Goal: Communication & Community: Answer question/provide support

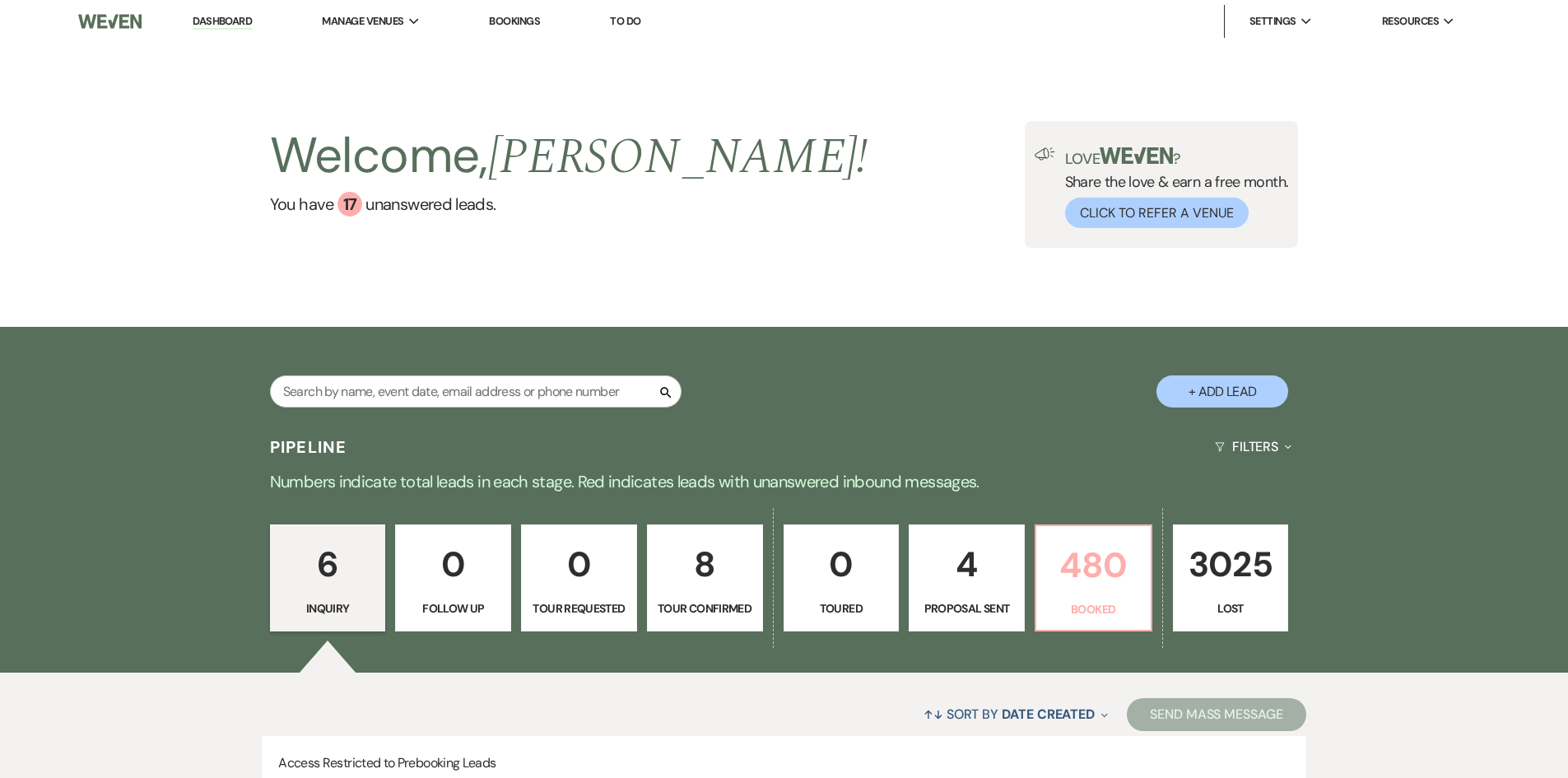
click at [1121, 590] on p "480" at bounding box center [1093, 566] width 94 height 56
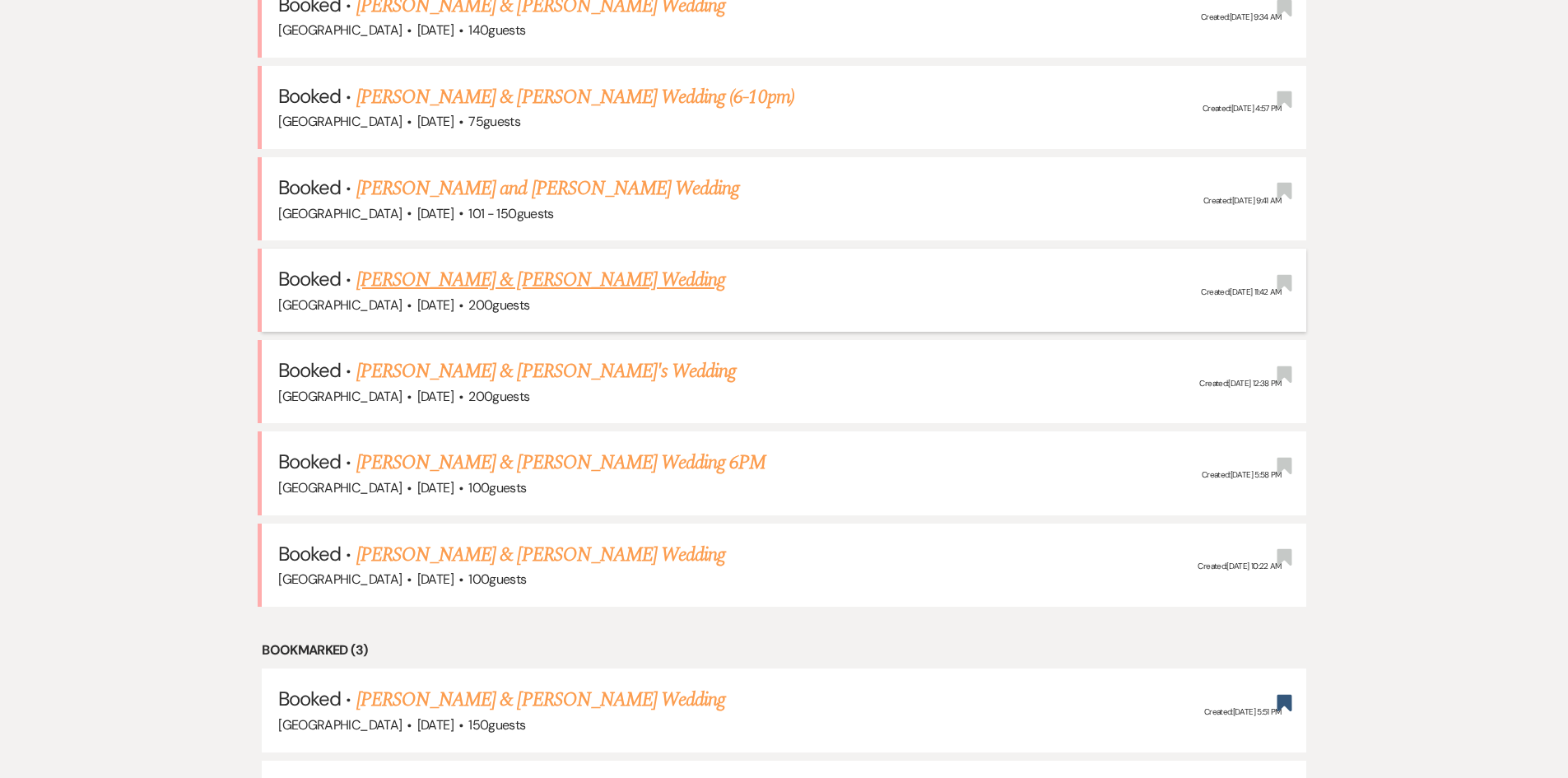
scroll to position [1729, 0]
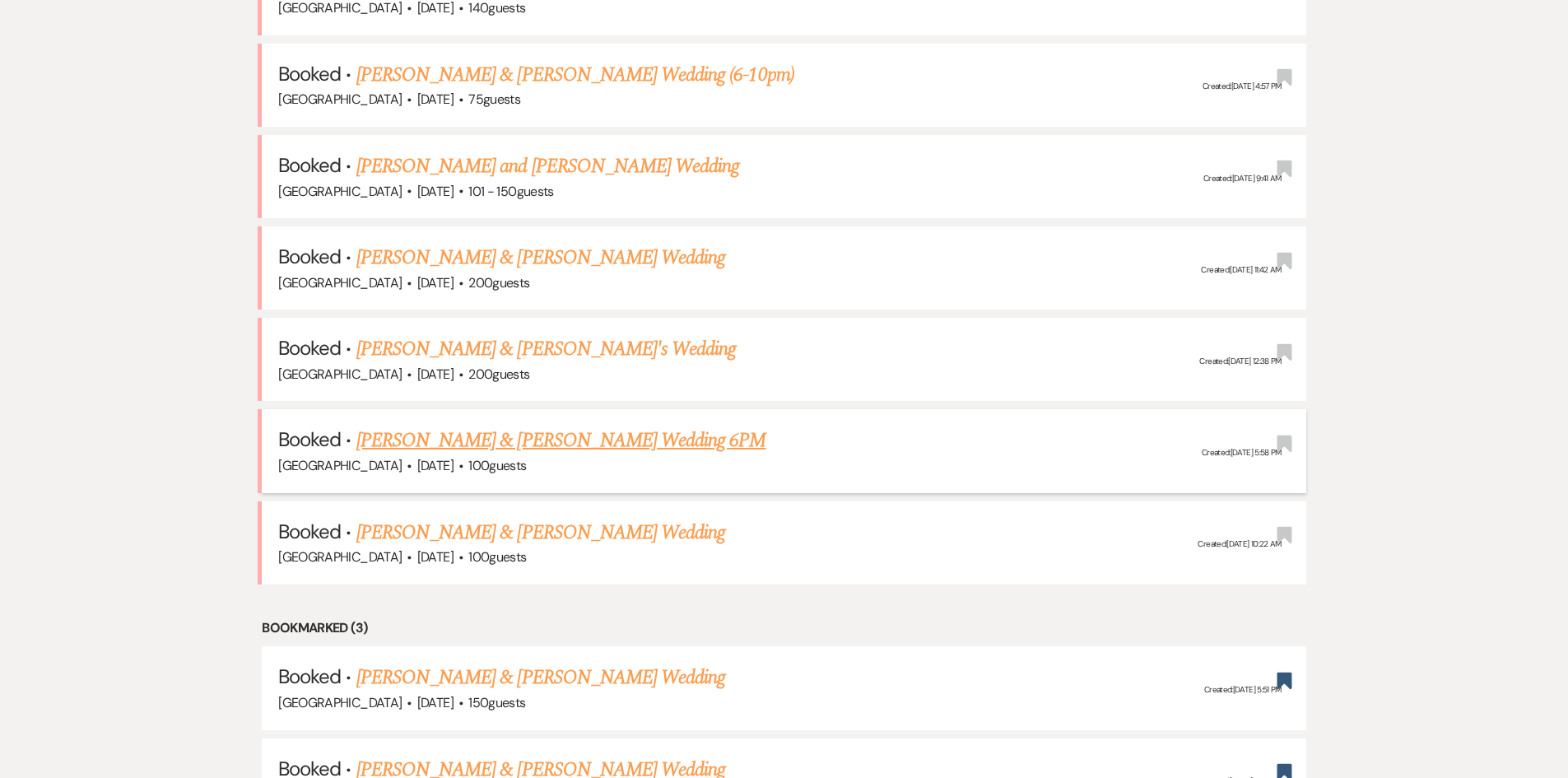
click at [550, 436] on link "[PERSON_NAME] & [PERSON_NAME] Wedding 6PM" at bounding box center [561, 441] width 410 height 30
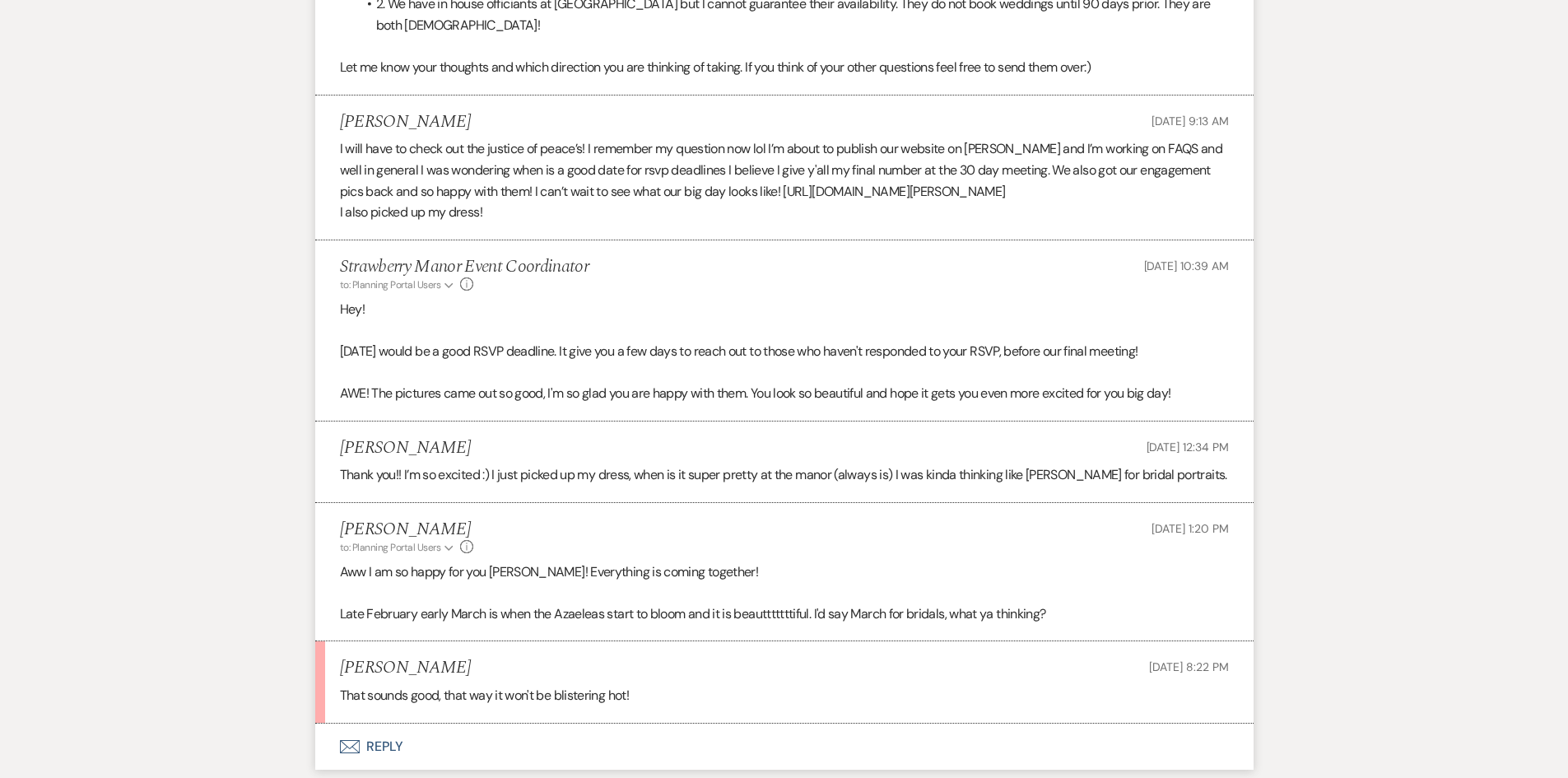
scroll to position [1070, 0]
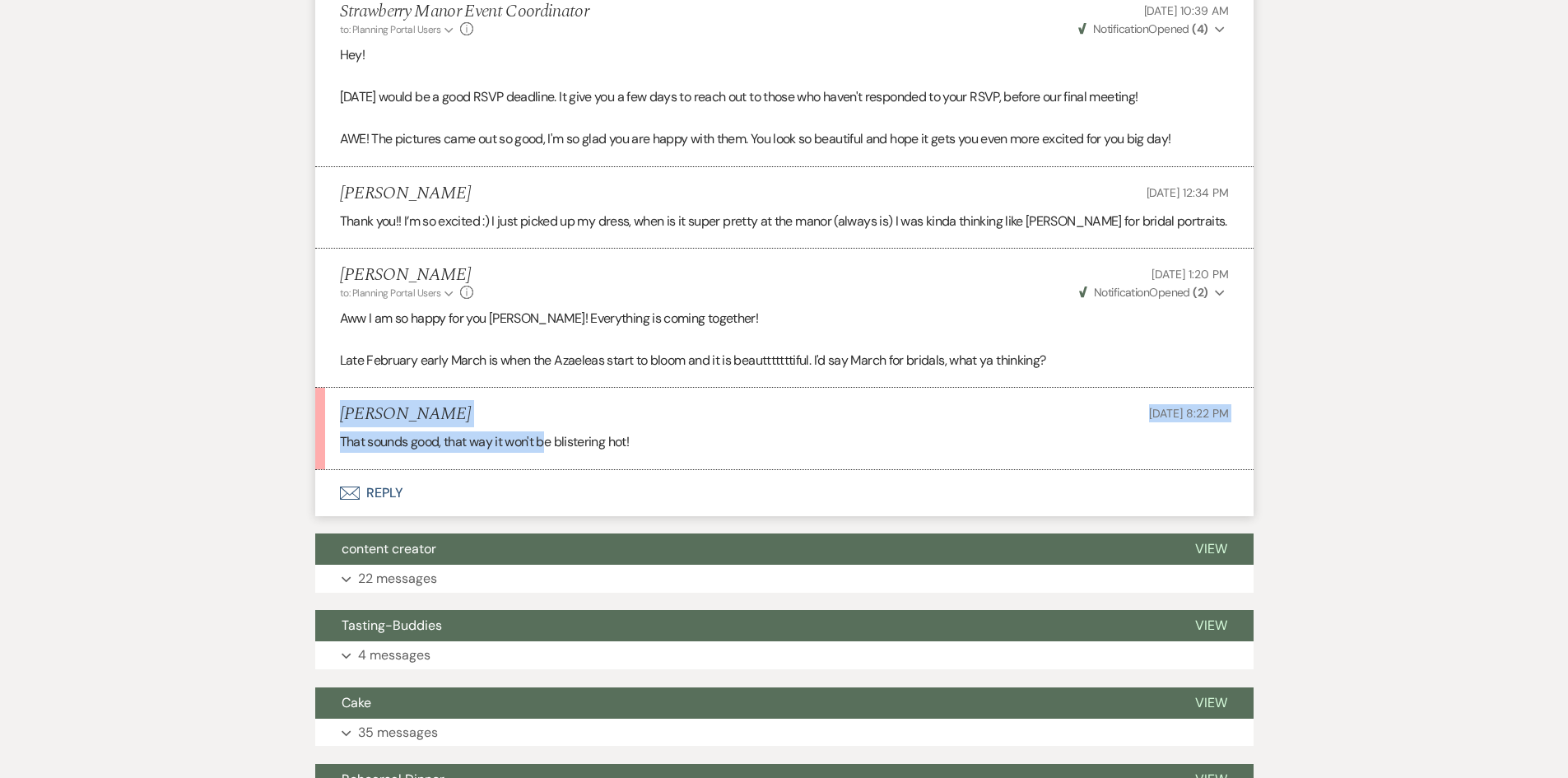
drag, startPoint x: 331, startPoint y: 409, endPoint x: 548, endPoint y: 426, distance: 217.7
click at [548, 426] on li "[PERSON_NAME] [DATE] 8:22 PM That sounds good, that way it won't be blistering …" at bounding box center [785, 429] width 939 height 81
click at [692, 433] on p "That sounds good, that way it won't be blistering hot!" at bounding box center [785, 443] width 889 height 22
drag, startPoint x: 692, startPoint y: 433, endPoint x: 643, endPoint y: 456, distance: 54.1
click at [643, 456] on li "[PERSON_NAME] [DATE] 8:22 PM That sounds good, that way it won't be blistering …" at bounding box center [785, 429] width 939 height 81
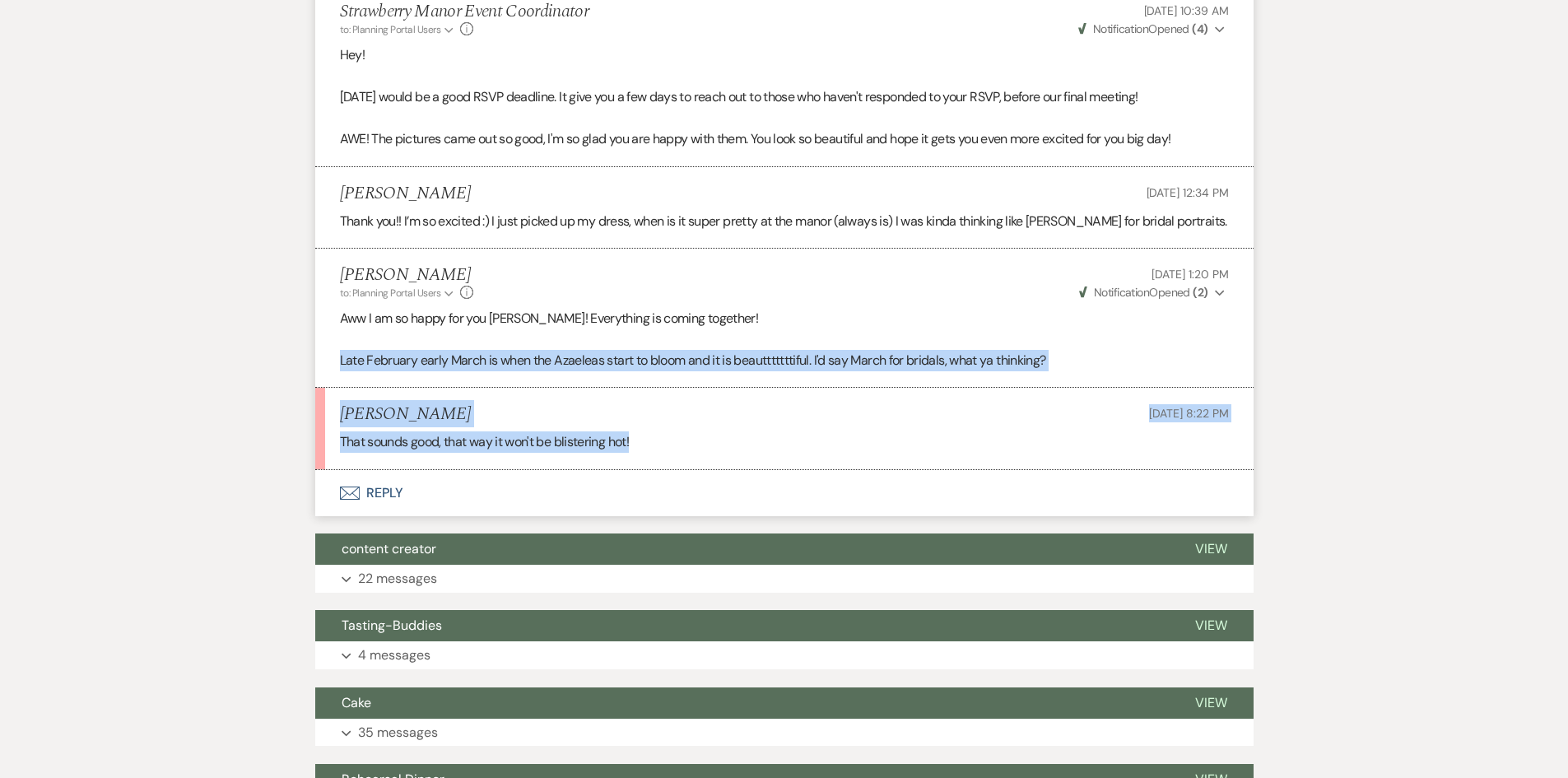
drag, startPoint x: 701, startPoint y: 447, endPoint x: 307, endPoint y: 372, distance: 401.1
click at [307, 372] on div "Messages Tasks Payments Vendors Timeline Docs & Files Contacts Notes Event Mess…" at bounding box center [784, 239] width 1568 height 1985
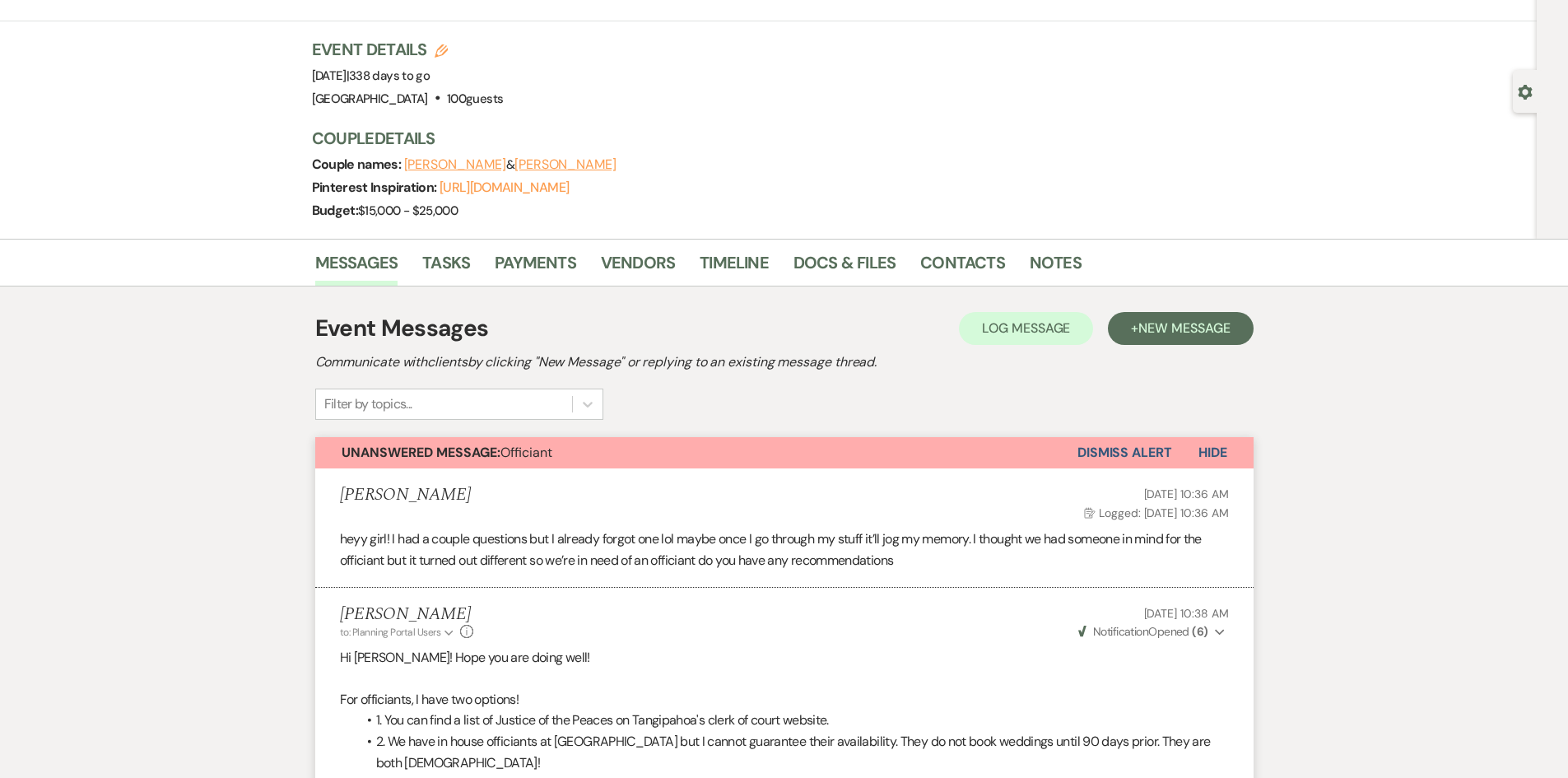
scroll to position [0, 0]
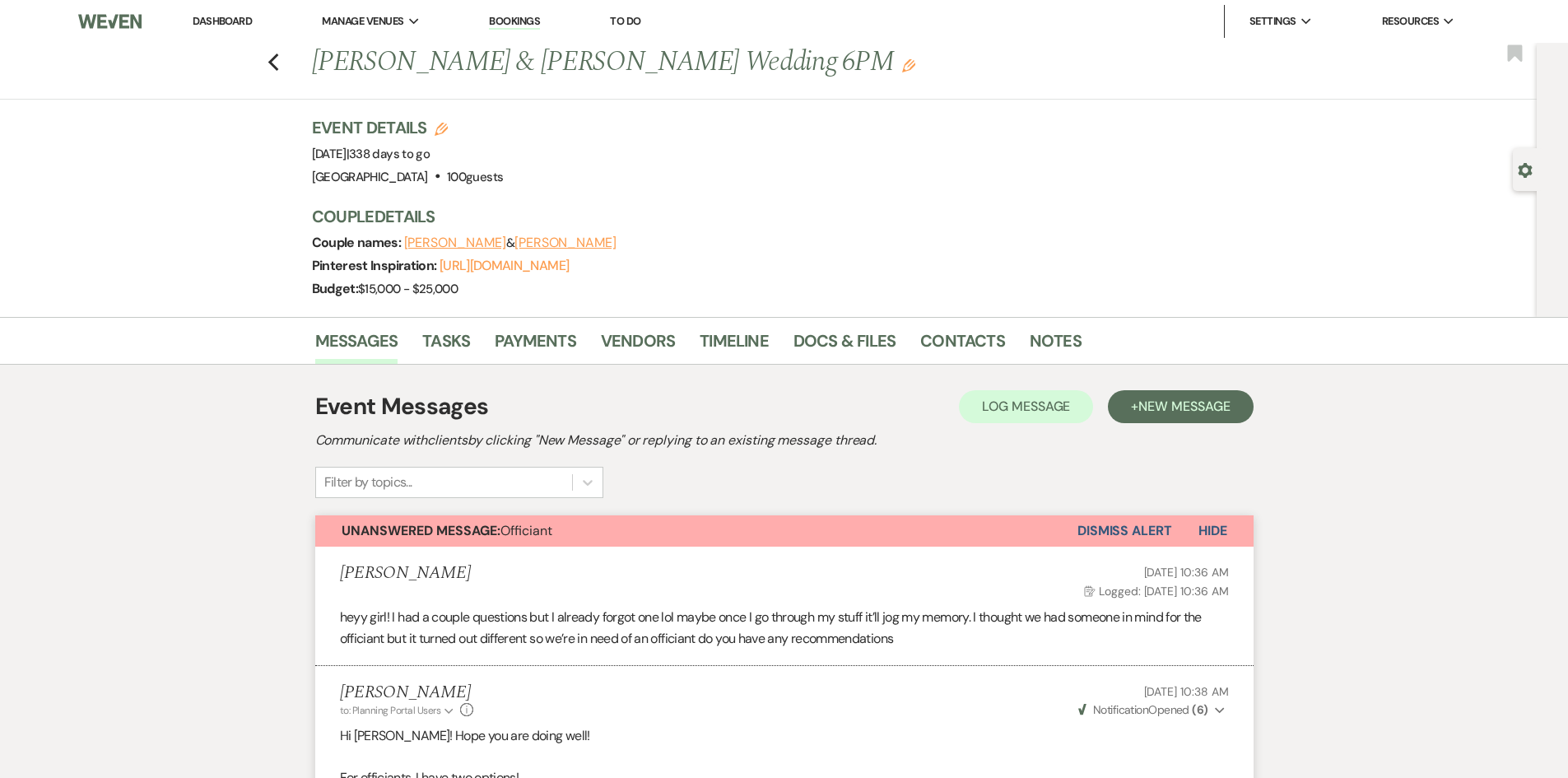
click at [231, 12] on li "Dashboard" at bounding box center [222, 21] width 75 height 33
click at [232, 15] on link "Dashboard" at bounding box center [222, 21] width 60 height 14
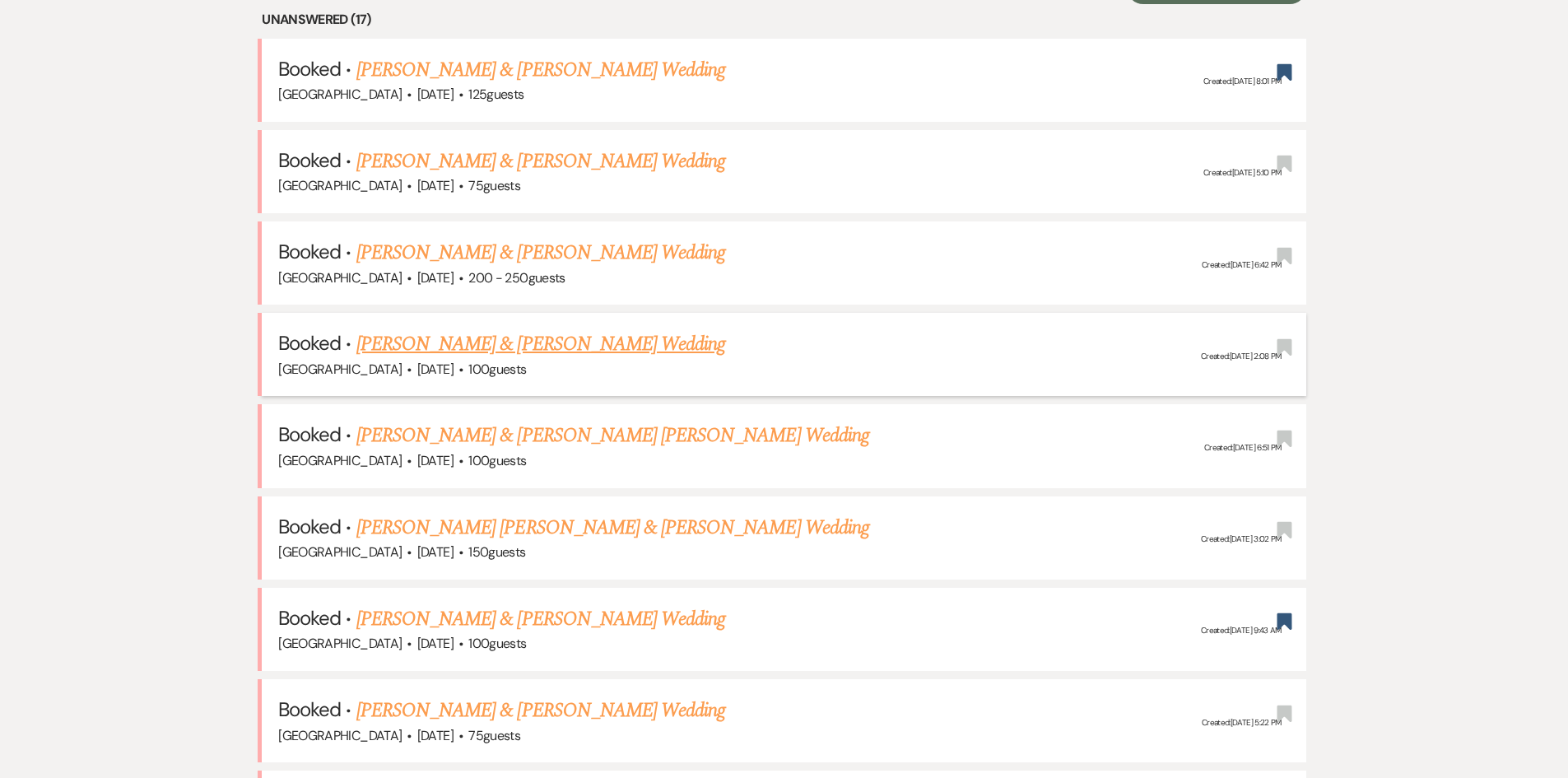
scroll to position [741, 0]
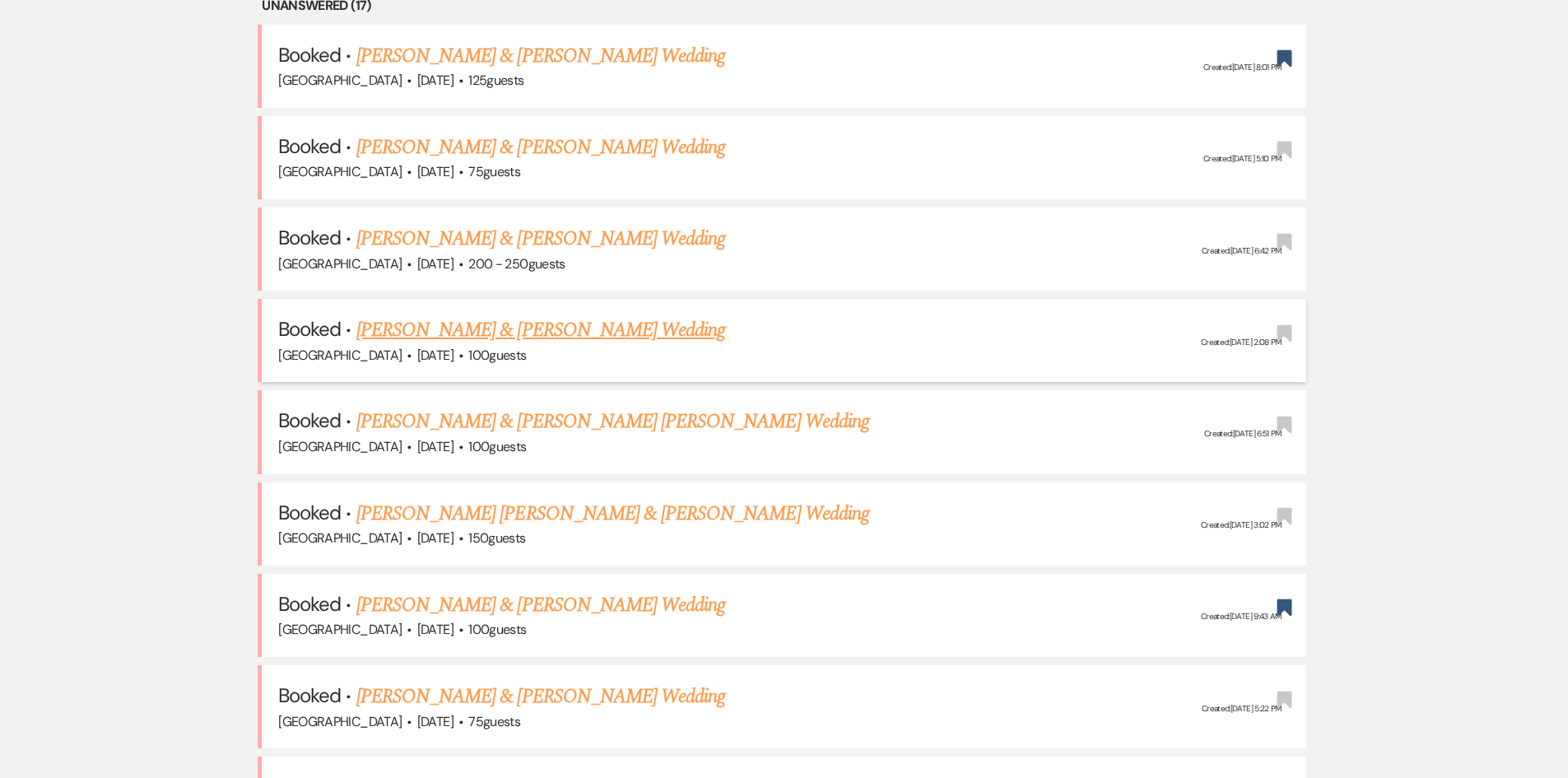
click at [640, 350] on div "[GEOGRAPHIC_DATA] · [DATE] · 100 guests" at bounding box center [784, 356] width 1012 height 22
click at [640, 337] on link "[PERSON_NAME] & [PERSON_NAME] Wedding" at bounding box center [541, 330] width 369 height 30
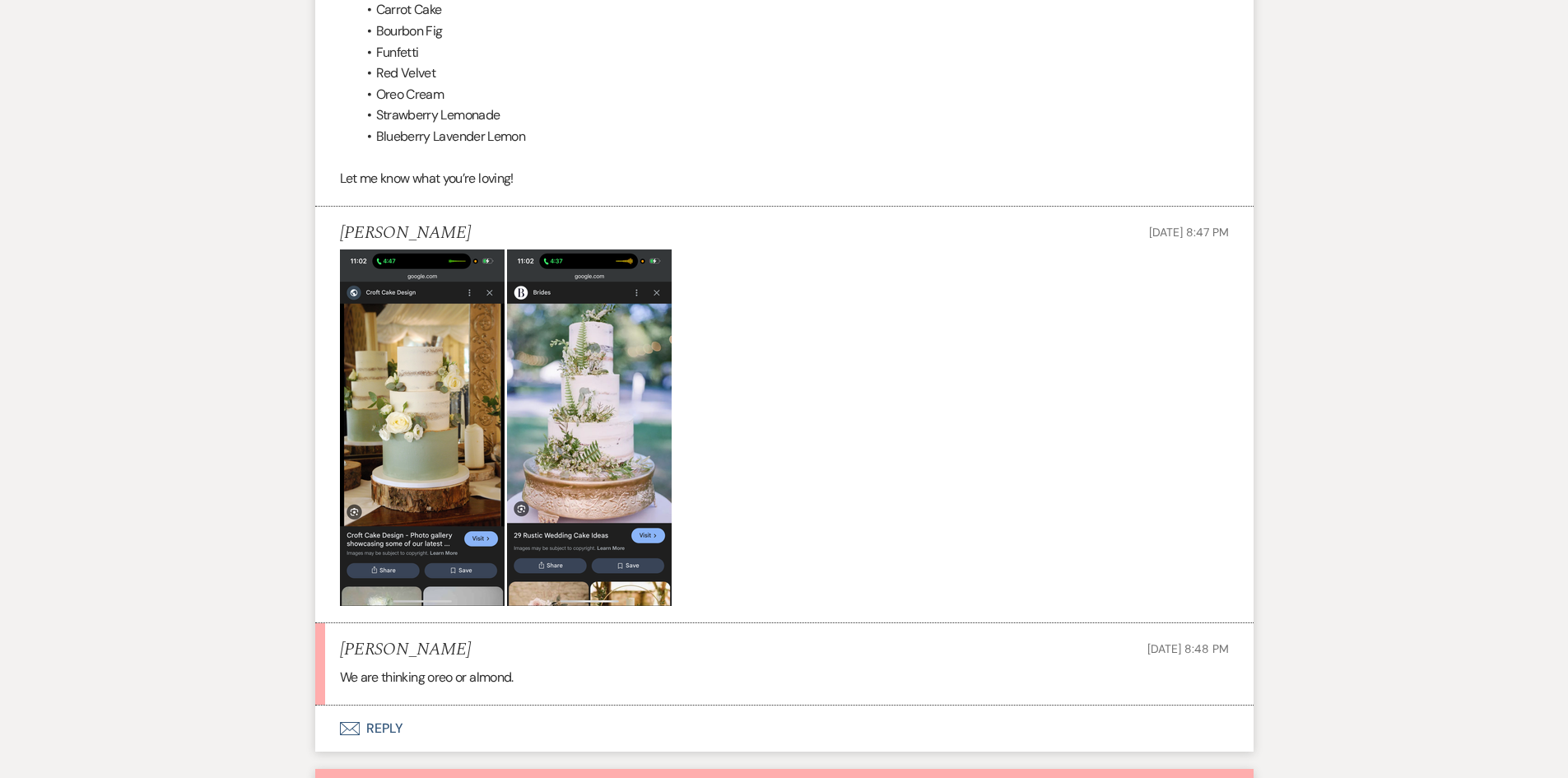
scroll to position [2553, 0]
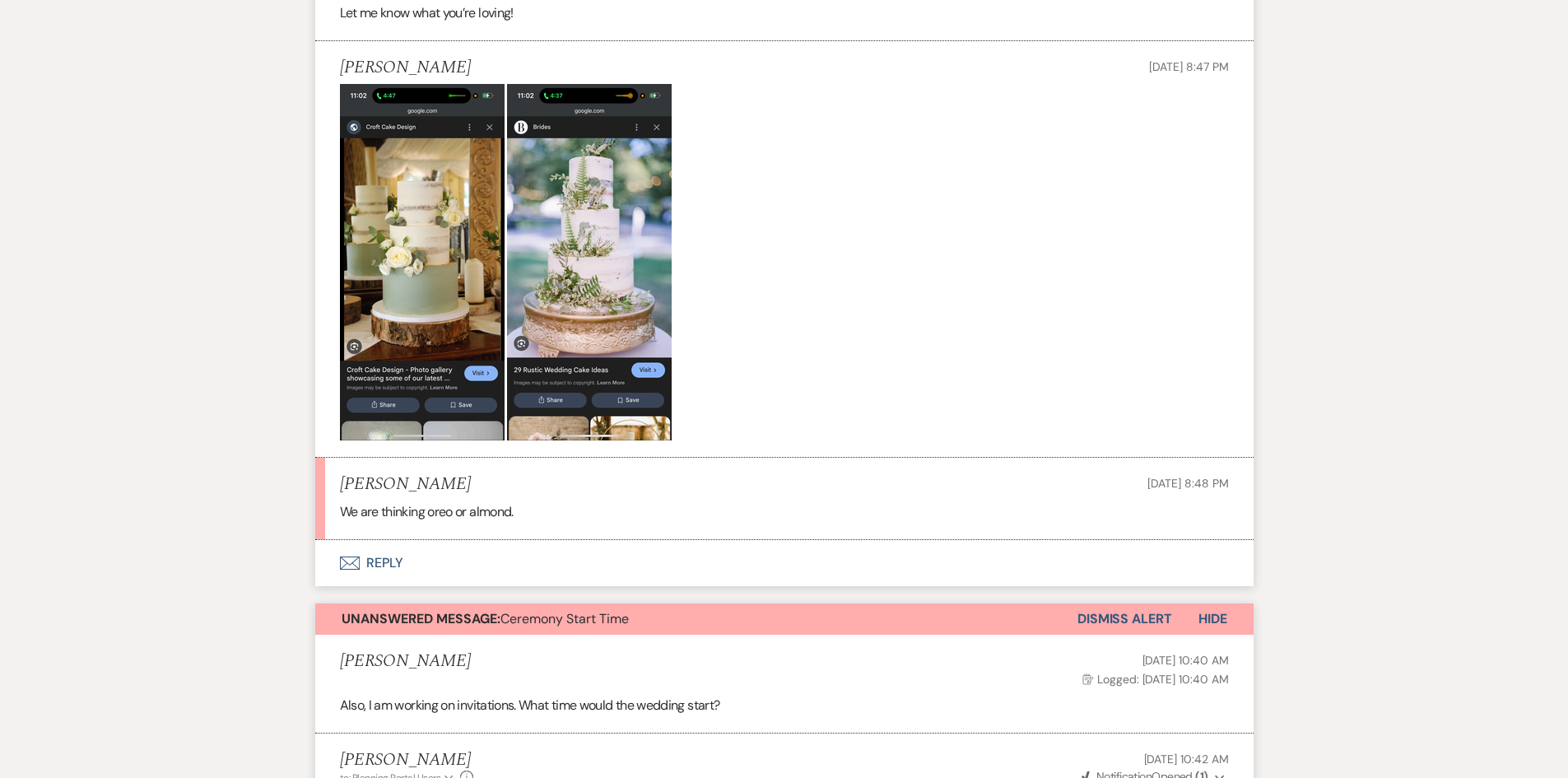
click at [431, 541] on button "Envelope Reply" at bounding box center [785, 563] width 939 height 46
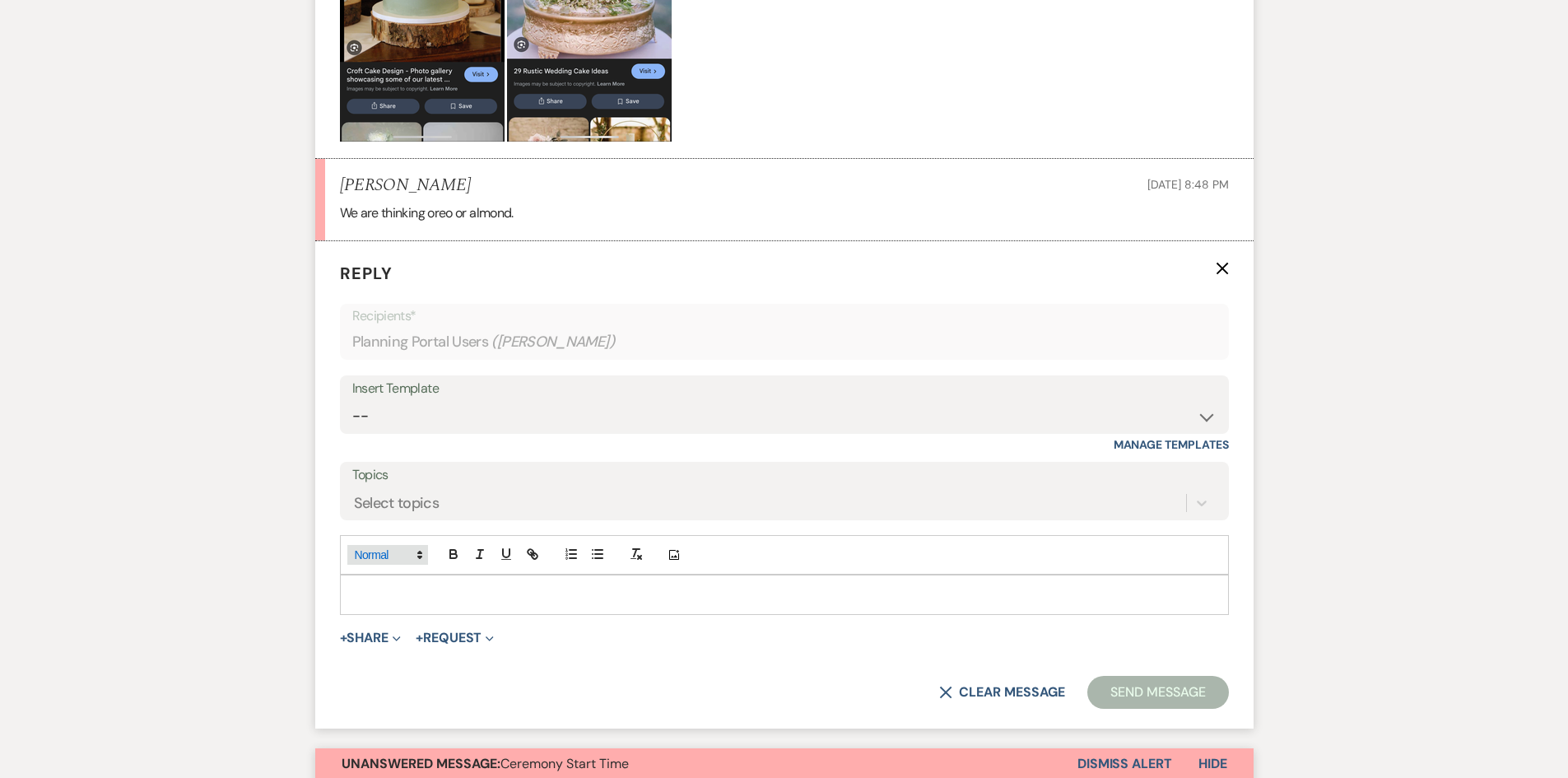
scroll to position [2853, 0]
click at [428, 550] on div "Add Photo" at bounding box center [785, 554] width 889 height 40
click at [426, 574] on div at bounding box center [784, 592] width 887 height 38
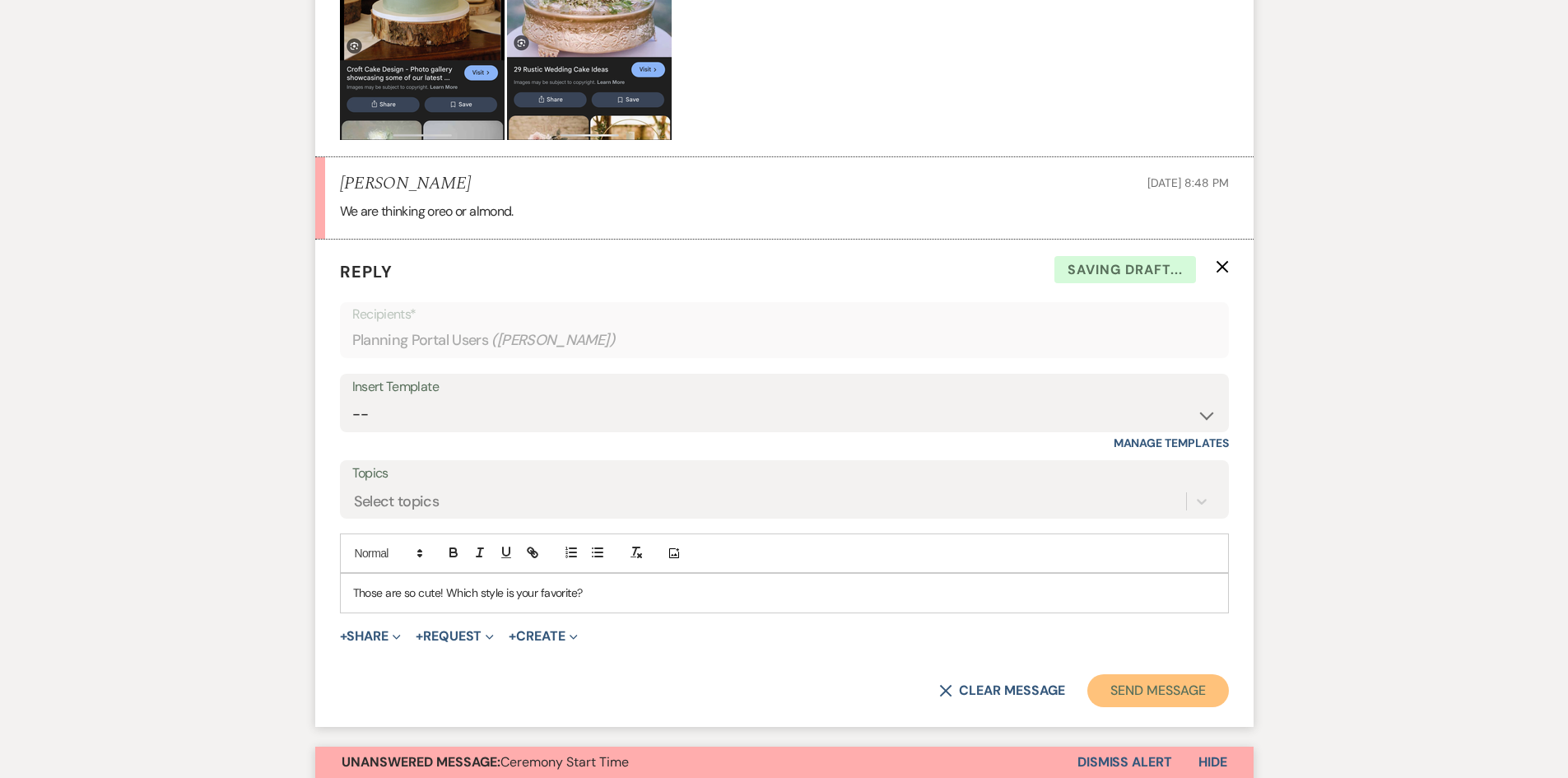
click at [1174, 684] on button "Send Message" at bounding box center [1158, 690] width 141 height 33
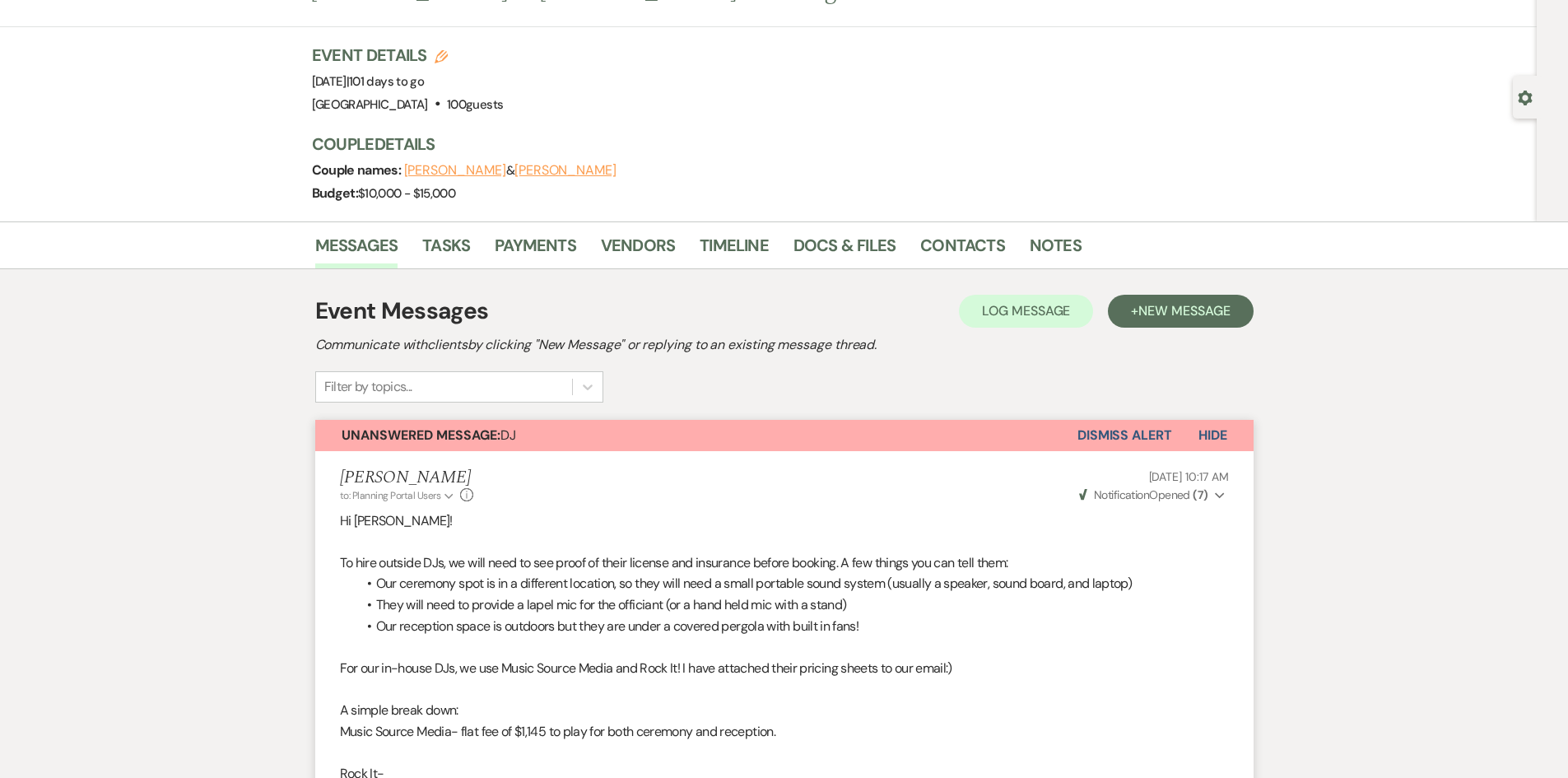
scroll to position [0, 0]
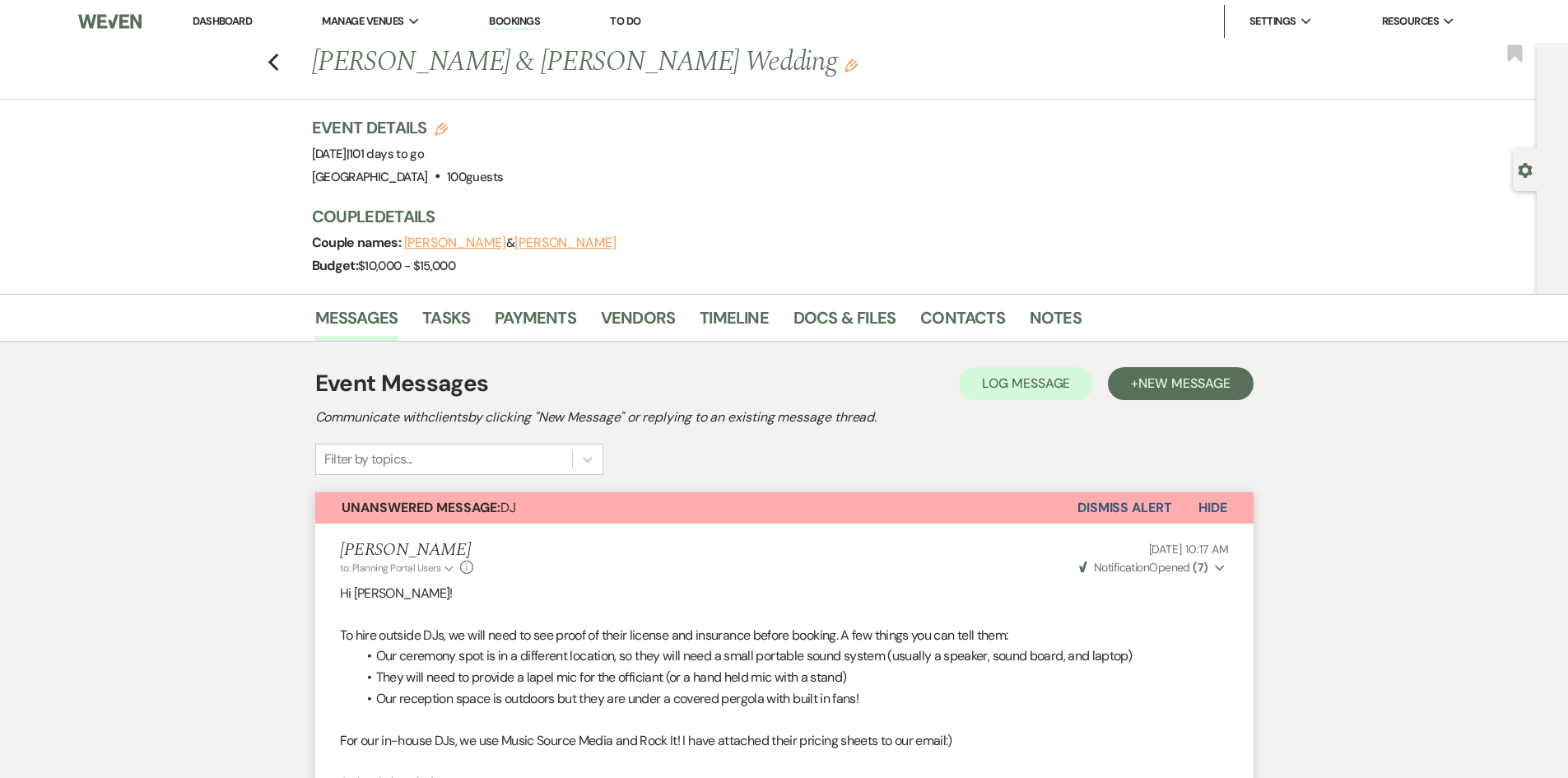
click at [193, 20] on link "Dashboard" at bounding box center [222, 21] width 60 height 14
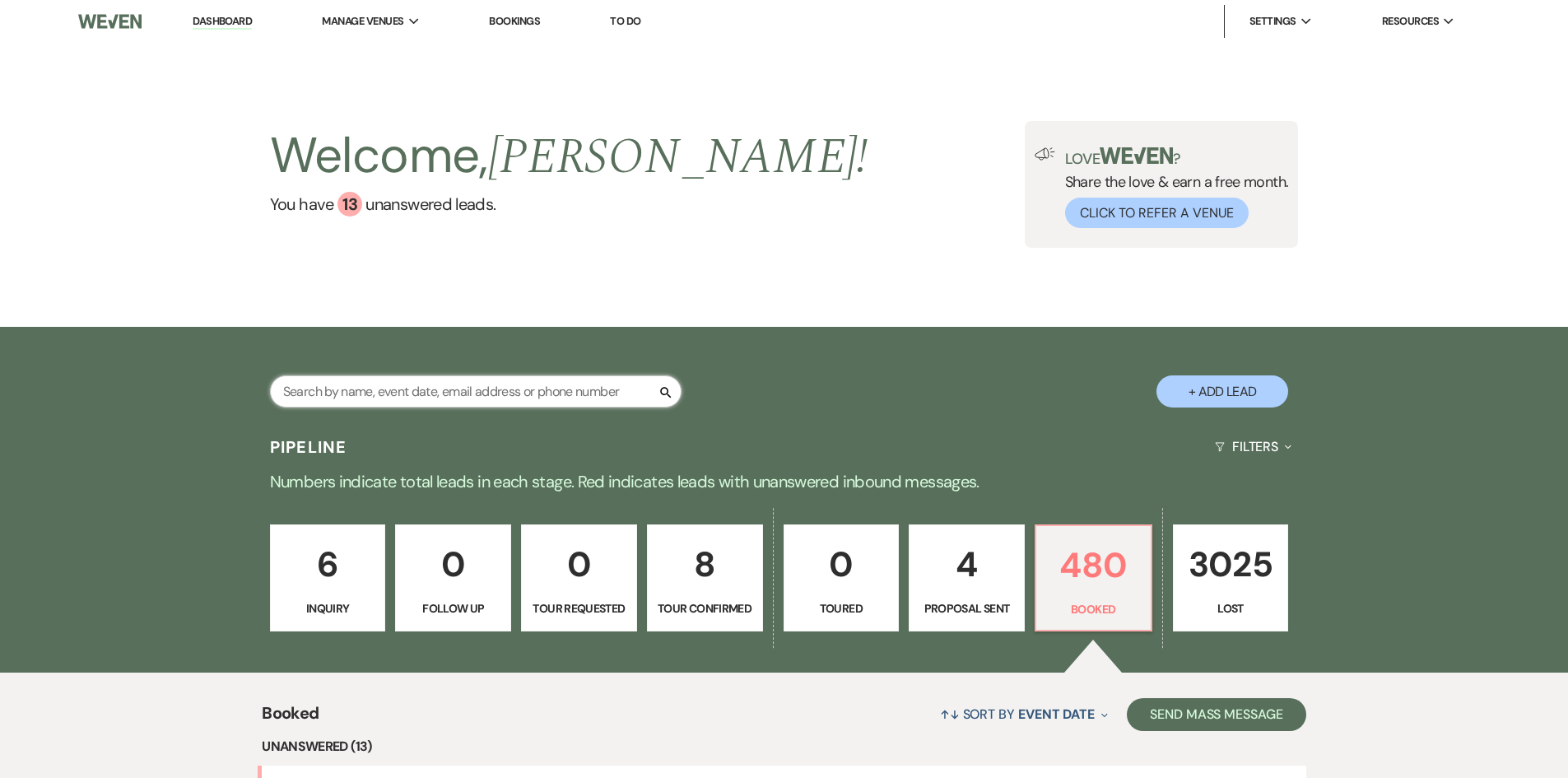
click at [471, 387] on input "text" at bounding box center [475, 391] width 412 height 32
type input "[PERSON_NAME]"
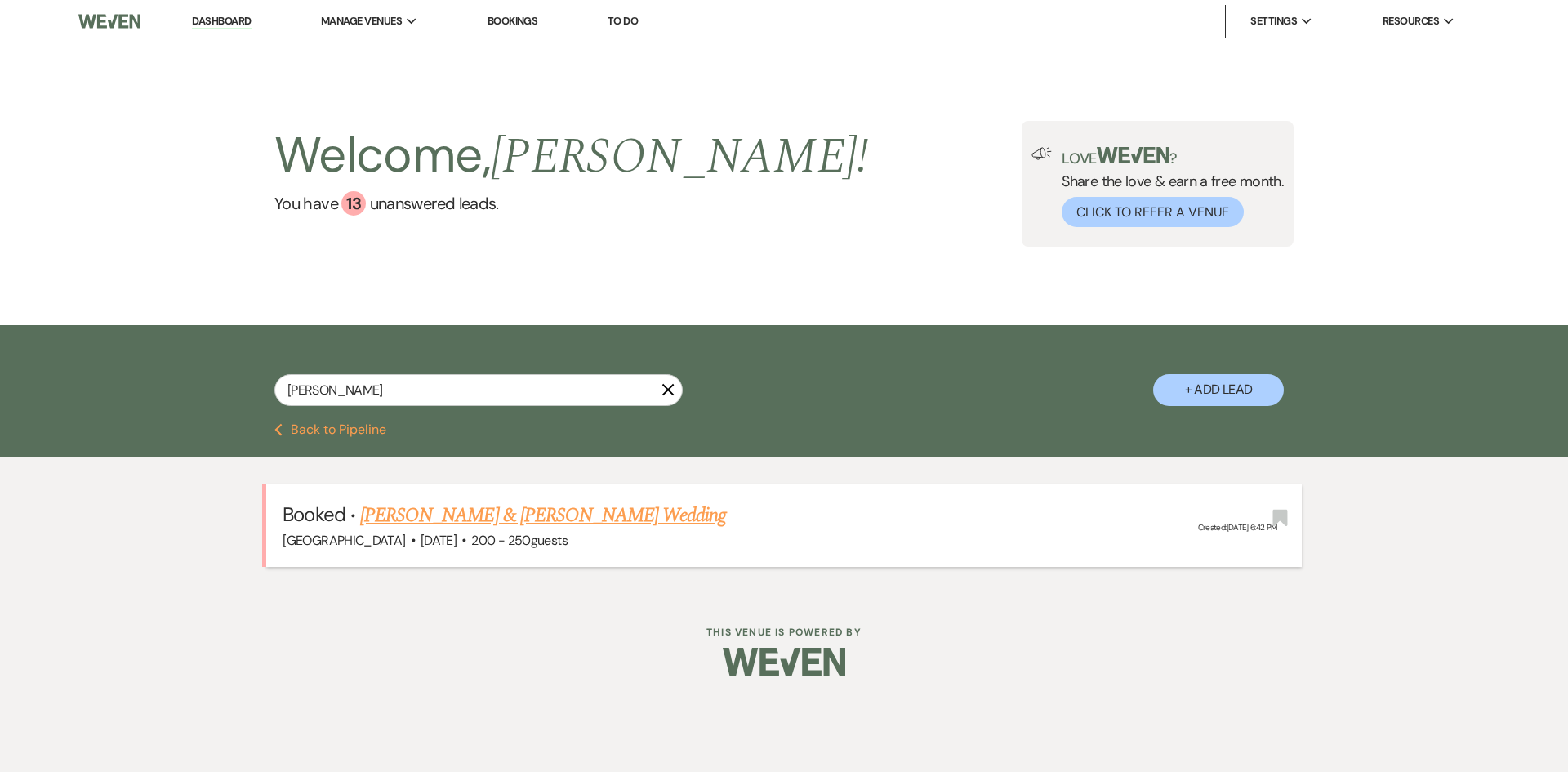
click at [479, 512] on link "[PERSON_NAME] & [PERSON_NAME] Wedding" at bounding box center [543, 516] width 366 height 30
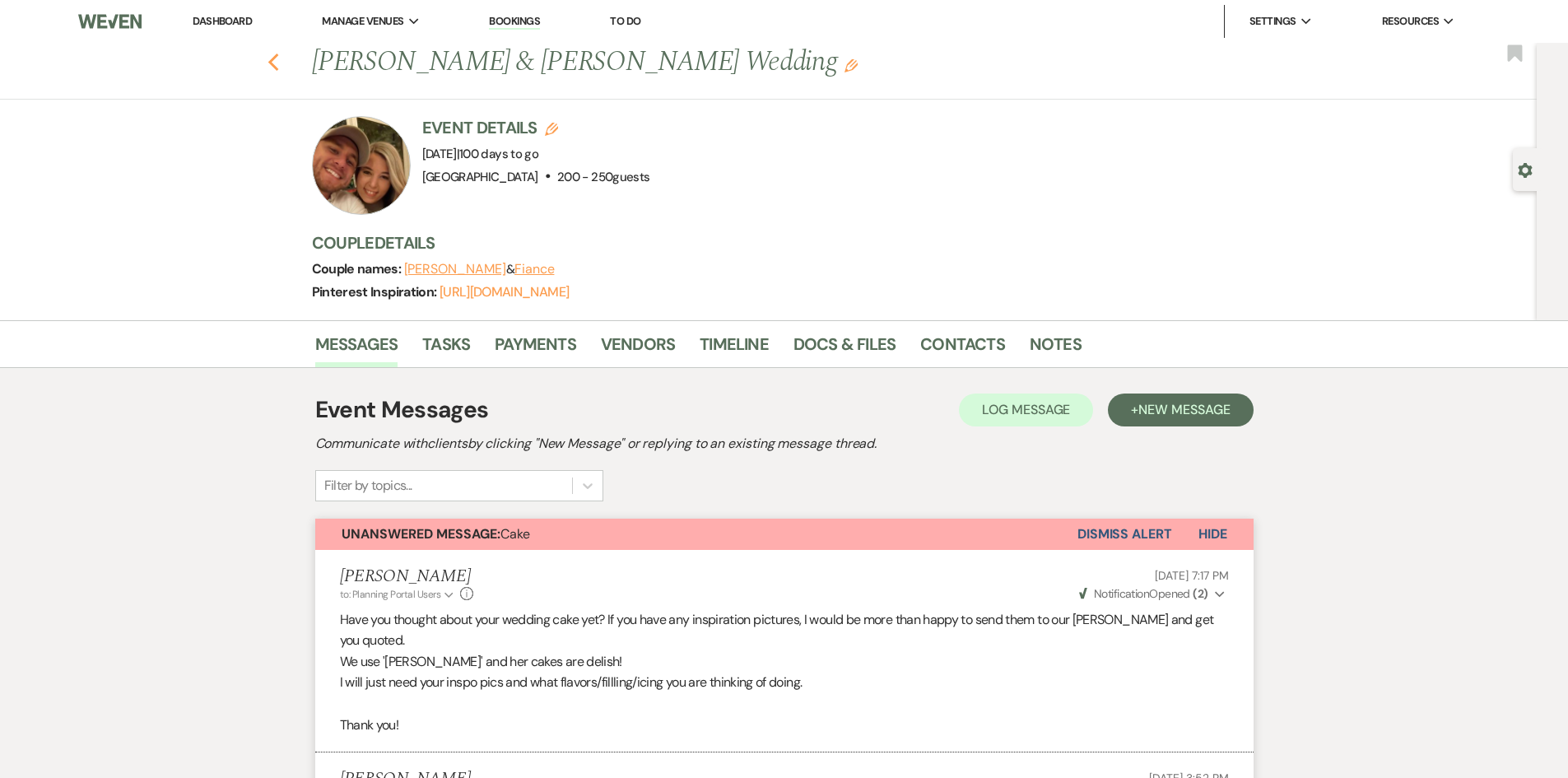
click at [280, 65] on icon "Previous" at bounding box center [274, 63] width 12 height 20
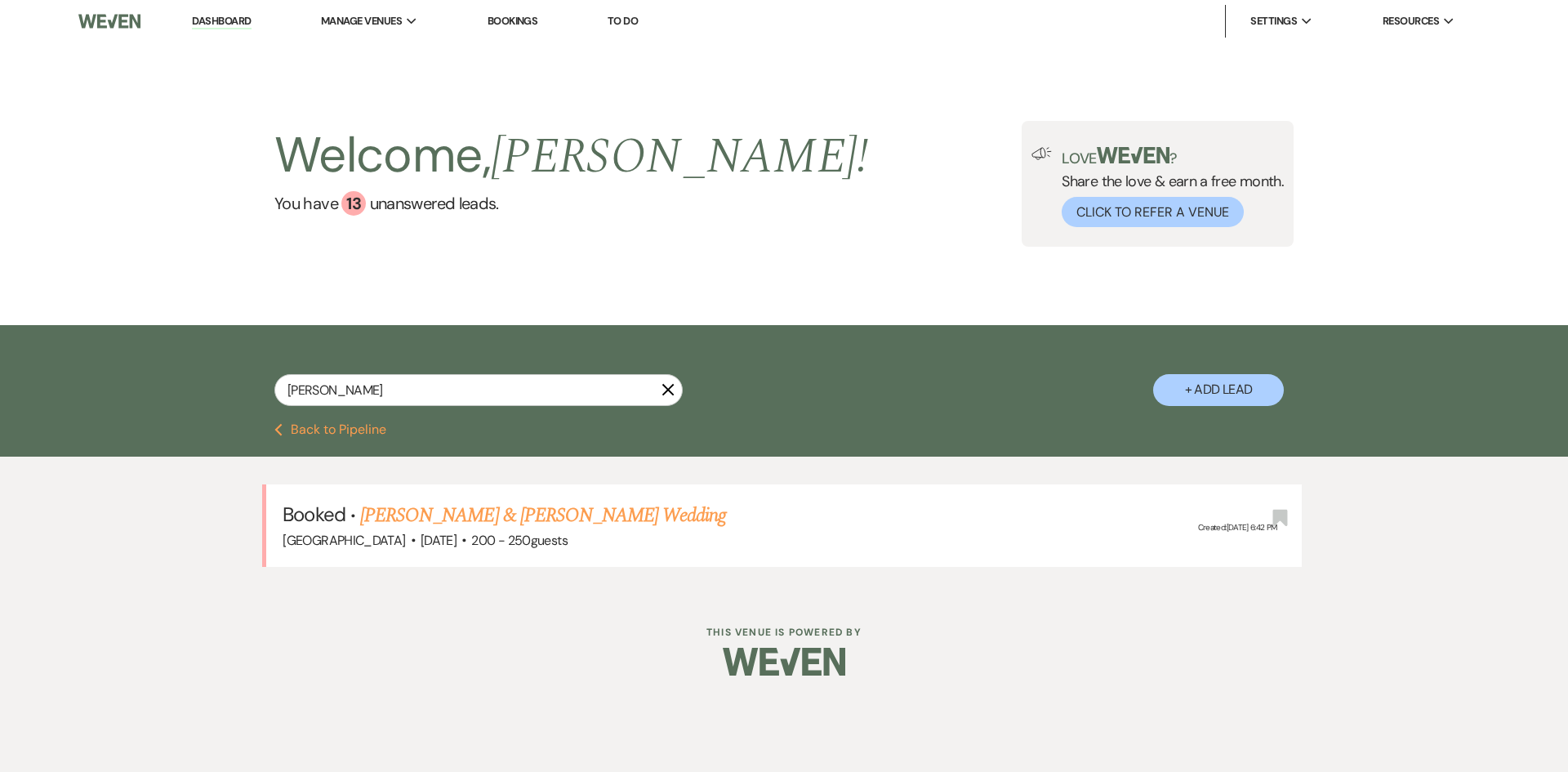
click at [219, 16] on link "Dashboard" at bounding box center [221, 22] width 59 height 16
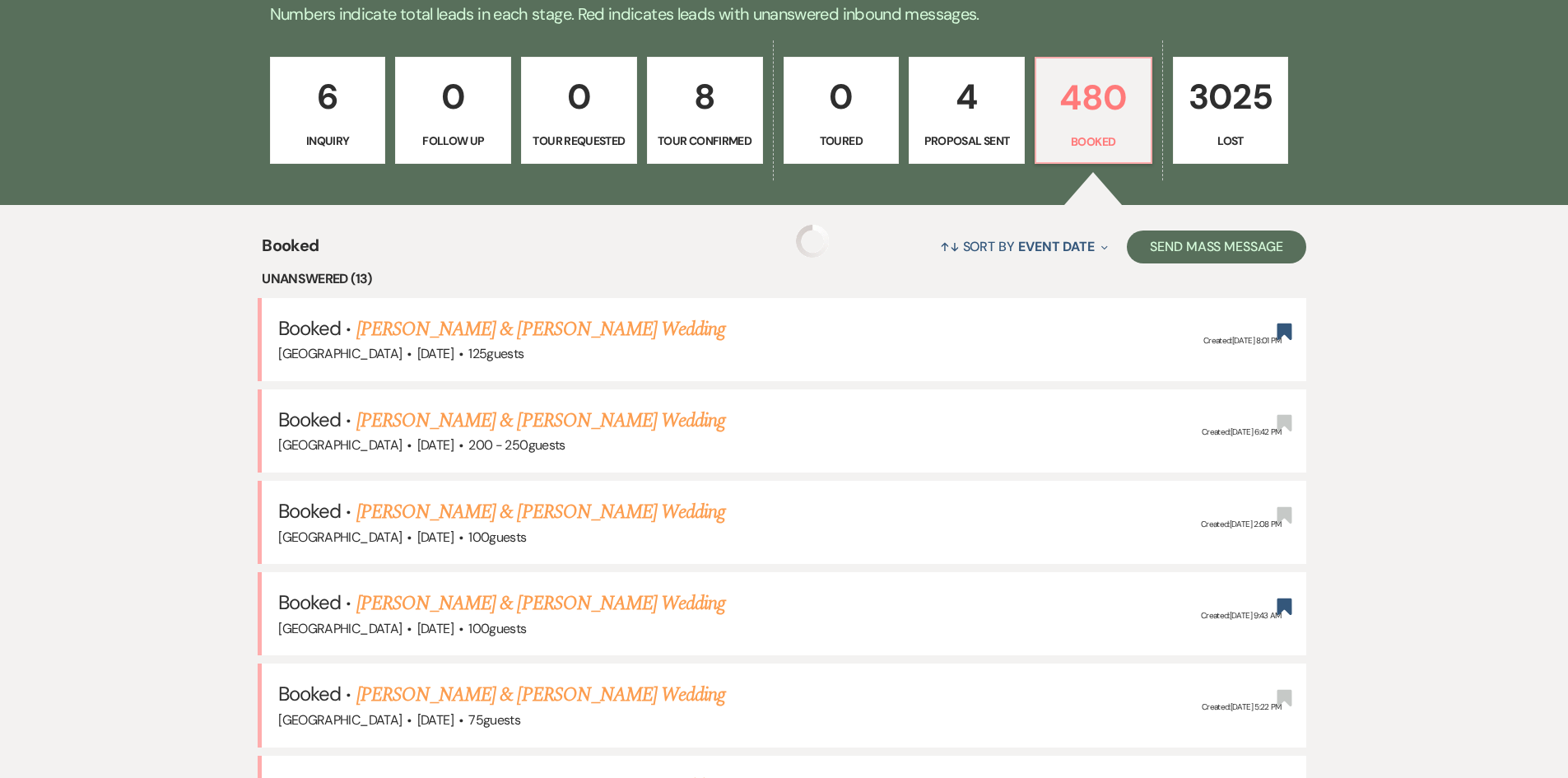
scroll to position [577, 0]
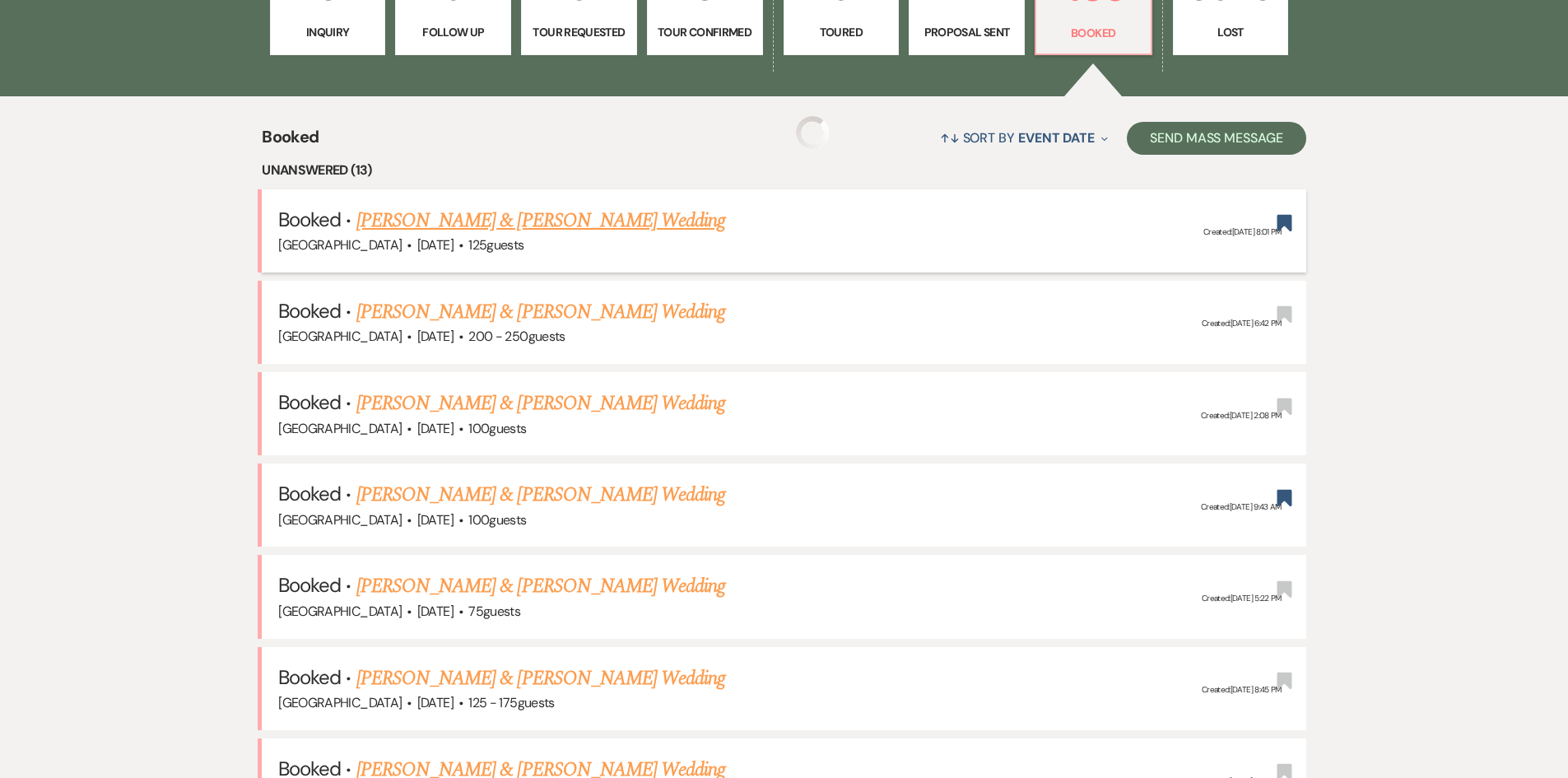
click at [544, 224] on link "[PERSON_NAME] & [PERSON_NAME] Wedding" at bounding box center [541, 220] width 369 height 30
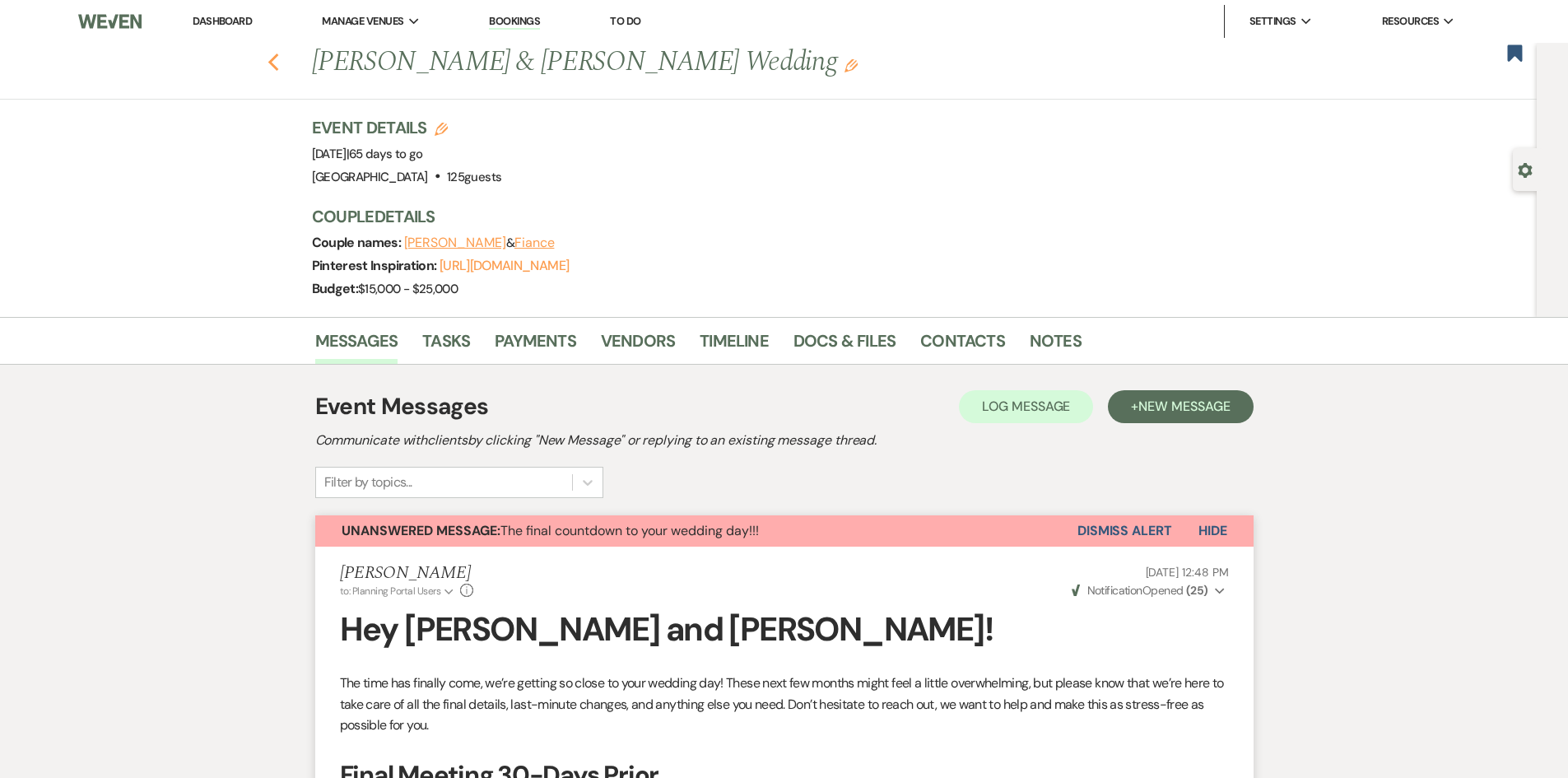
click at [278, 62] on use "button" at bounding box center [273, 63] width 11 height 18
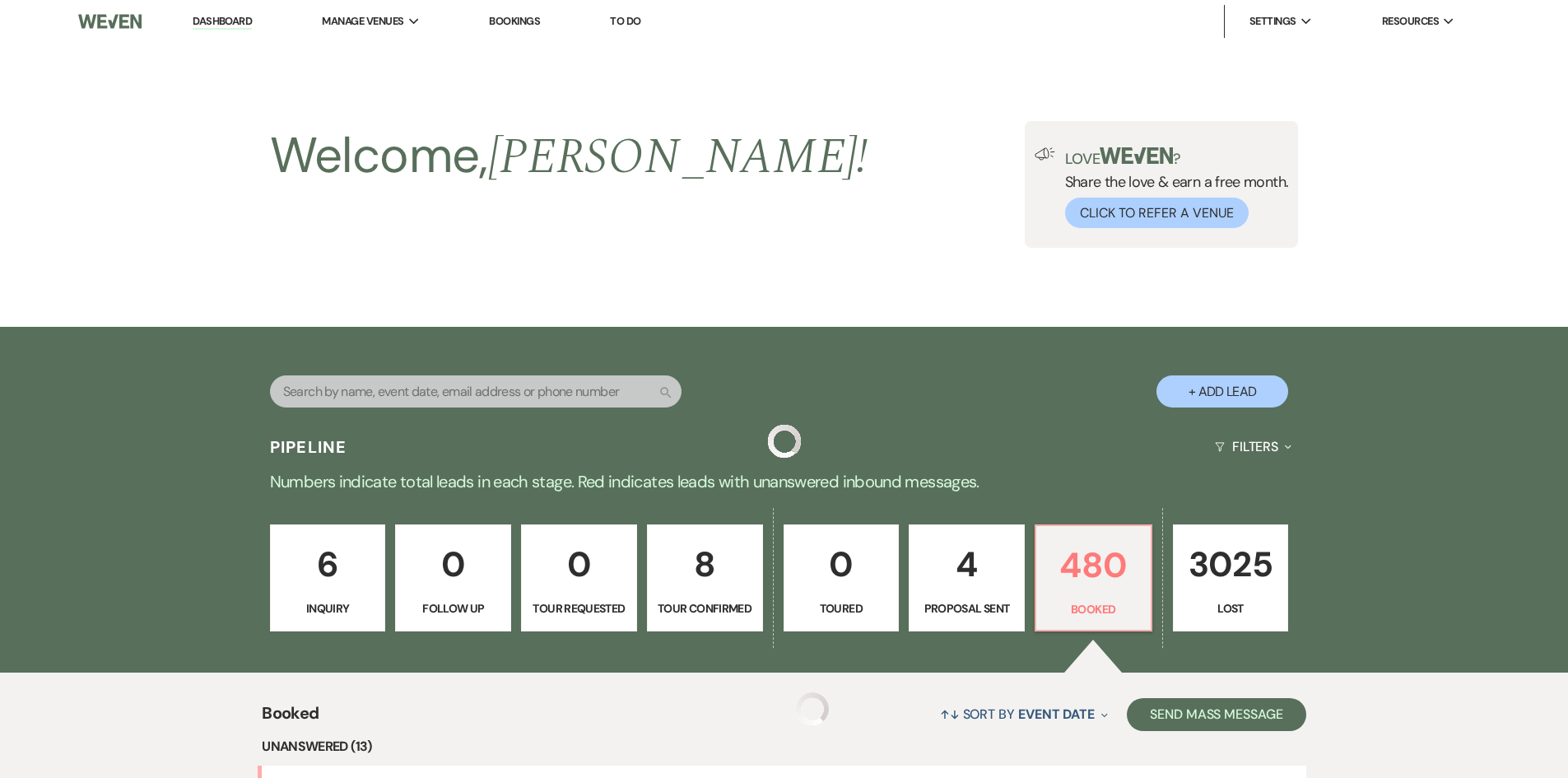
scroll to position [577, 0]
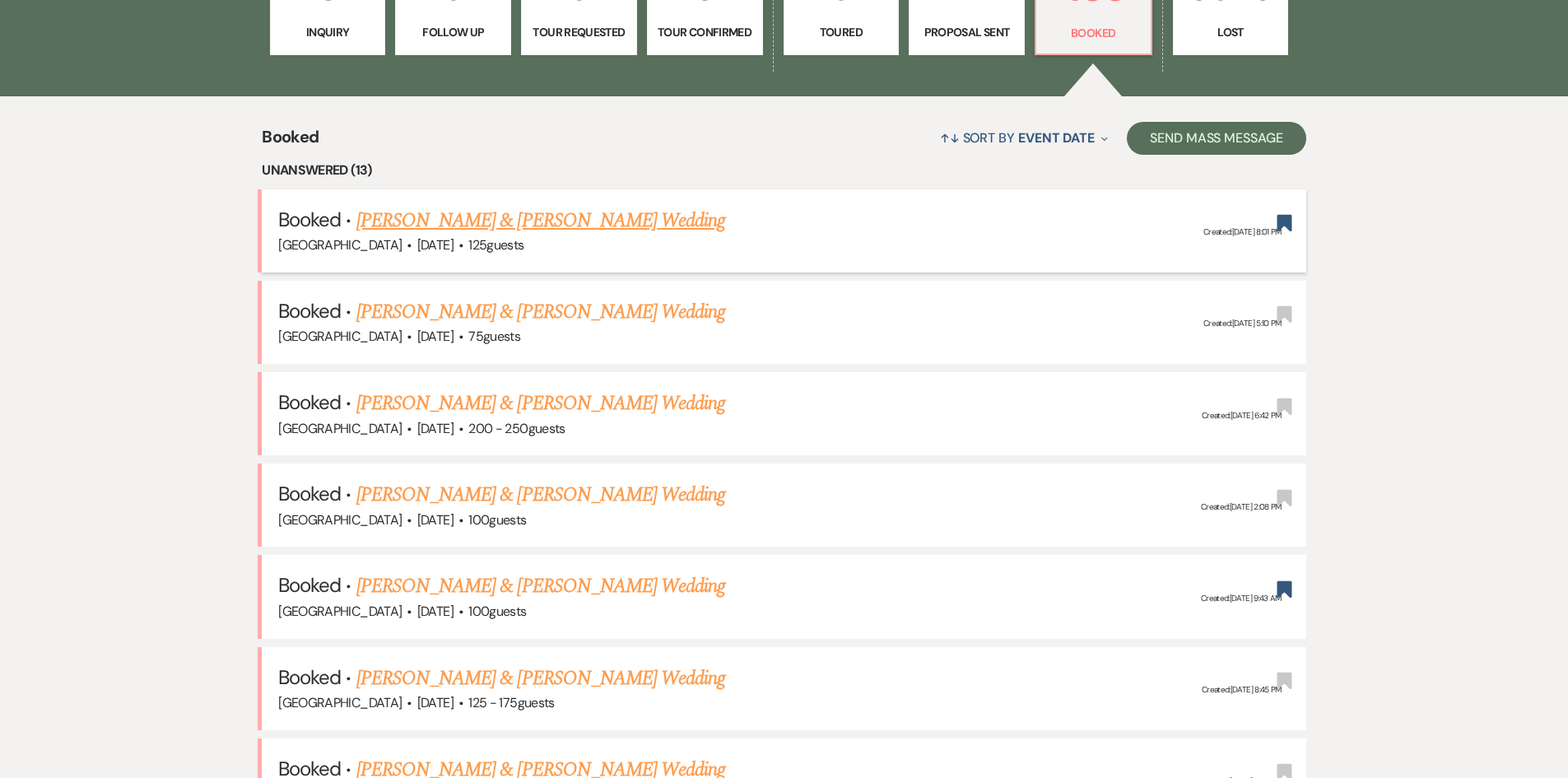
click at [461, 222] on link "[PERSON_NAME] & [PERSON_NAME] Wedding" at bounding box center [541, 220] width 369 height 30
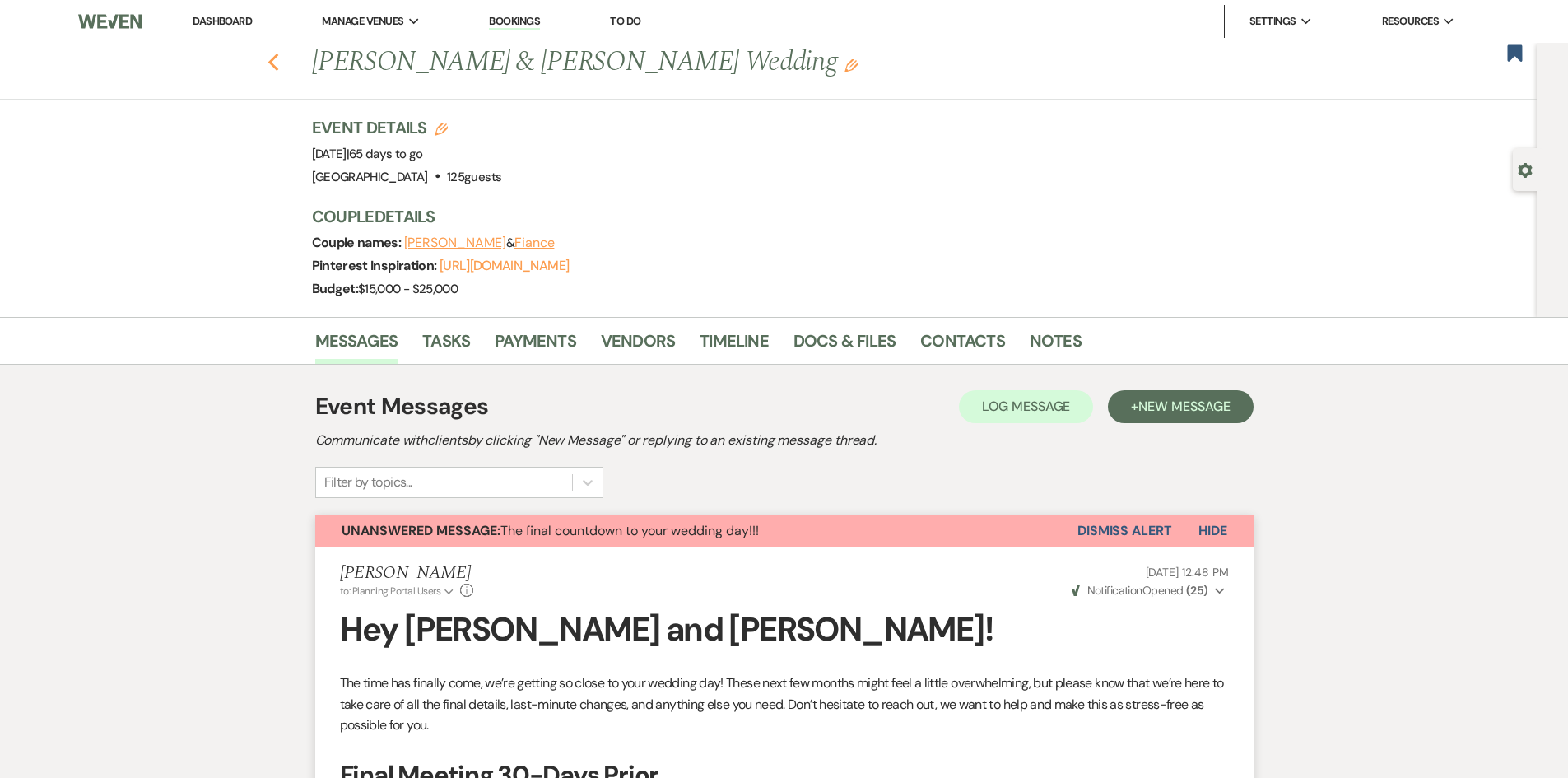
click at [278, 65] on use "button" at bounding box center [273, 63] width 11 height 18
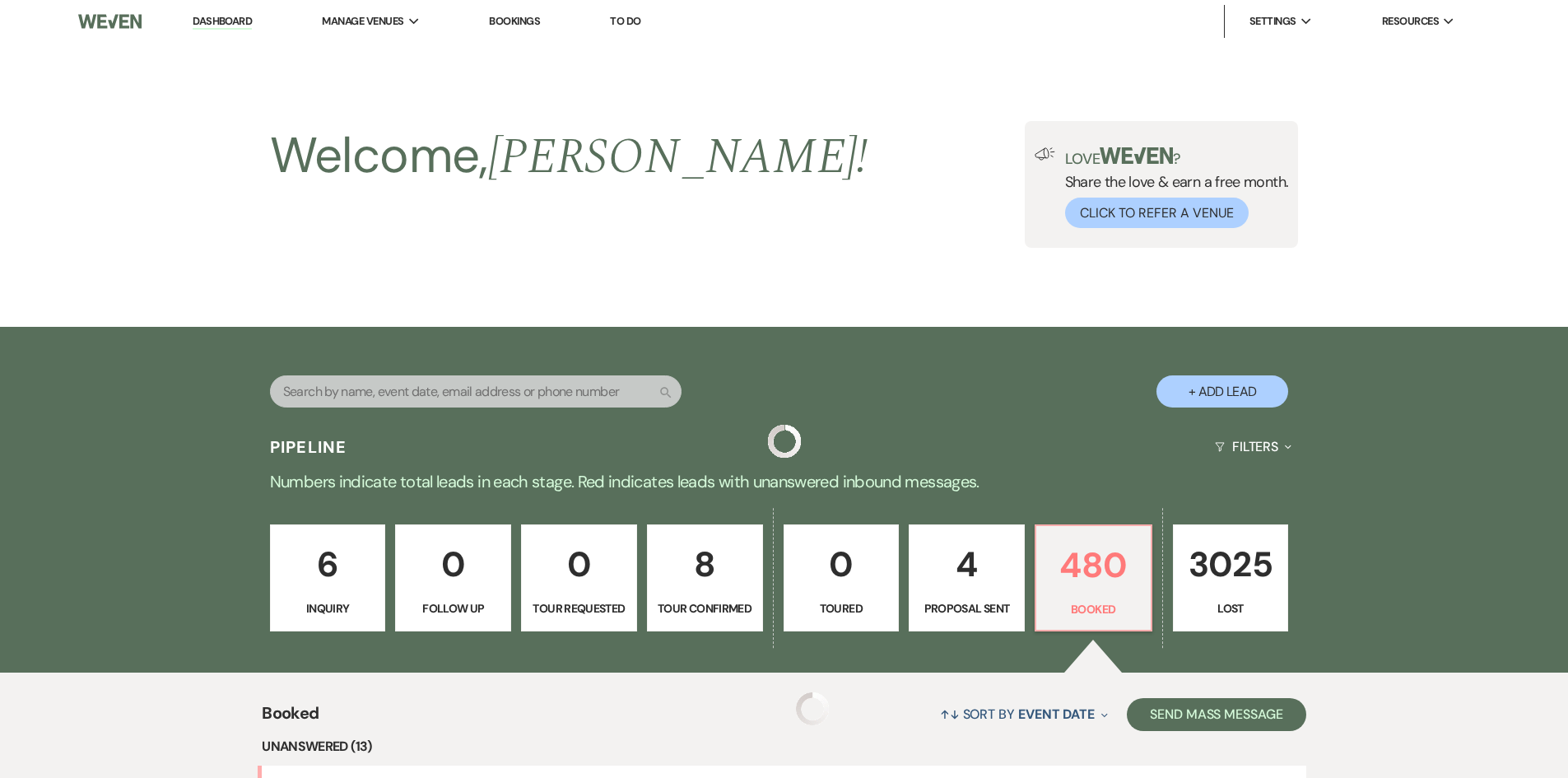
scroll to position [577, 0]
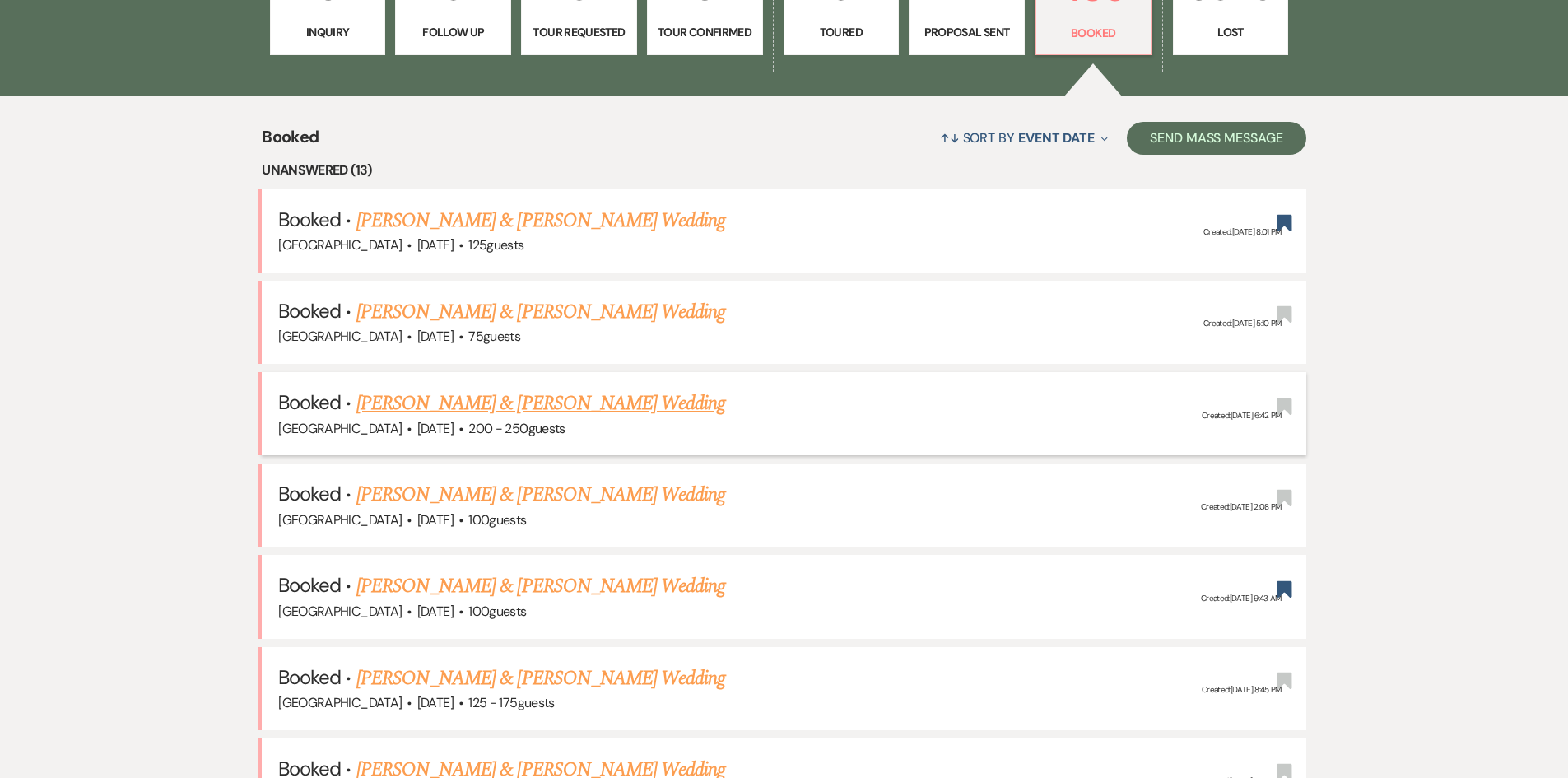
click at [408, 399] on link "[PERSON_NAME] & [PERSON_NAME] Wedding" at bounding box center [541, 404] width 369 height 30
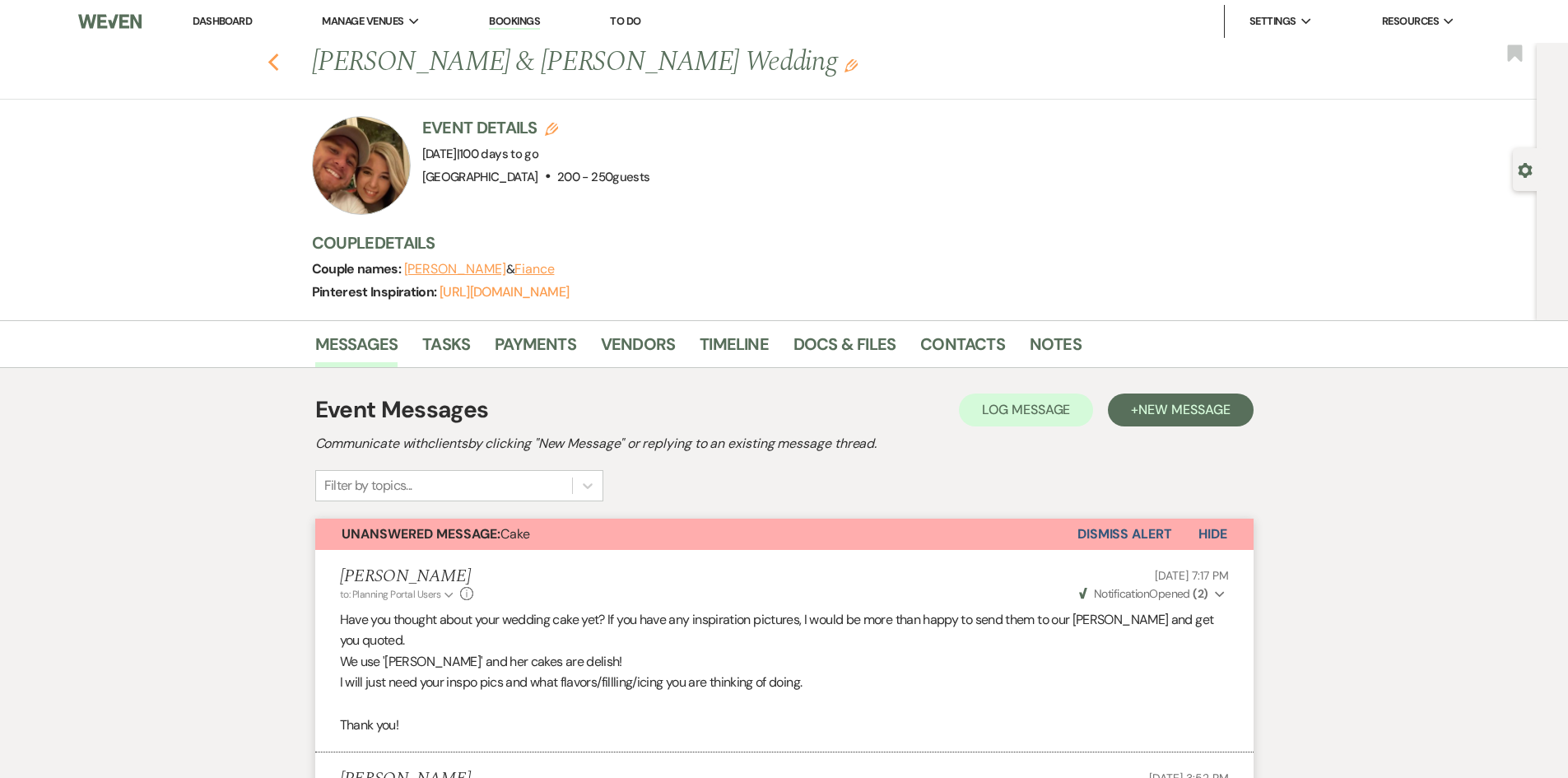
click at [278, 64] on use "button" at bounding box center [273, 63] width 11 height 18
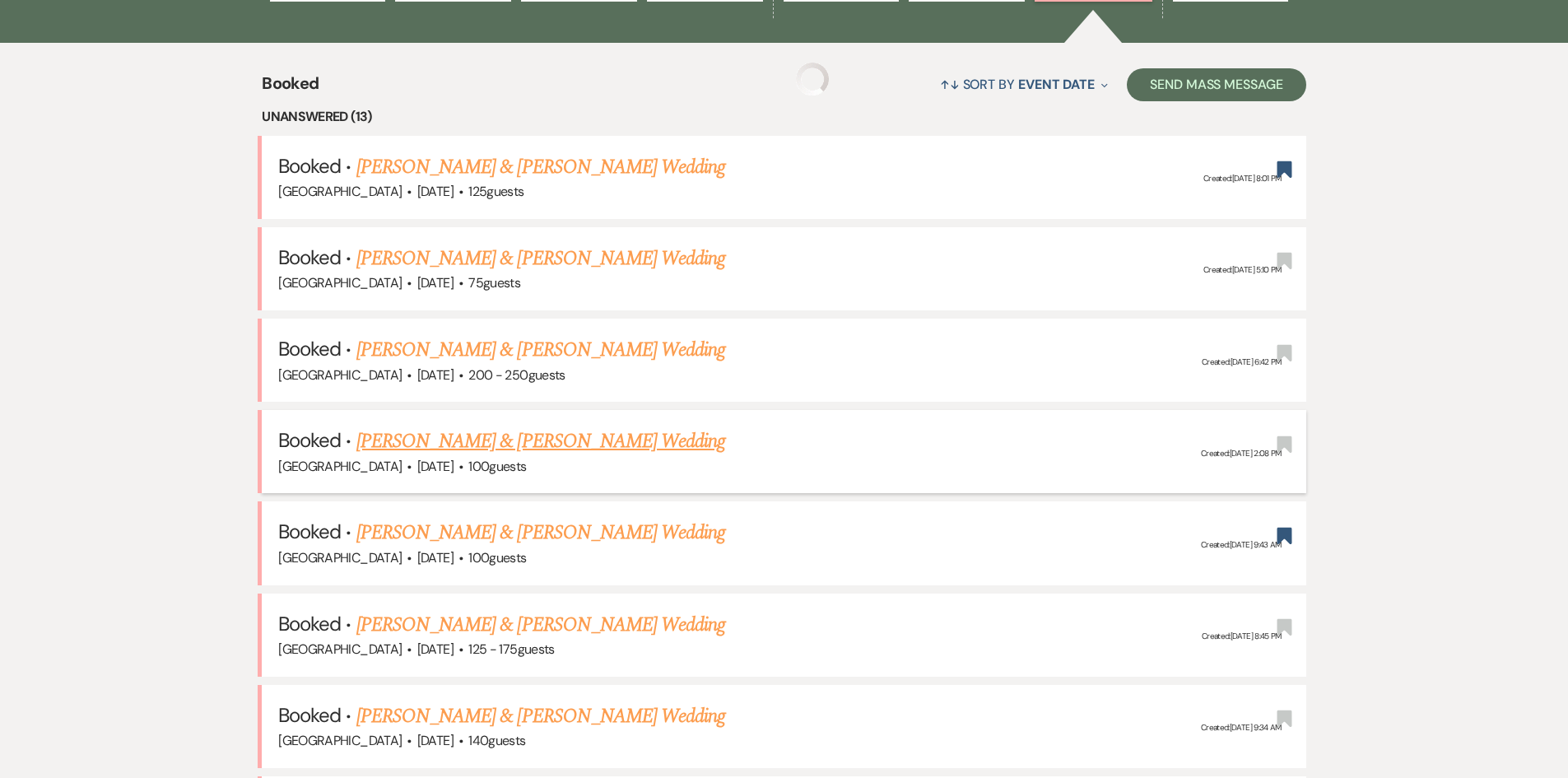
scroll to position [659, 0]
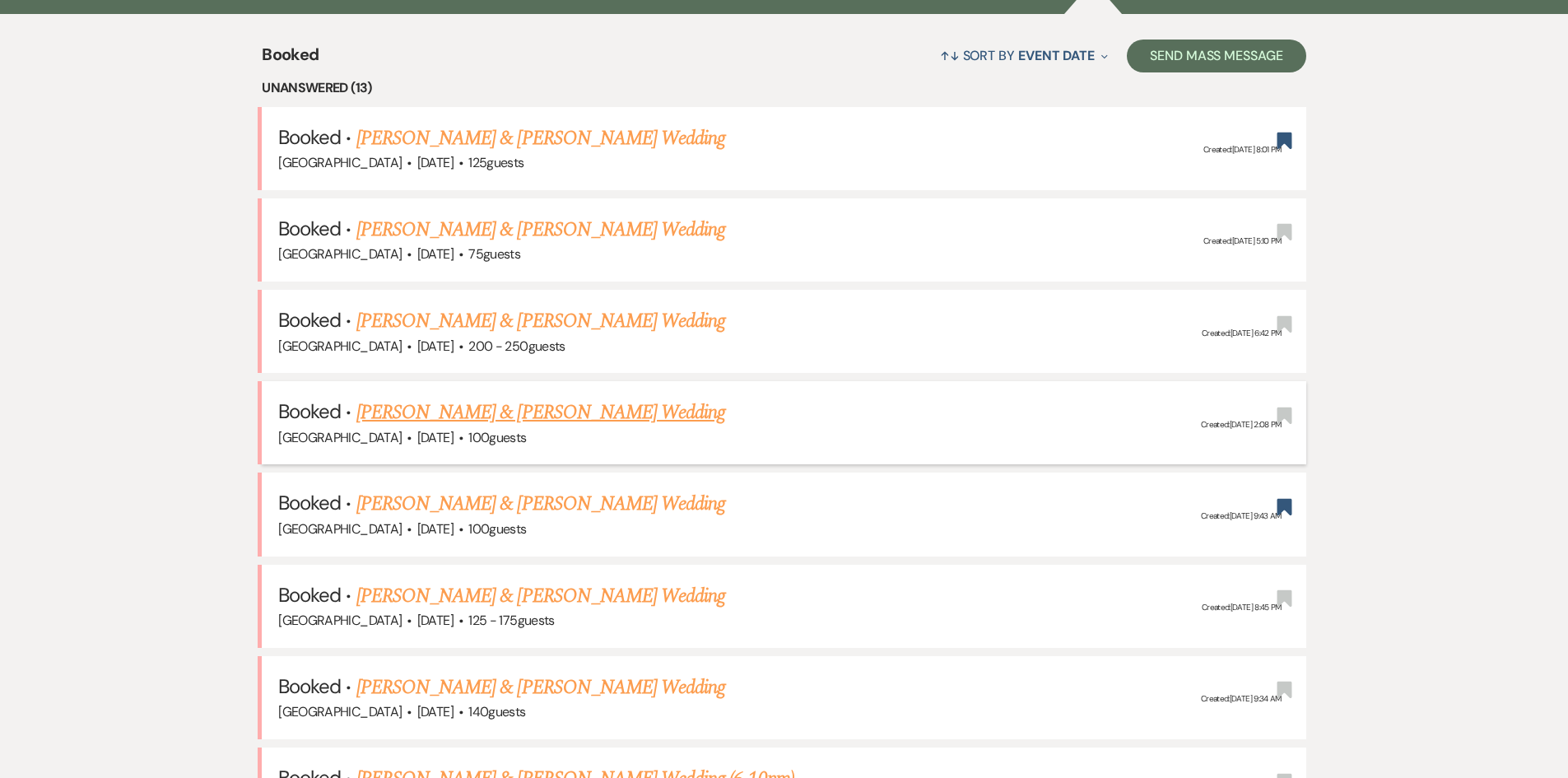
click at [495, 416] on link "[PERSON_NAME] & [PERSON_NAME] Wedding" at bounding box center [541, 413] width 369 height 30
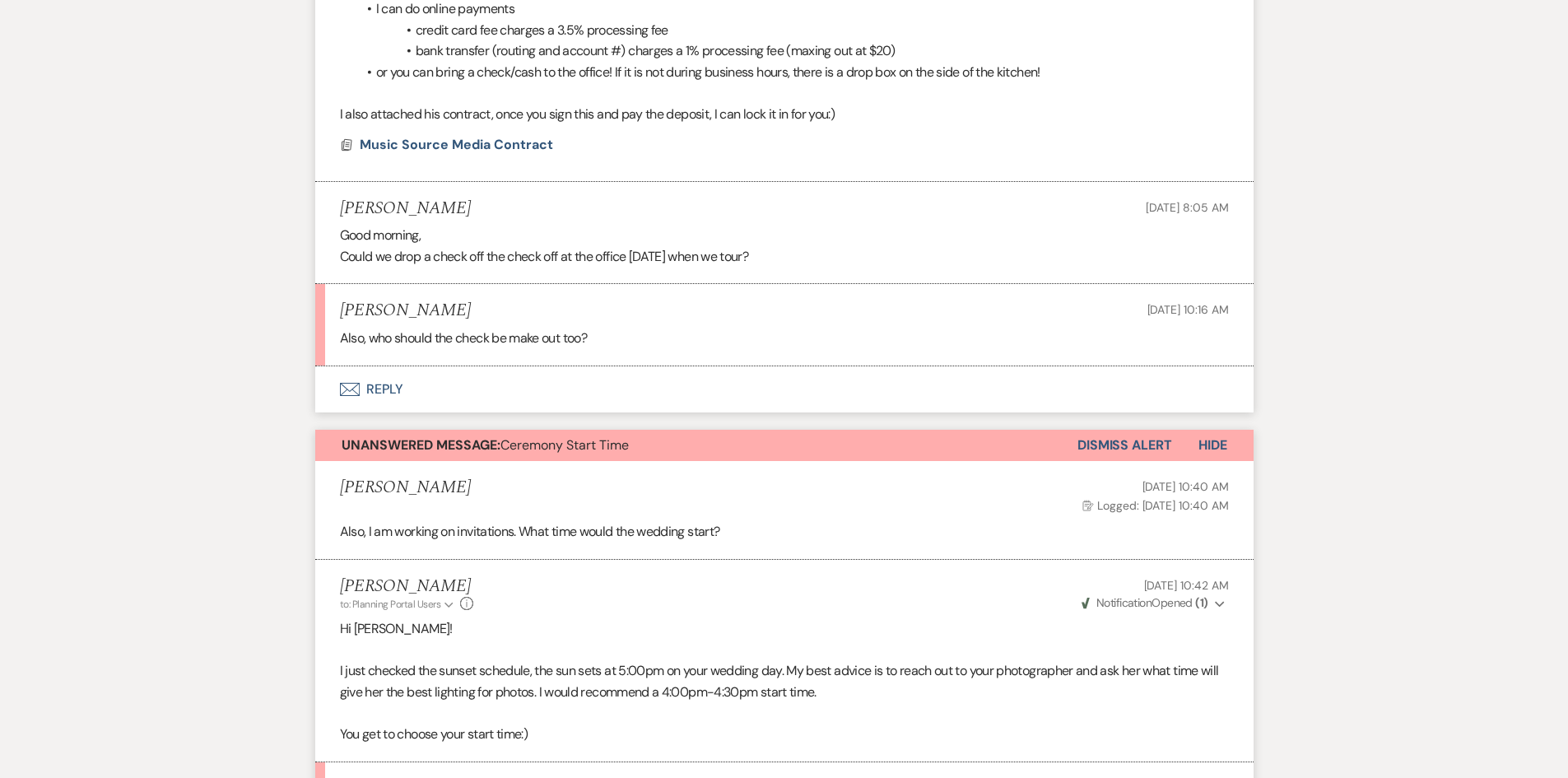
scroll to position [1646, 0]
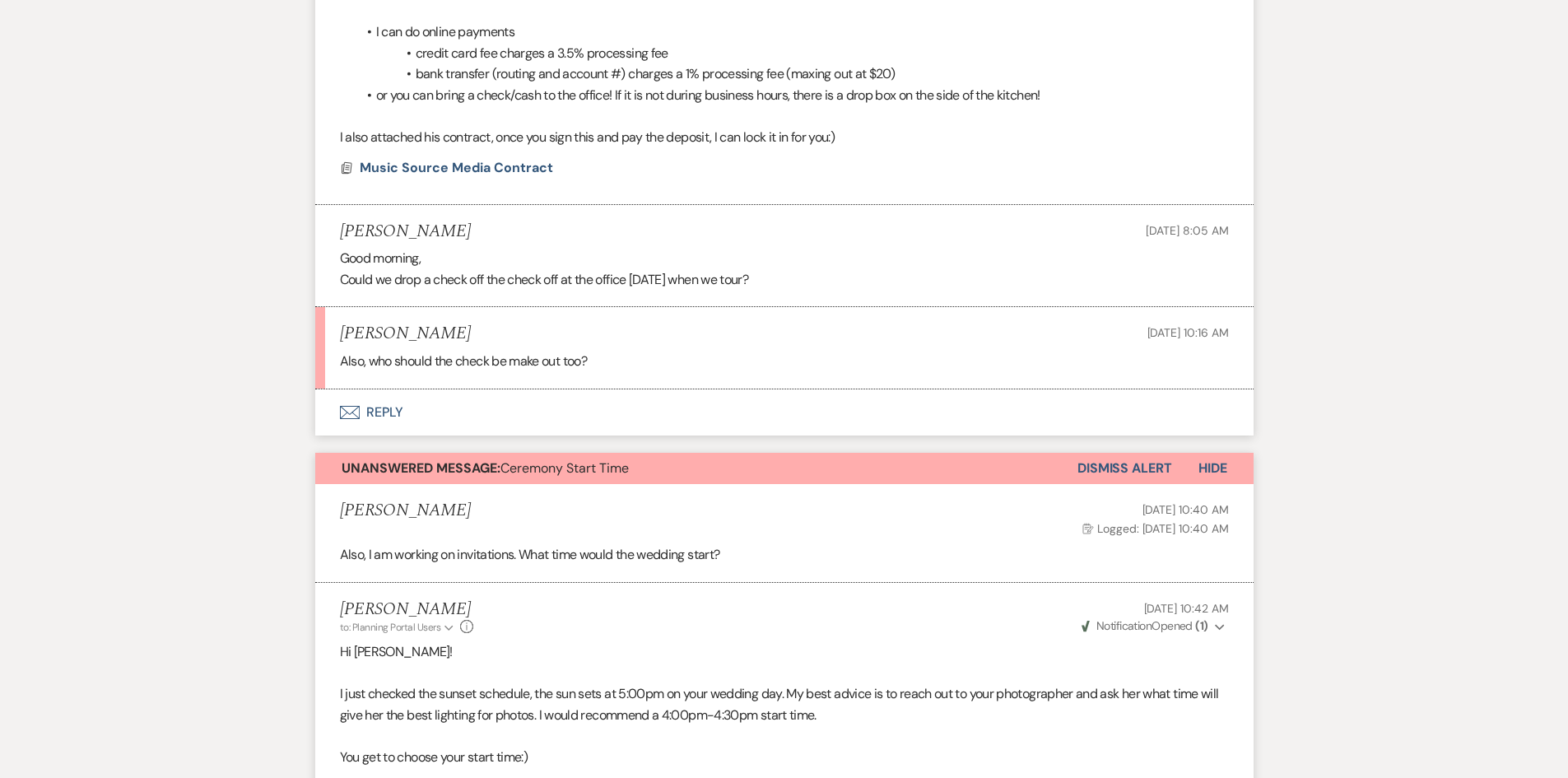
drag, startPoint x: 325, startPoint y: 269, endPoint x: 788, endPoint y: 293, distance: 463.6
click at [788, 293] on li "[PERSON_NAME] [DATE] 8:05 AM Good morning, Could we drop a check off the check …" at bounding box center [785, 257] width 939 height 103
click at [804, 280] on p "Could we drop a check off the check off at the office [DATE] when we tour?" at bounding box center [785, 280] width 889 height 22
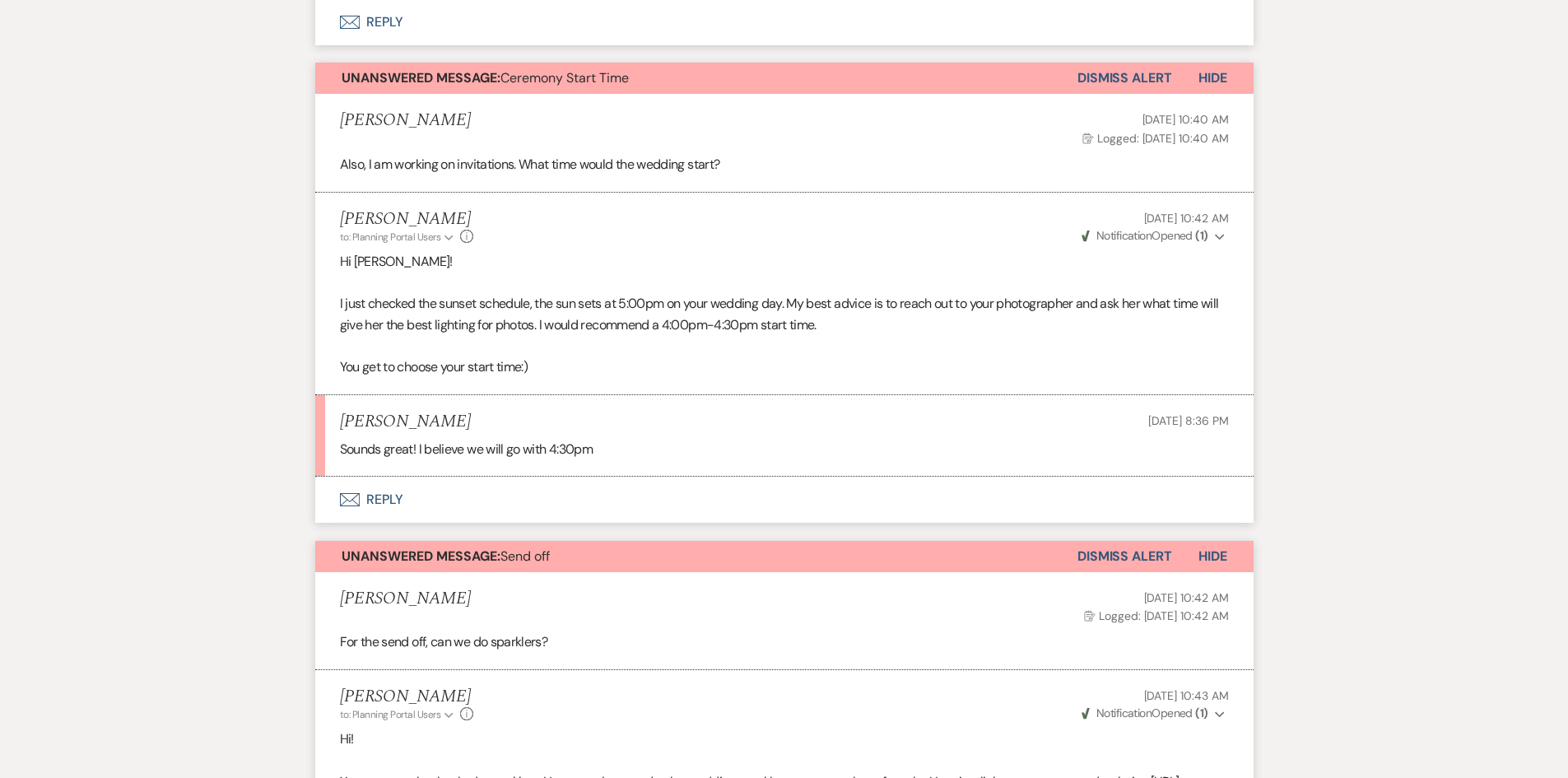
scroll to position [2058, 0]
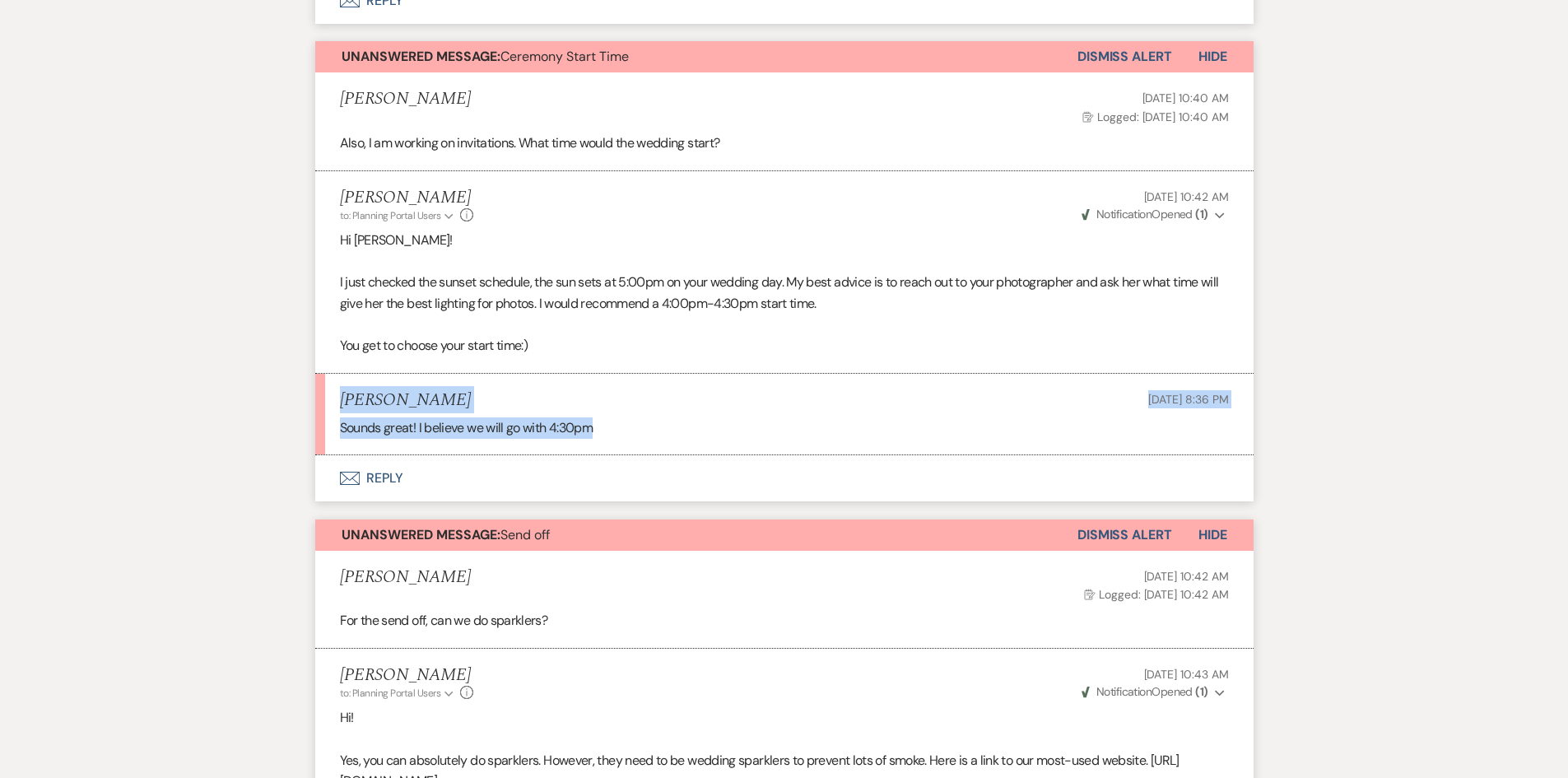
drag, startPoint x: 665, startPoint y: 435, endPoint x: 281, endPoint y: 400, distance: 385.6
drag, startPoint x: 273, startPoint y: 397, endPoint x: 259, endPoint y: 389, distance: 16.1
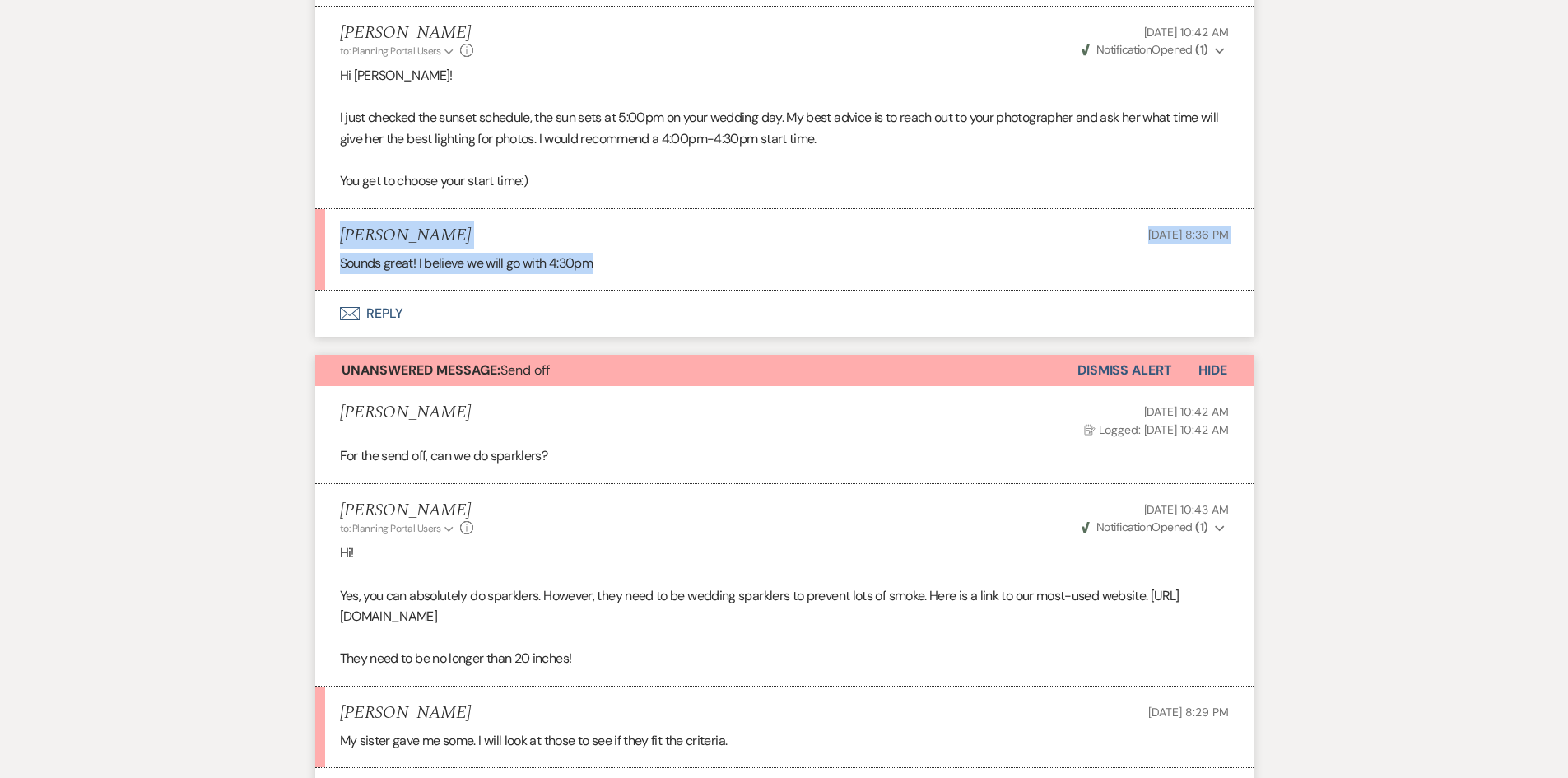
click at [385, 317] on button "Envelope Reply" at bounding box center [785, 314] width 939 height 46
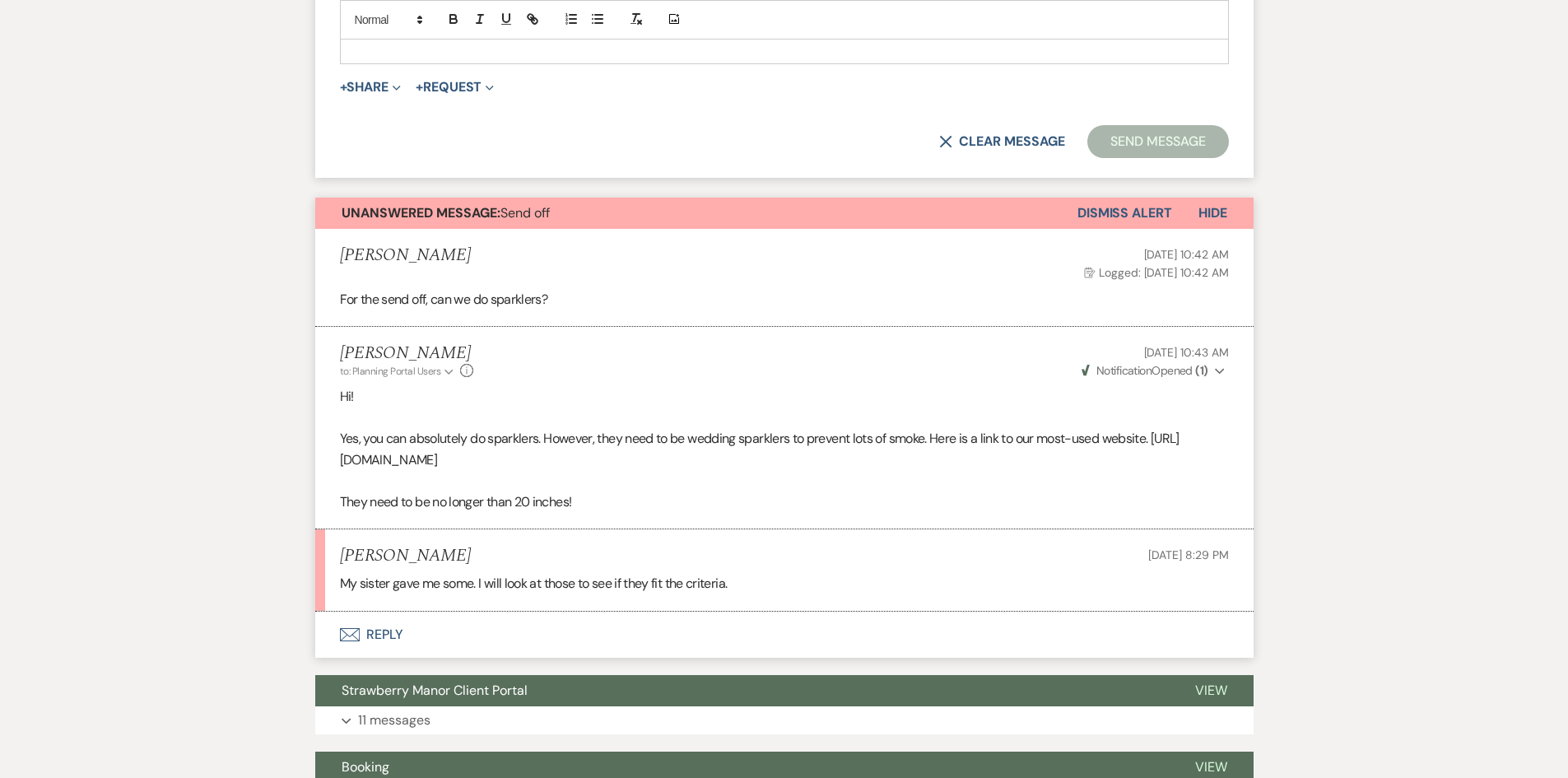
scroll to position [3027, 0]
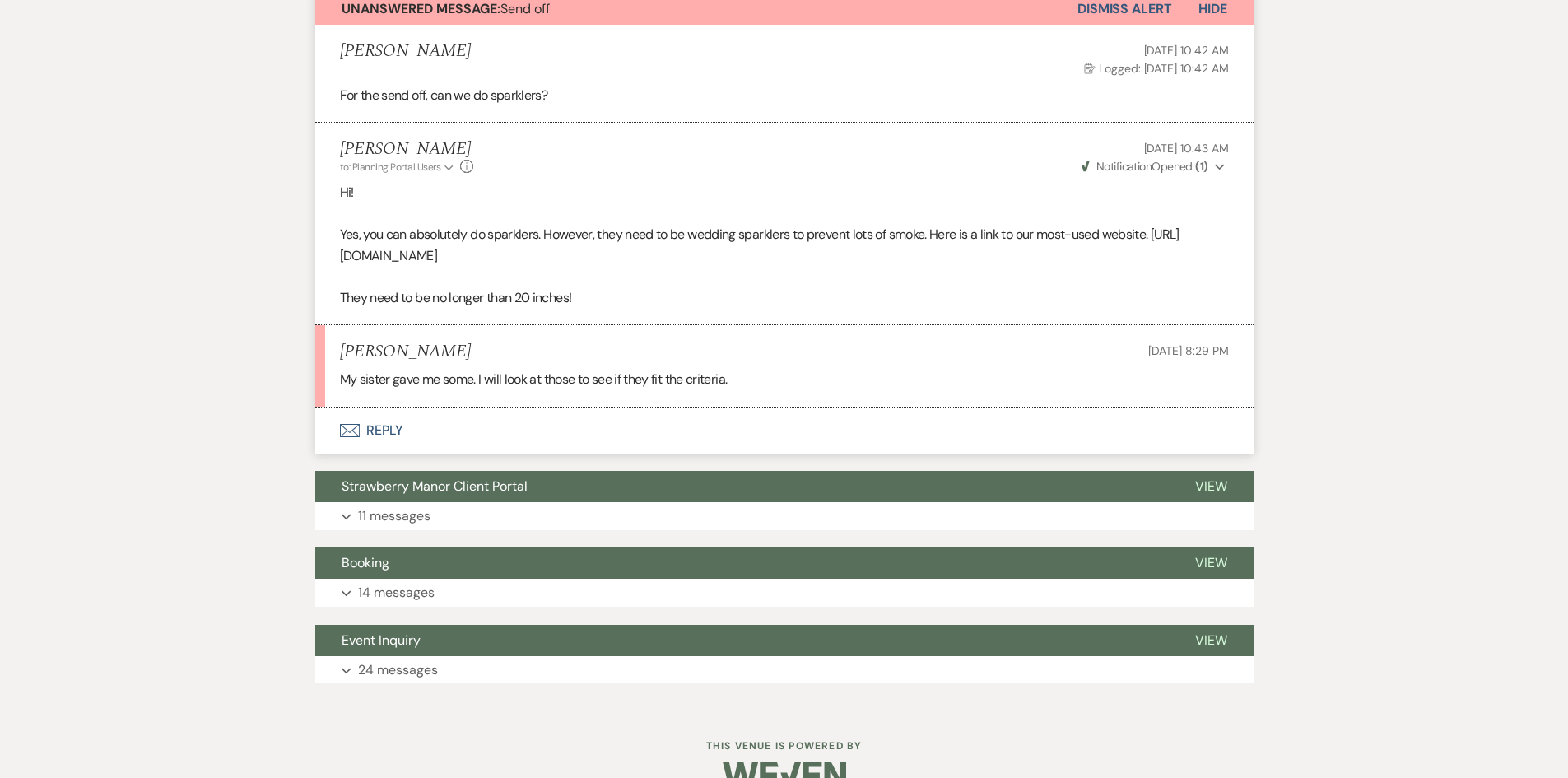
click at [394, 438] on button "Envelope Reply" at bounding box center [785, 431] width 939 height 46
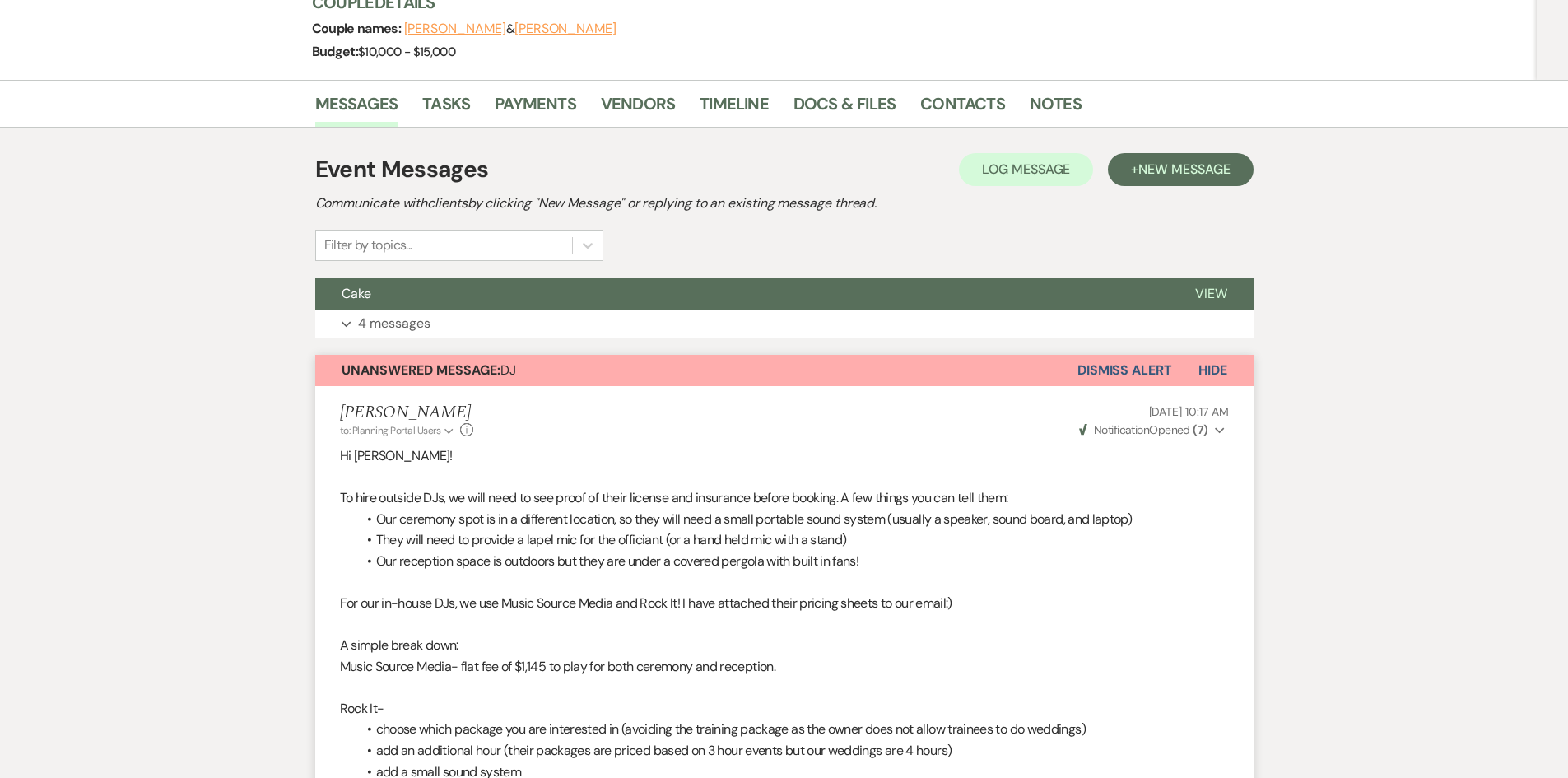
scroll to position [0, 0]
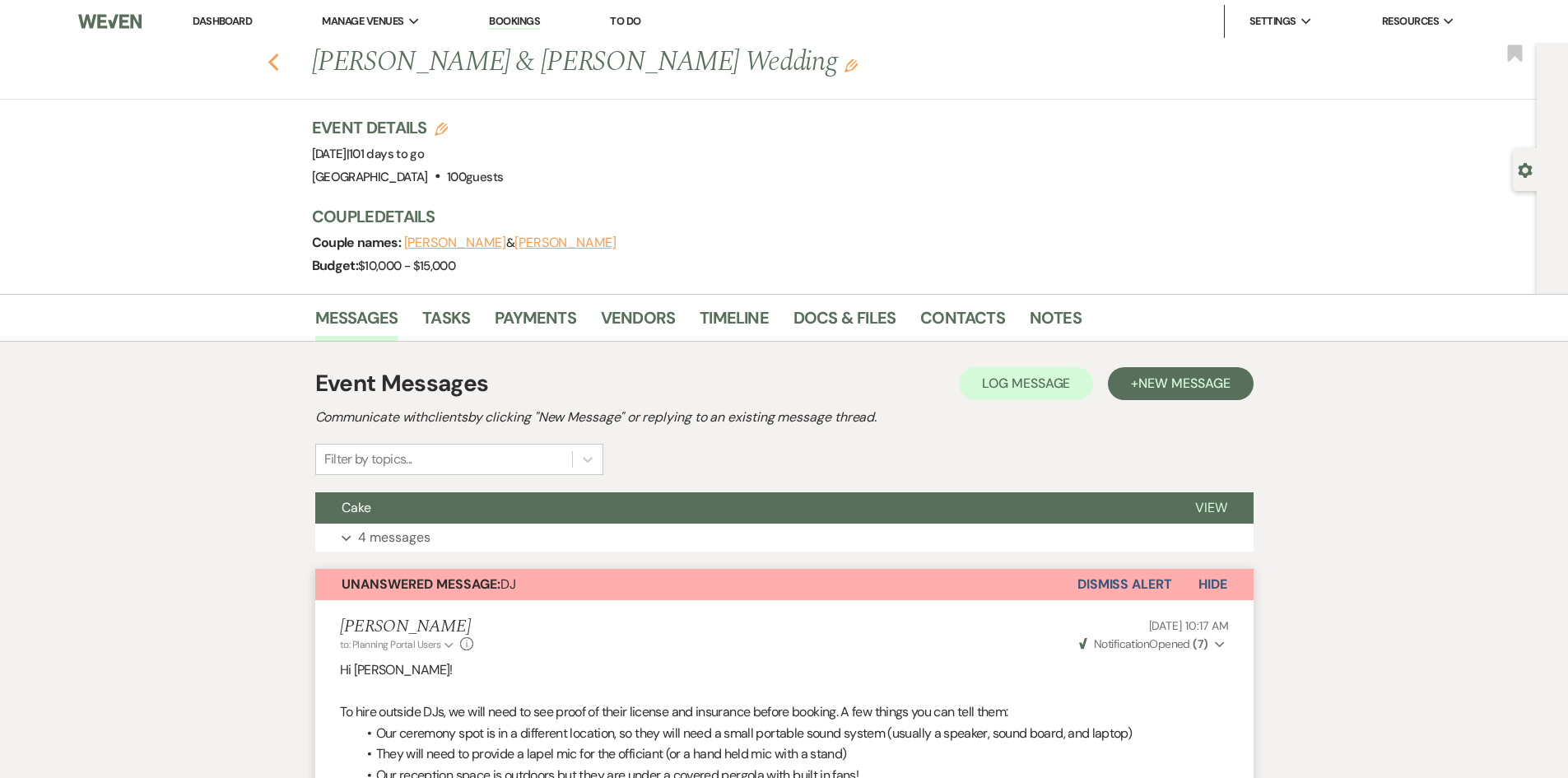
click at [278, 61] on use "button" at bounding box center [273, 63] width 11 height 18
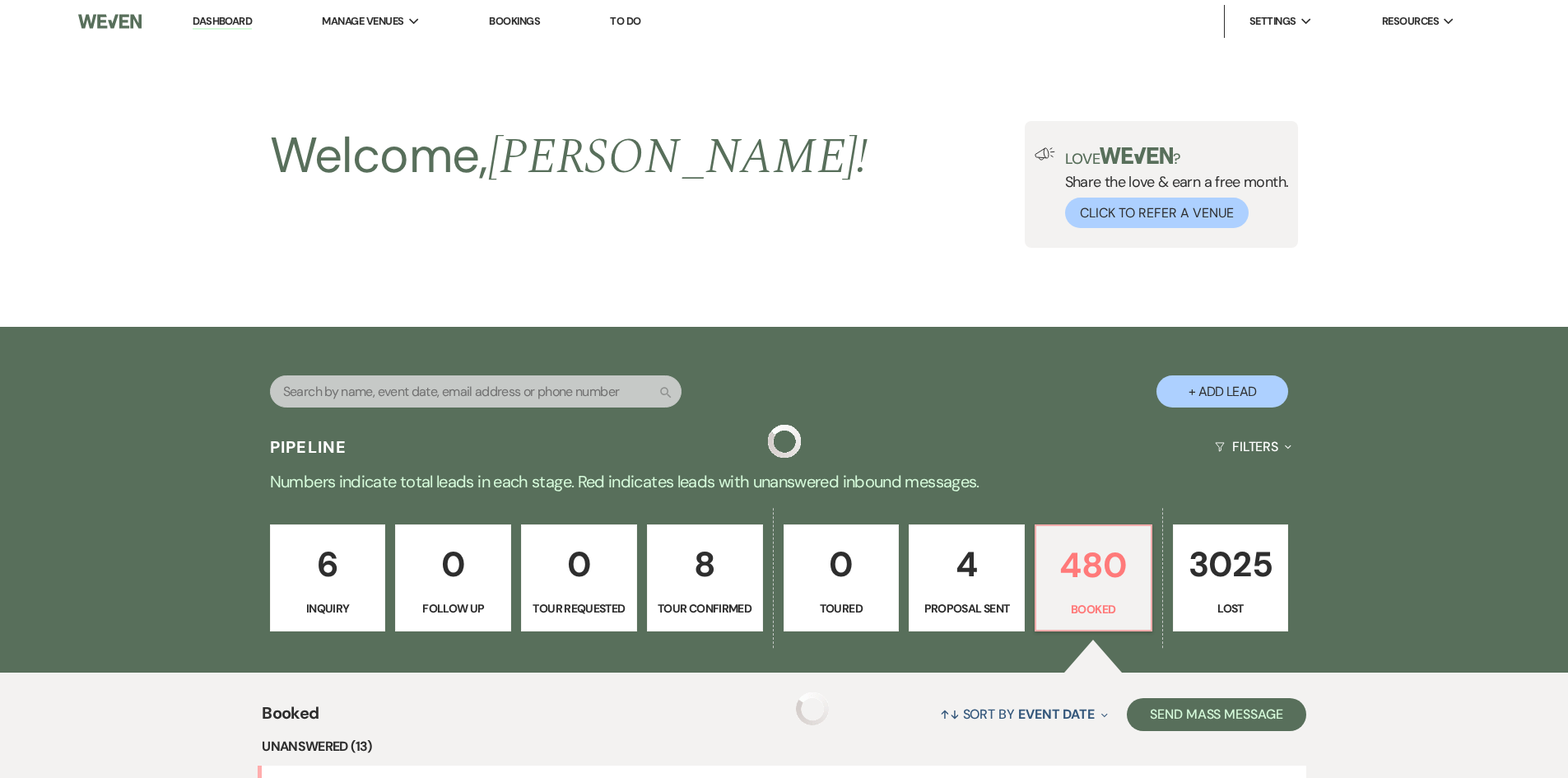
scroll to position [659, 0]
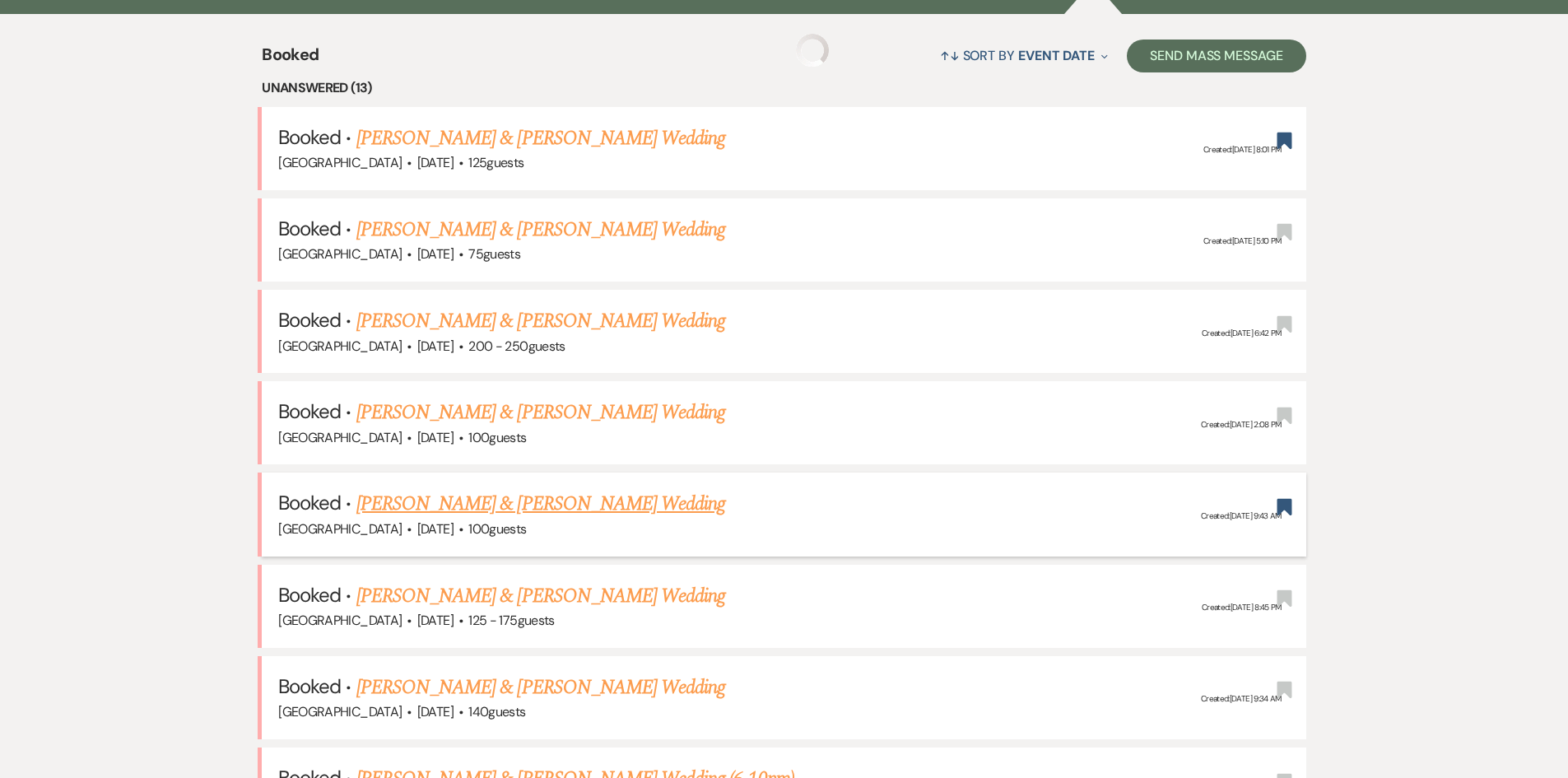
click at [480, 513] on link "[PERSON_NAME] & [PERSON_NAME] Wedding" at bounding box center [541, 504] width 369 height 30
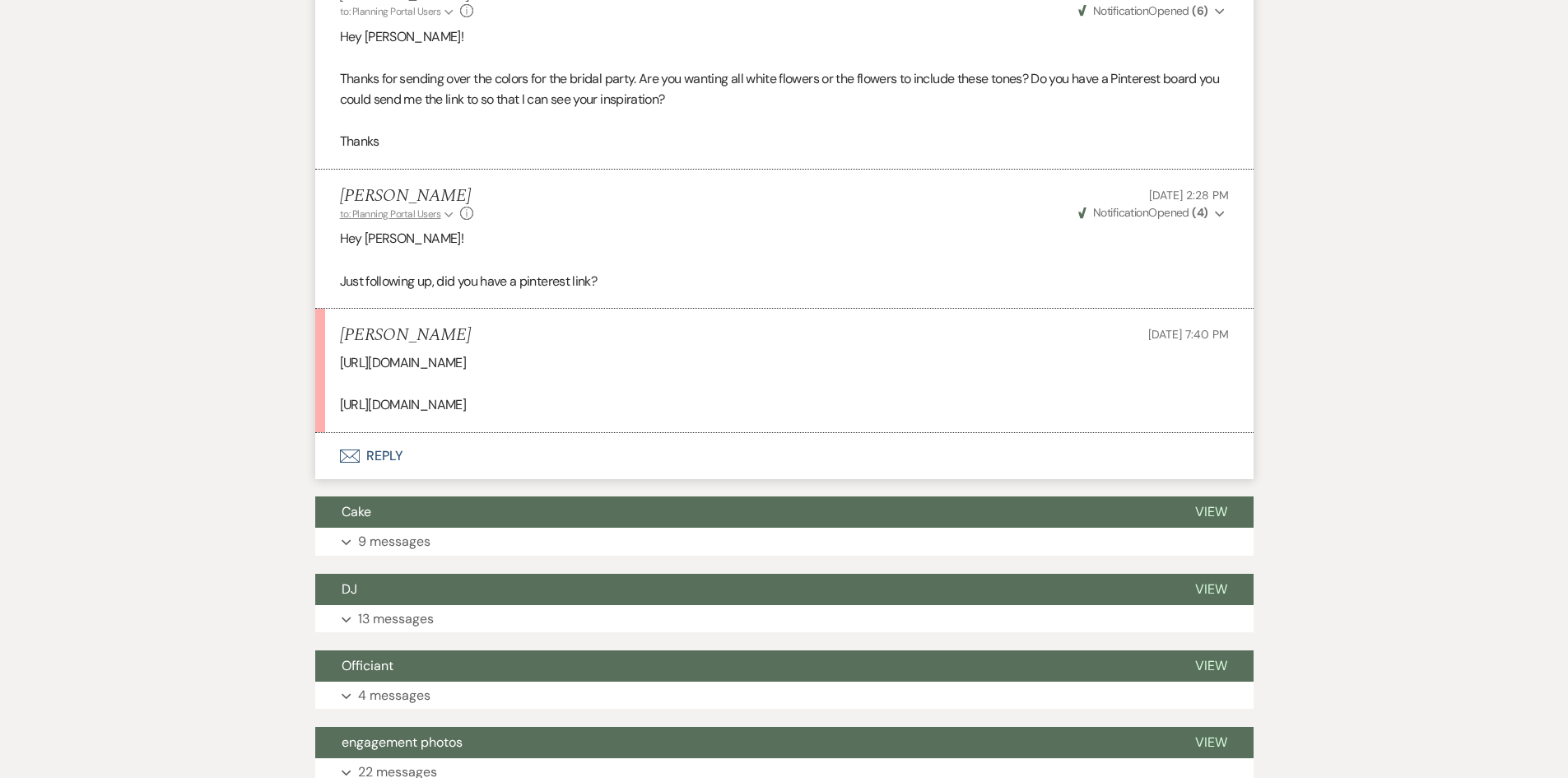
scroll to position [1685, 0]
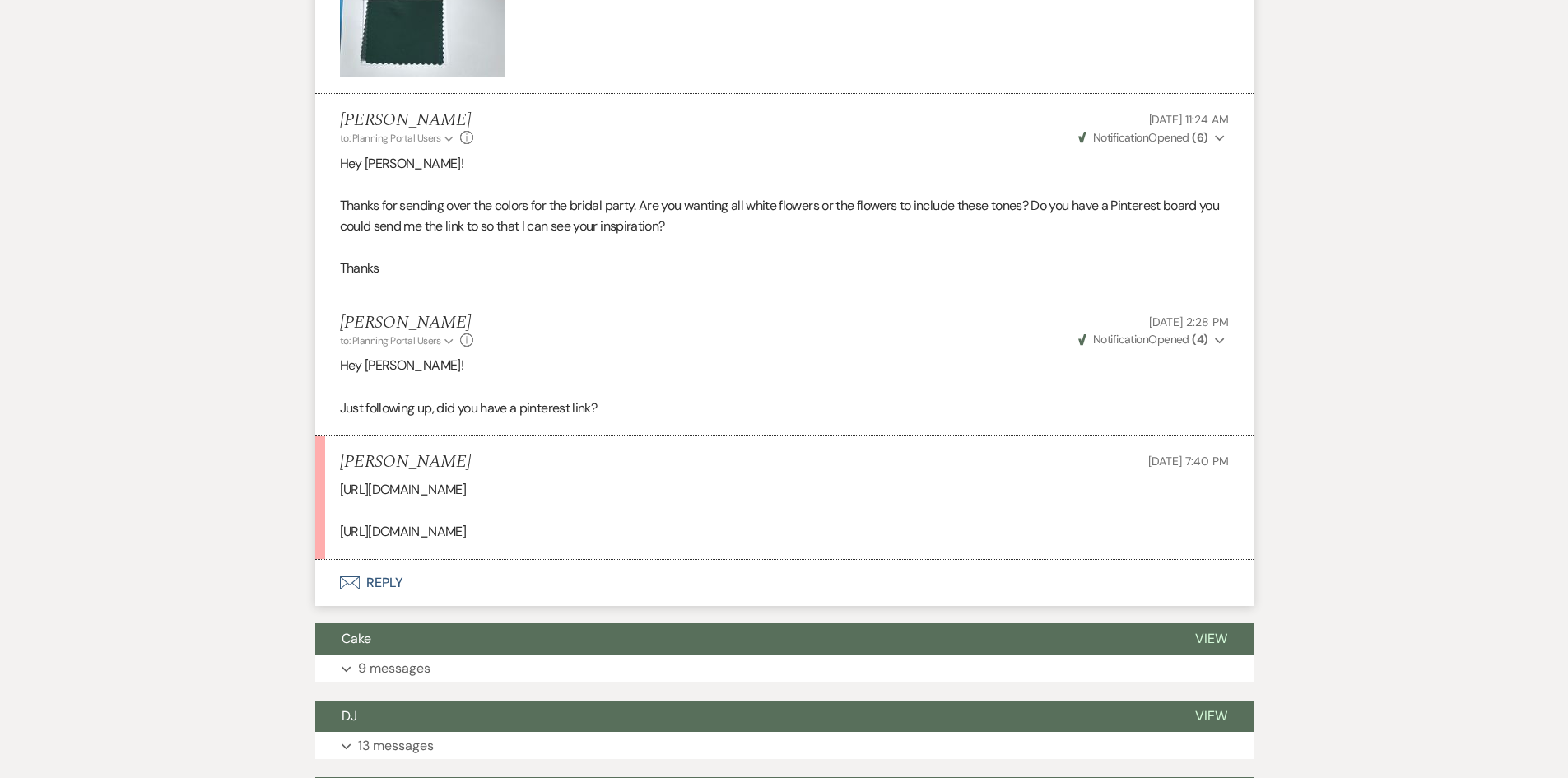
drag, startPoint x: 476, startPoint y: 534, endPoint x: 321, endPoint y: 491, distance: 160.9
click at [331, 492] on li "[PERSON_NAME] [DATE] 7:40 PM [URL][DOMAIN_NAME] [URL][DOMAIN_NAME]" at bounding box center [785, 497] width 939 height 124
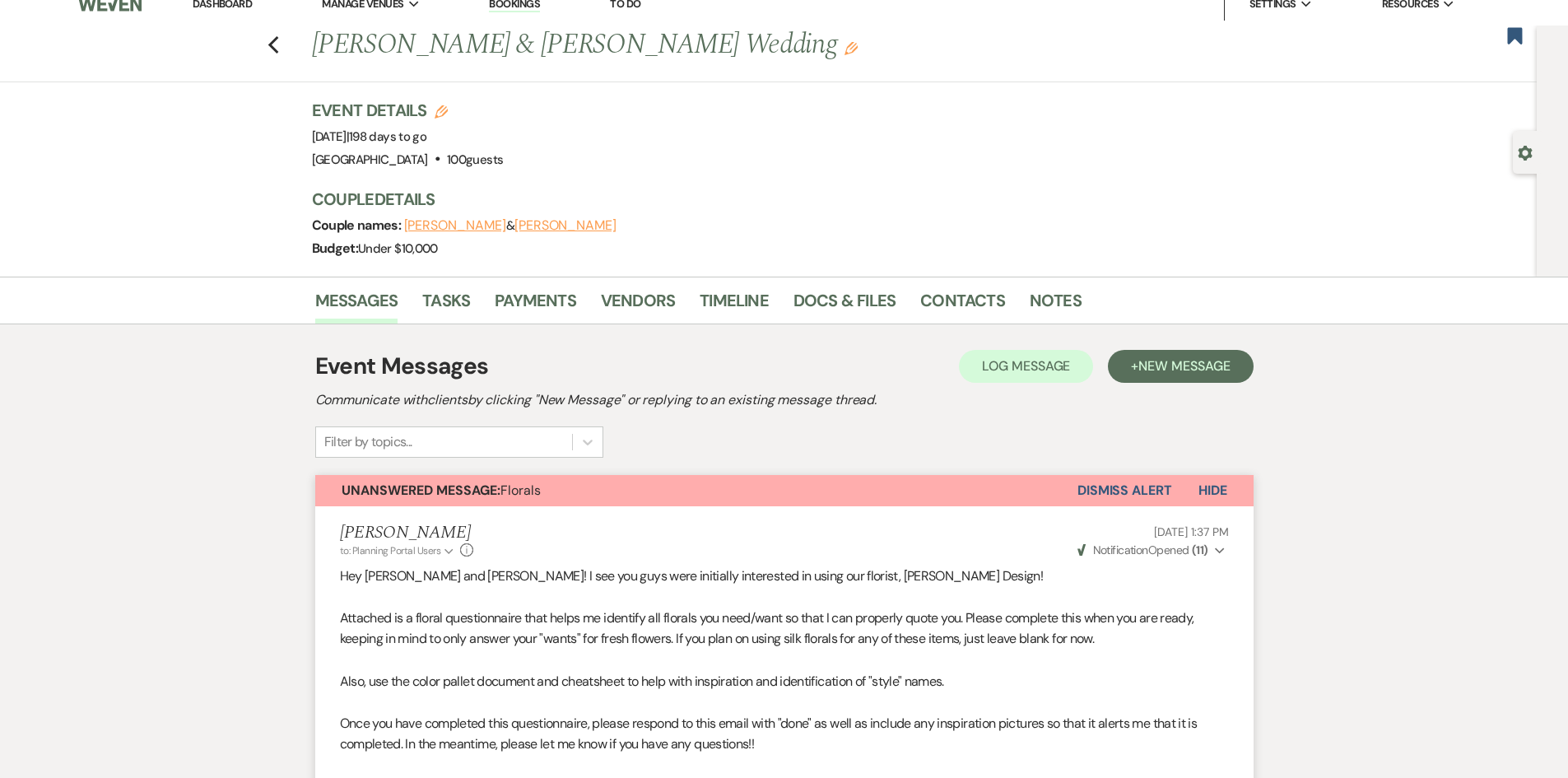
scroll to position [0, 0]
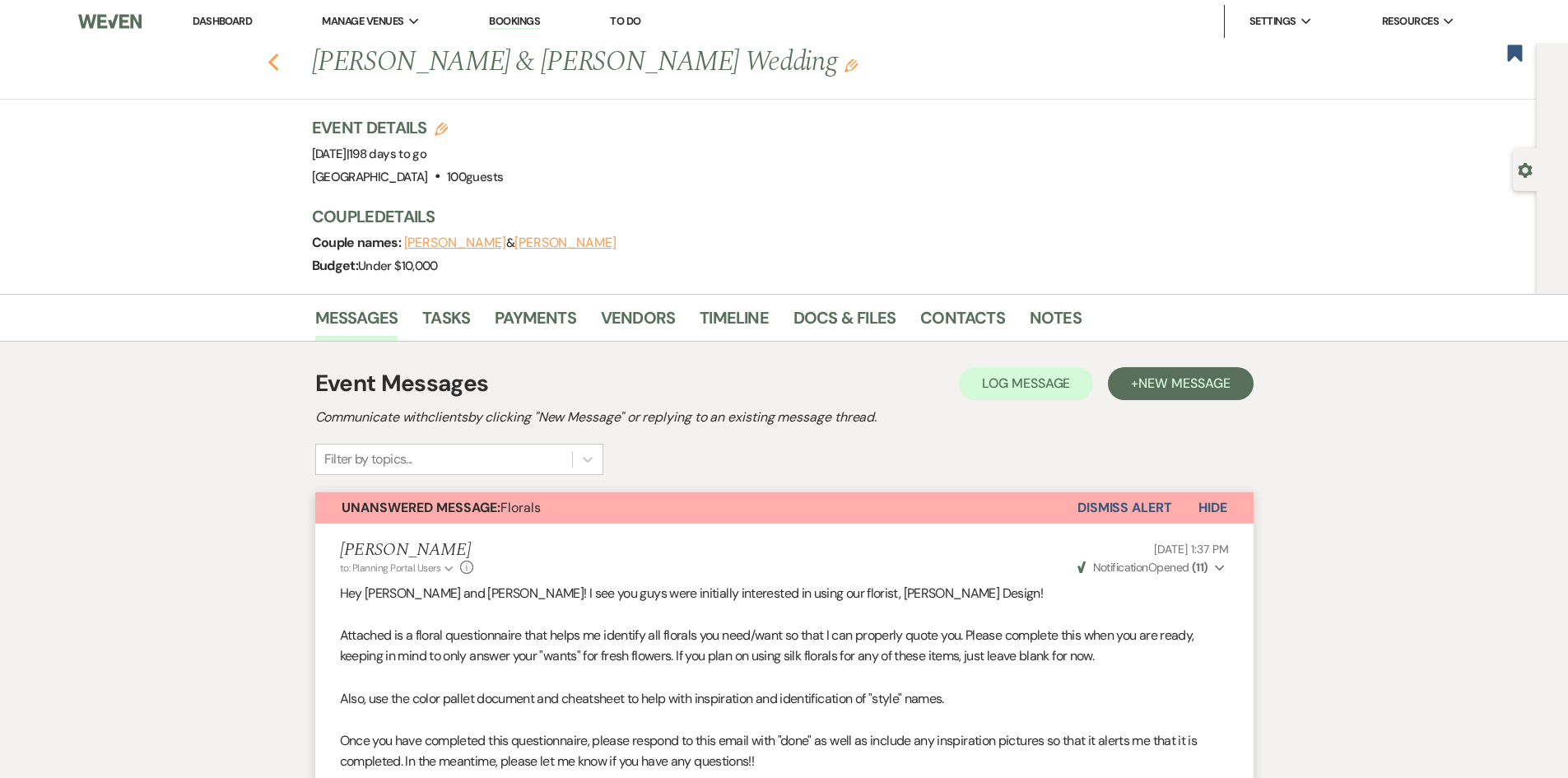
click at [278, 65] on use "button" at bounding box center [273, 63] width 11 height 18
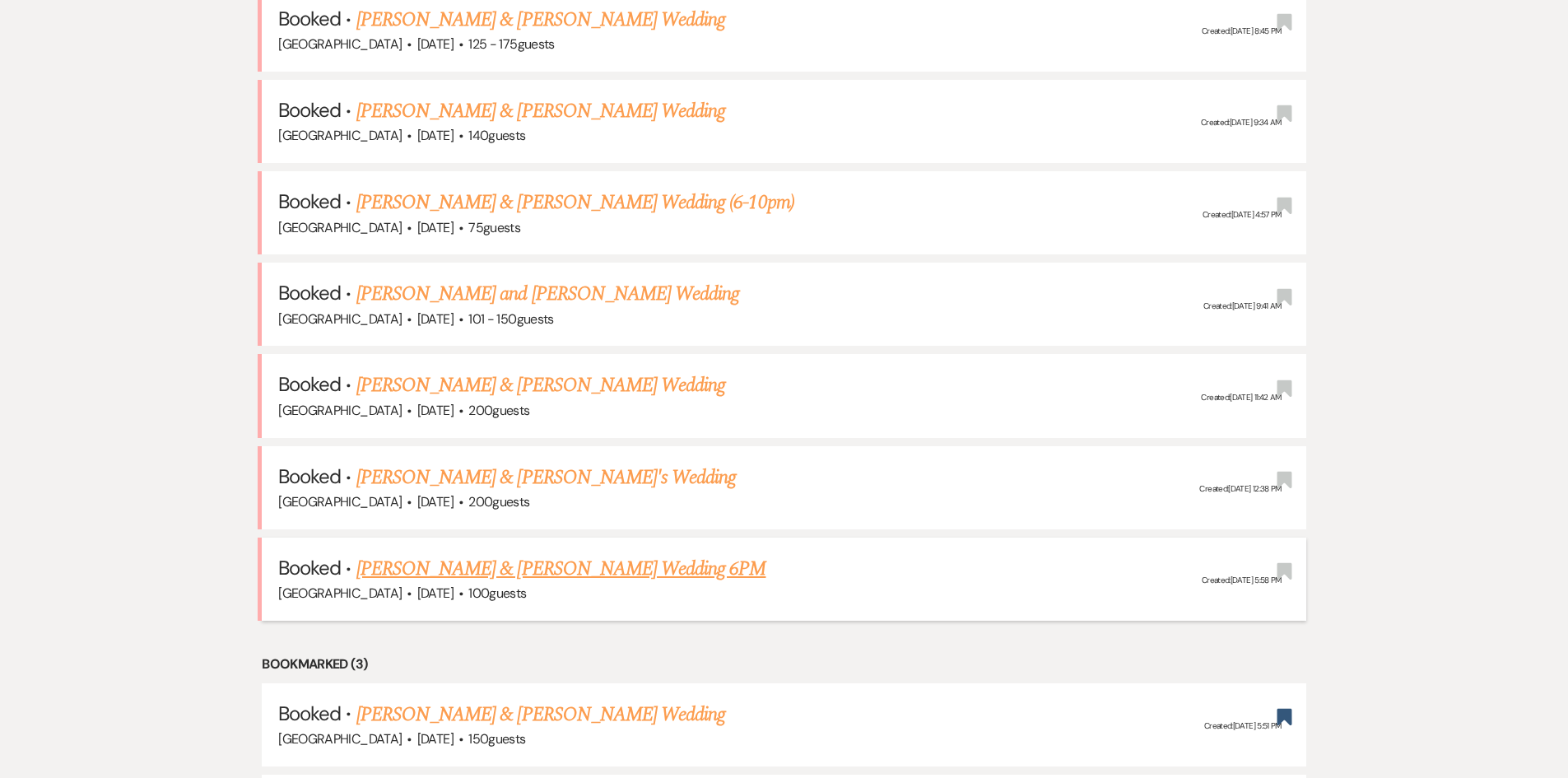
scroll to position [1317, 0]
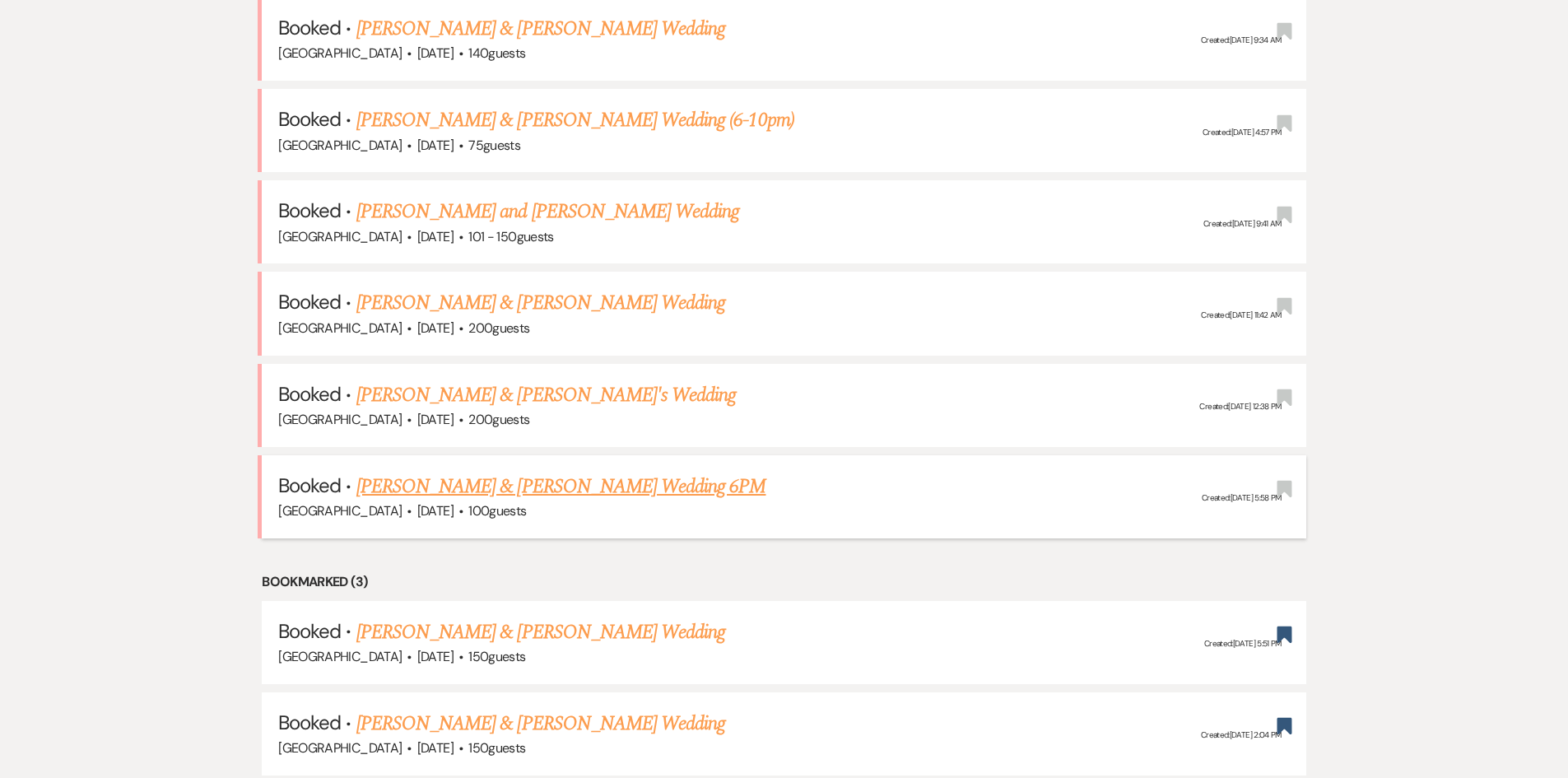
click at [496, 493] on link "[PERSON_NAME] & [PERSON_NAME] Wedding 6PM" at bounding box center [561, 486] width 410 height 30
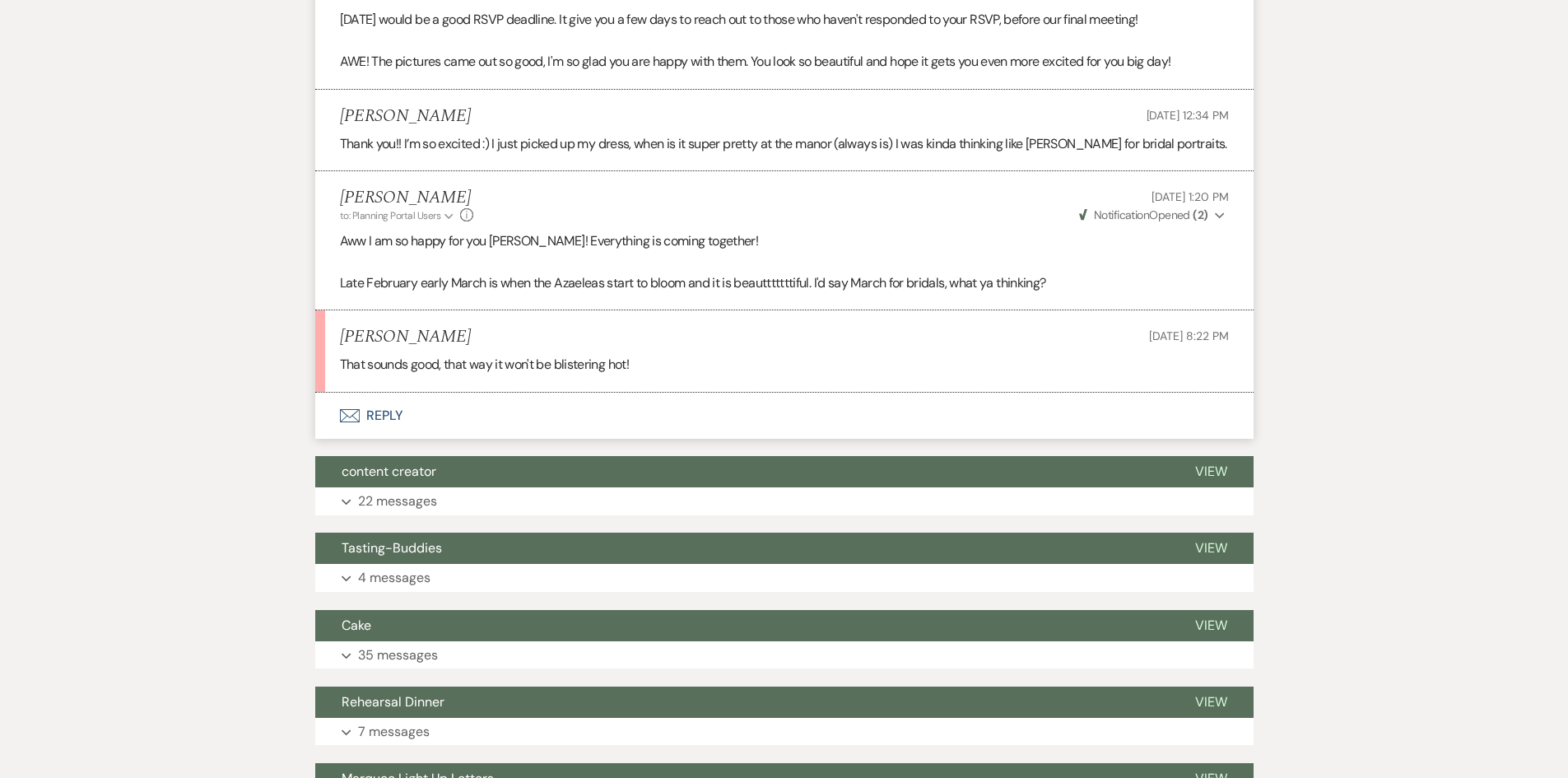
scroll to position [1053, 0]
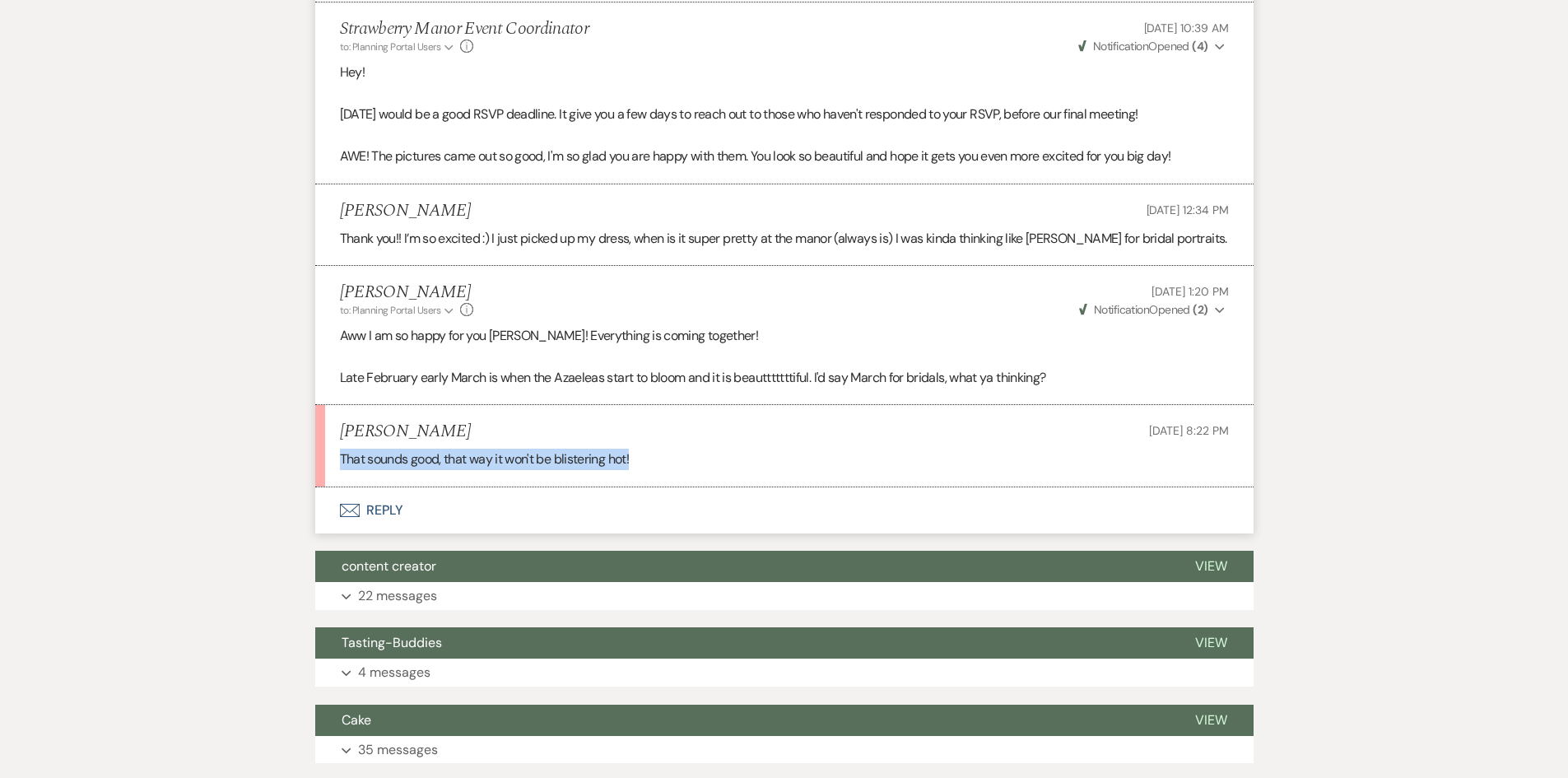
drag, startPoint x: 650, startPoint y: 465, endPoint x: 337, endPoint y: 443, distance: 313.8
click at [337, 443] on li "[PERSON_NAME] [DATE] 8:22 PM That sounds good, that way it won't be blistering …" at bounding box center [785, 446] width 939 height 81
click at [331, 433] on li "[PERSON_NAME] [DATE] 8:22 PM That sounds good, that way it won't be blistering …" at bounding box center [785, 446] width 939 height 81
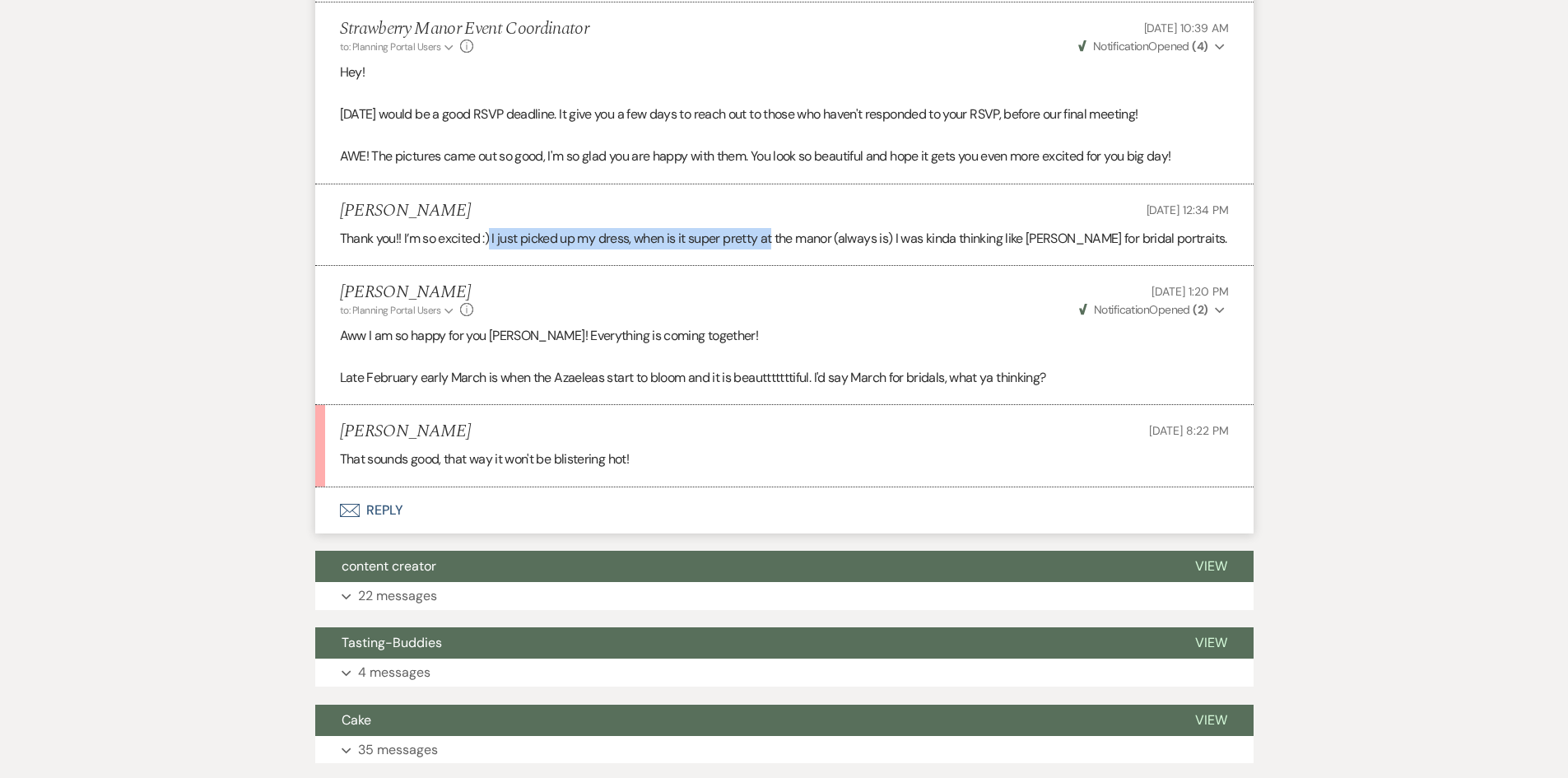
drag, startPoint x: 492, startPoint y: 240, endPoint x: 776, endPoint y: 254, distance: 284.3
click at [776, 254] on li "[PERSON_NAME] [DATE] 12:34 PM Thank you!! I’m so excited :) I just picked up my…" at bounding box center [785, 225] width 939 height 81
click at [779, 321] on li "[PERSON_NAME] to: Planning Portal Users Expand Info [DATE] 1:20 PM Weven Check …" at bounding box center [785, 335] width 939 height 139
click at [411, 513] on button "Envelope Reply" at bounding box center [785, 510] width 939 height 46
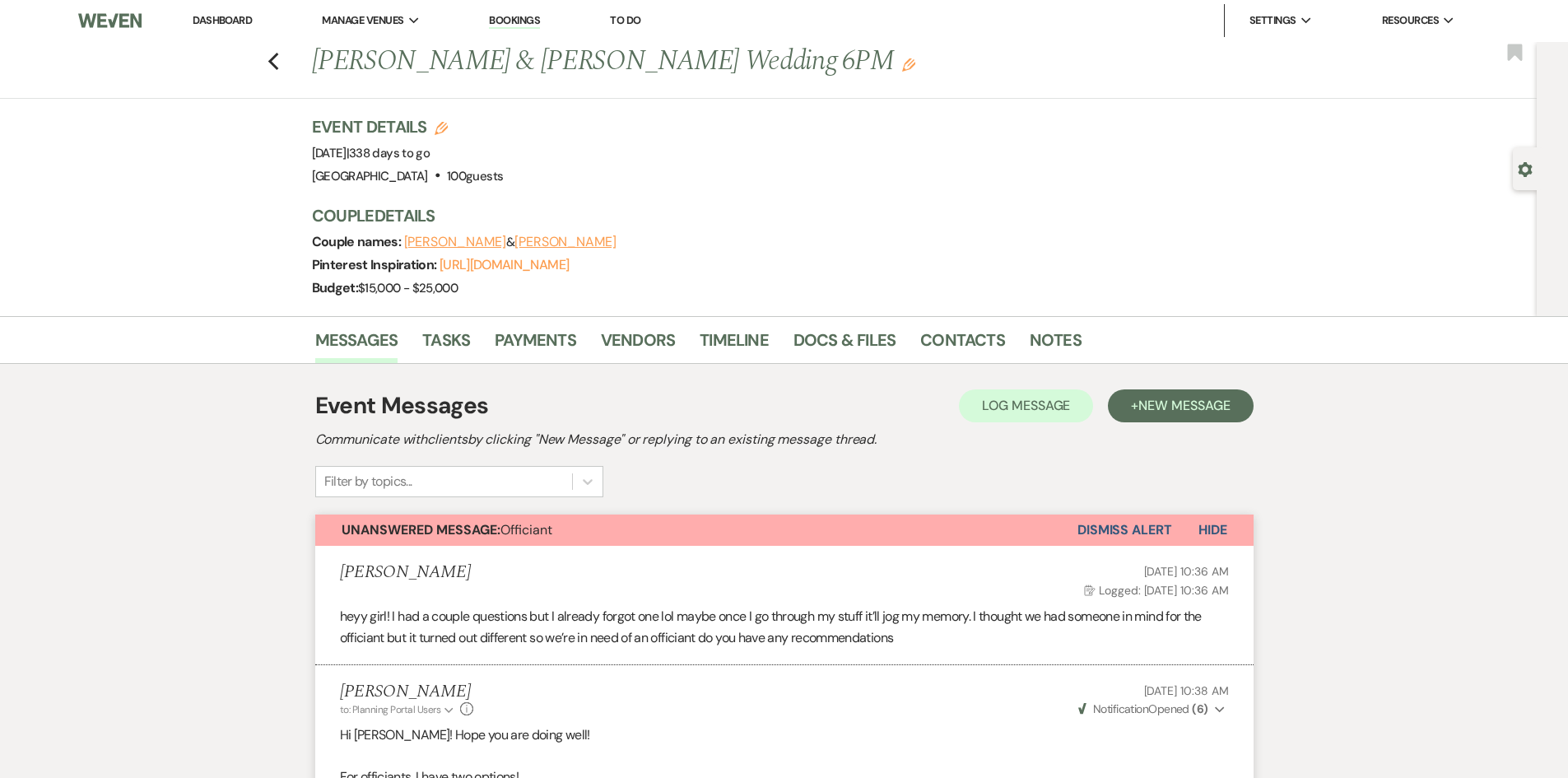
scroll to position [0, 0]
click at [277, 50] on button "Previous" at bounding box center [274, 61] width 12 height 23
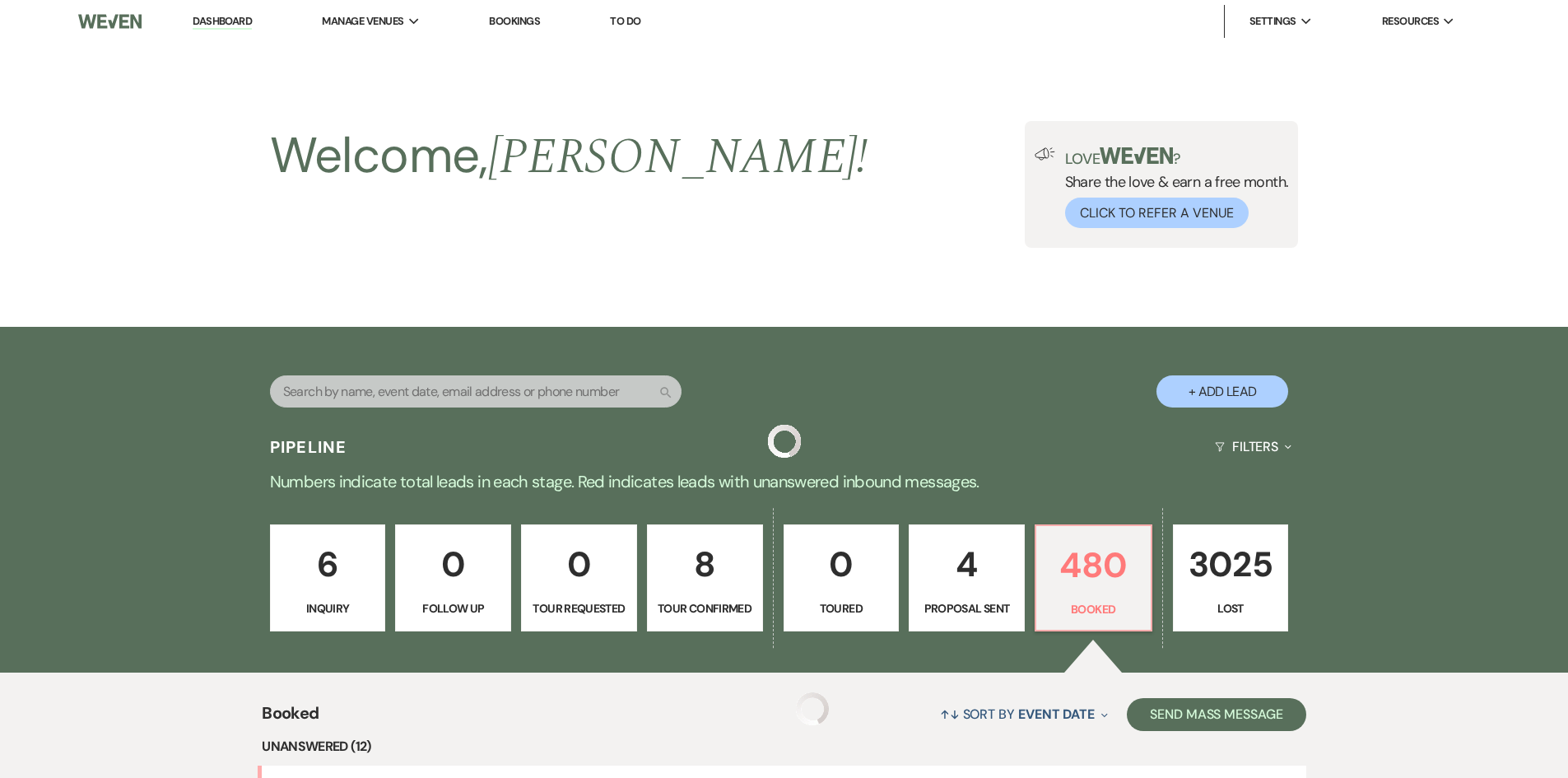
scroll to position [1317, 0]
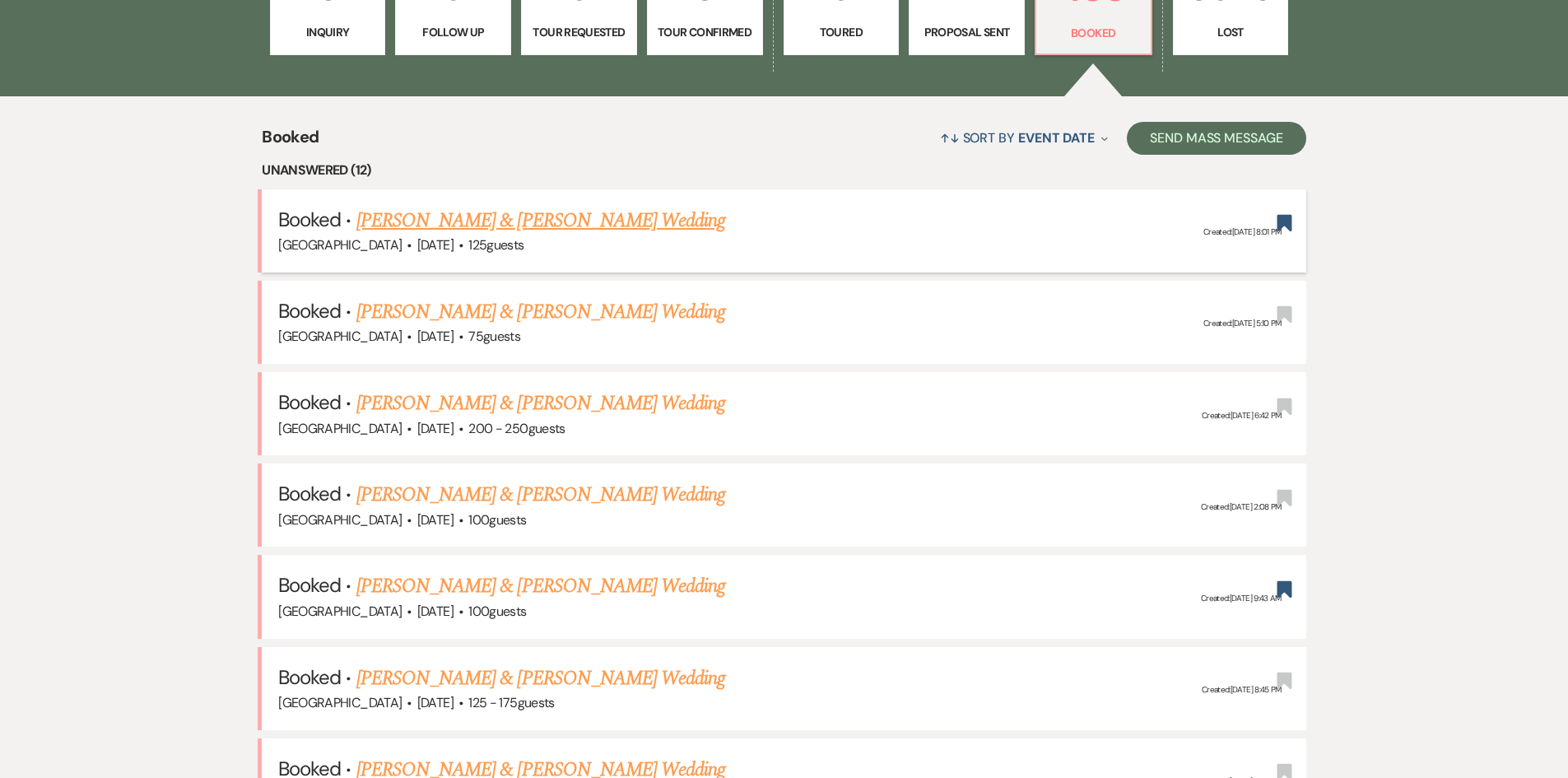
click at [447, 211] on link "[PERSON_NAME] & [PERSON_NAME] Wedding" at bounding box center [541, 220] width 369 height 30
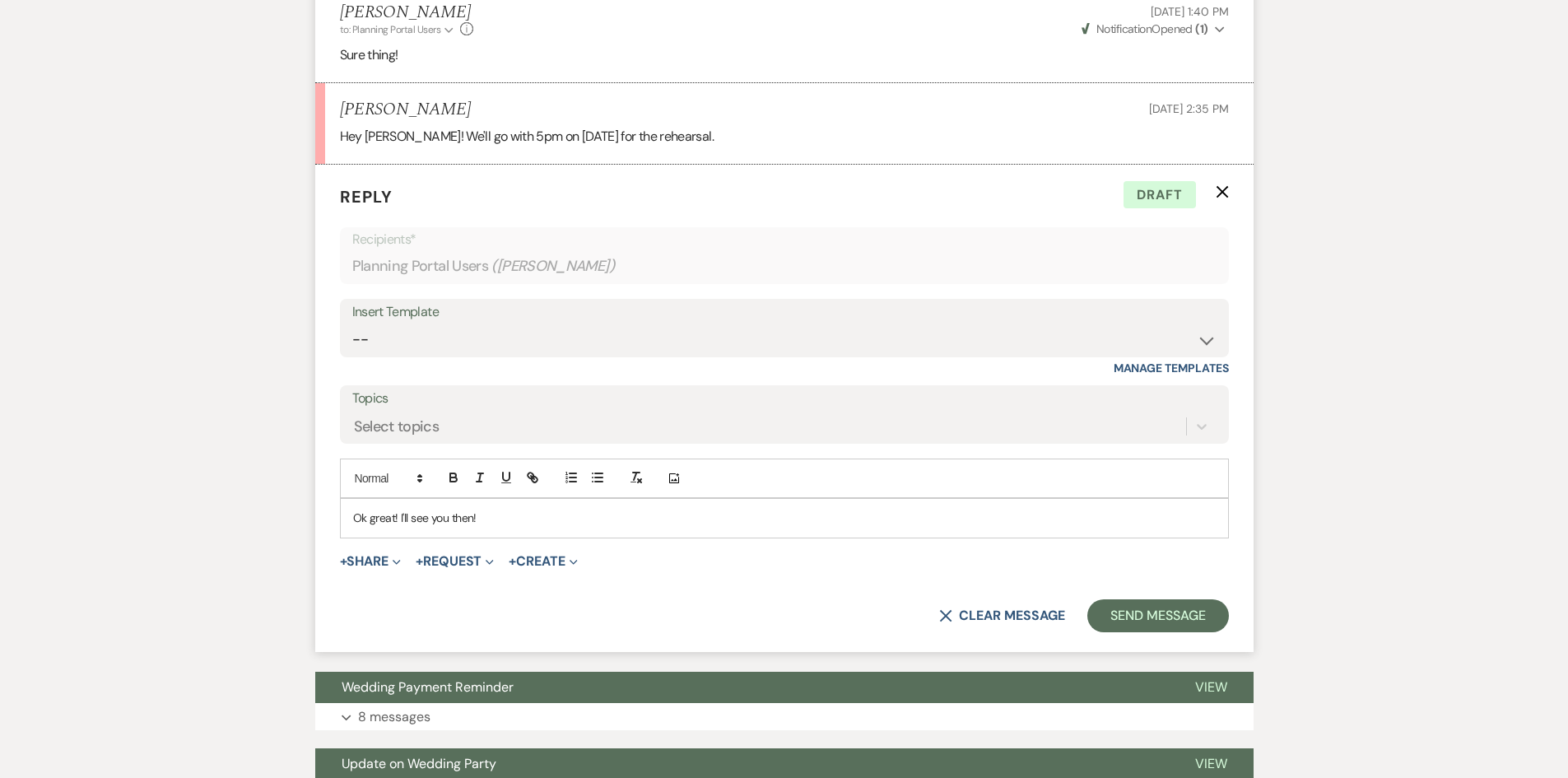
scroll to position [2130, 0]
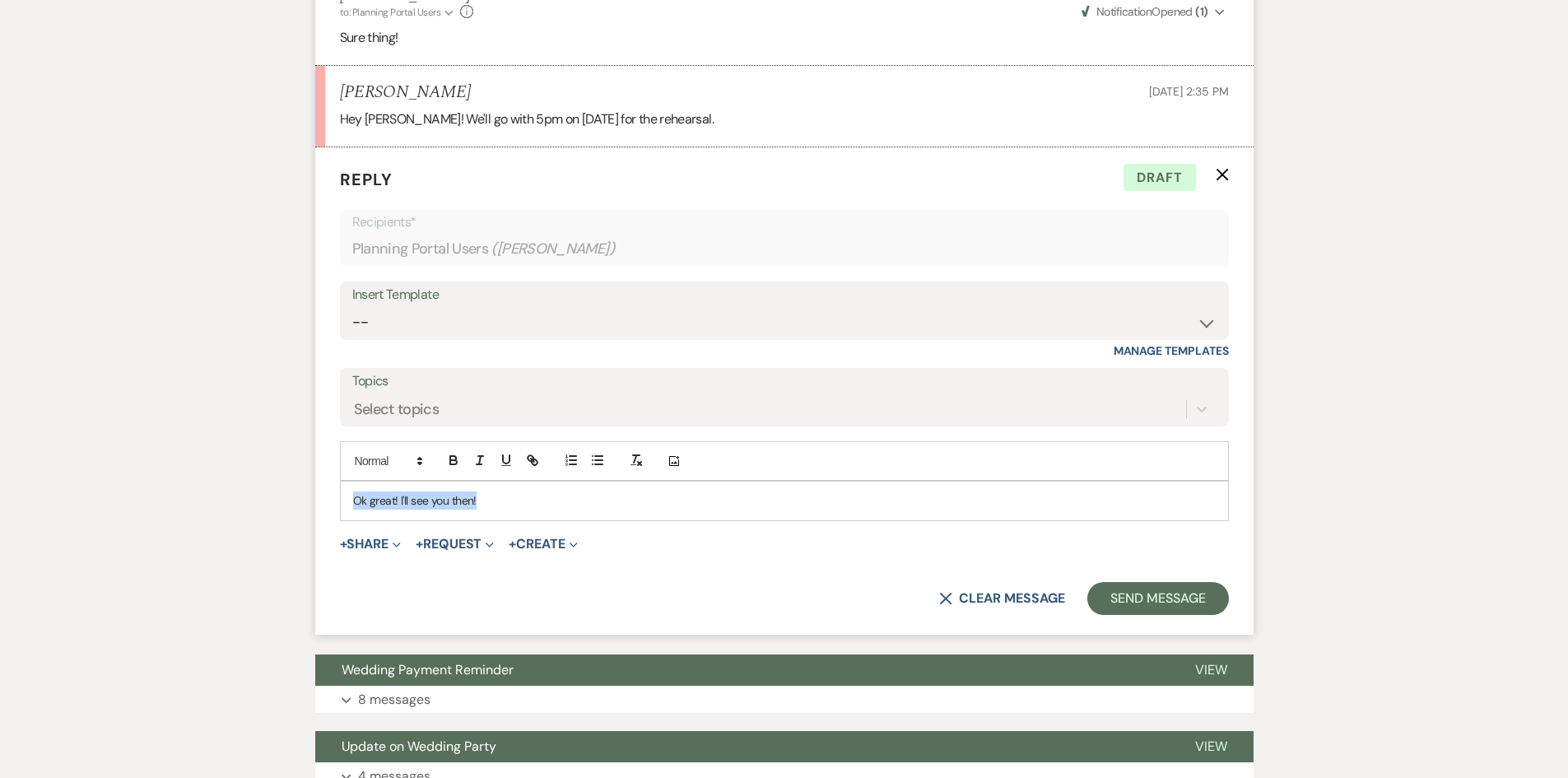
drag, startPoint x: 525, startPoint y: 508, endPoint x: 318, endPoint y: 534, distance: 208.6
click at [325, 512] on form "Reply X Draft Recipients* Planning Portal Users ( [PERSON_NAME] ) Insert Templa…" at bounding box center [785, 391] width 939 height 487
click at [1146, 594] on button "Send Message" at bounding box center [1158, 598] width 141 height 33
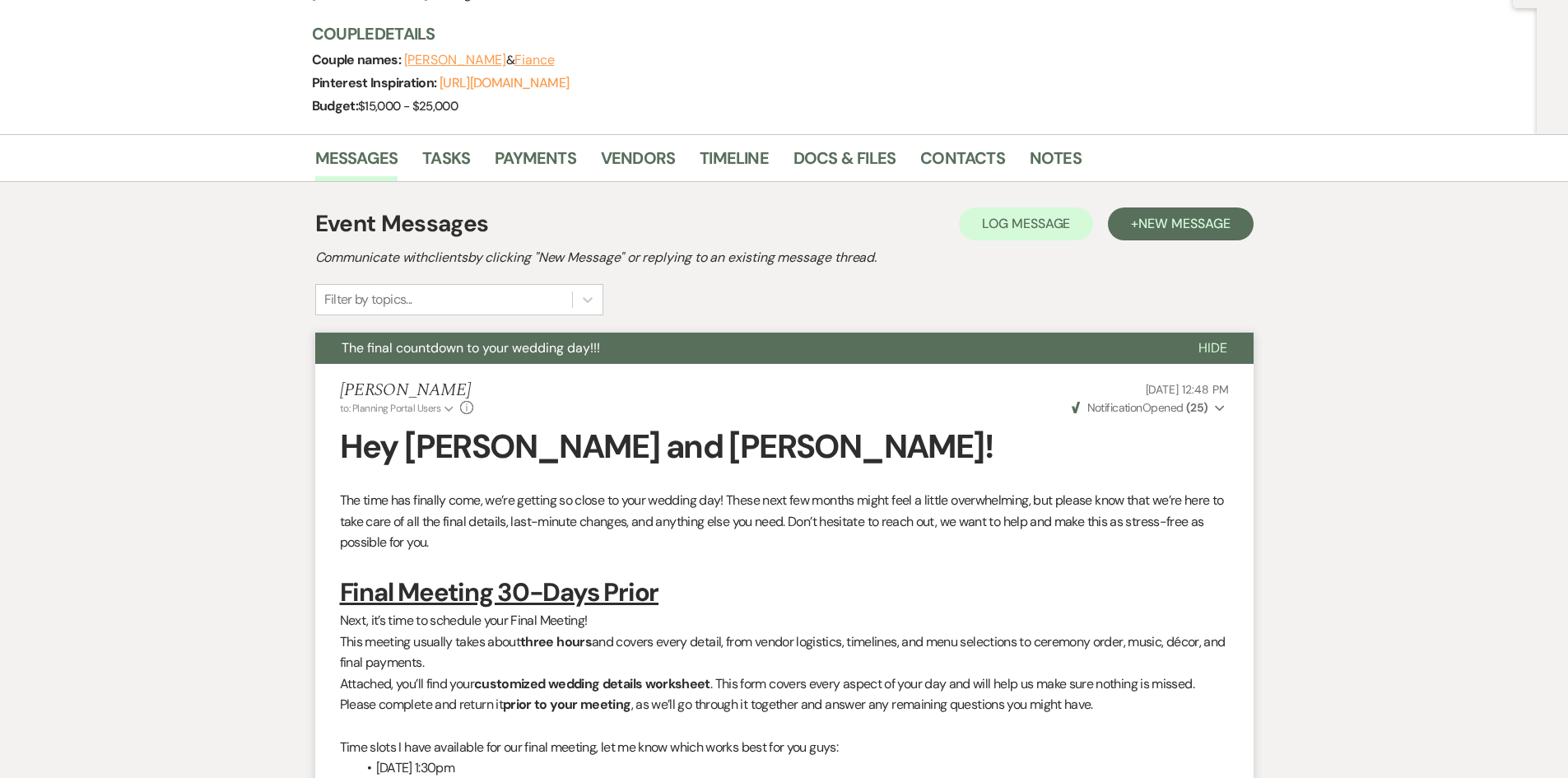
scroll to position [0, 0]
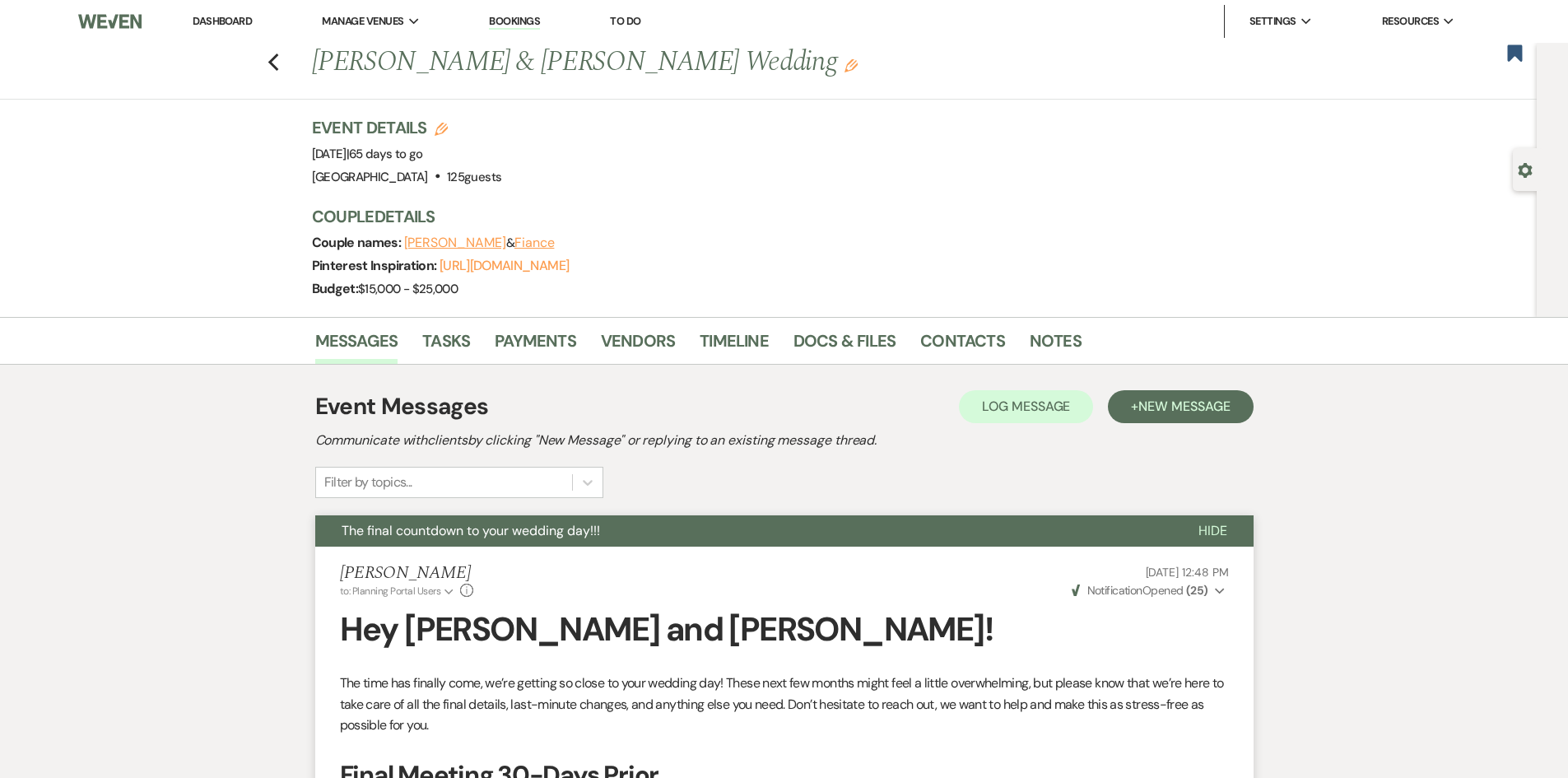
click at [236, 21] on link "Dashboard" at bounding box center [222, 21] width 60 height 14
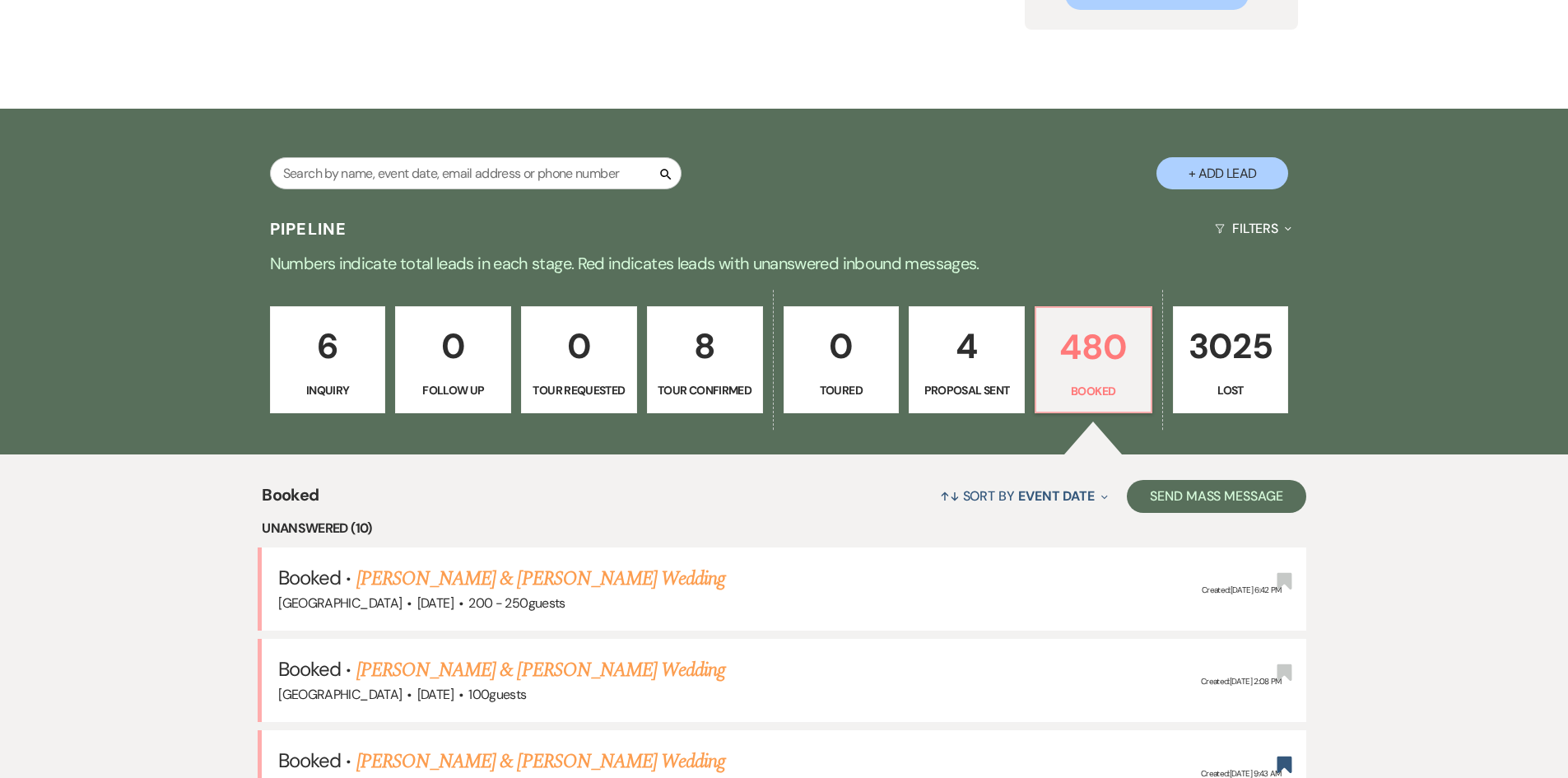
scroll to position [329, 0]
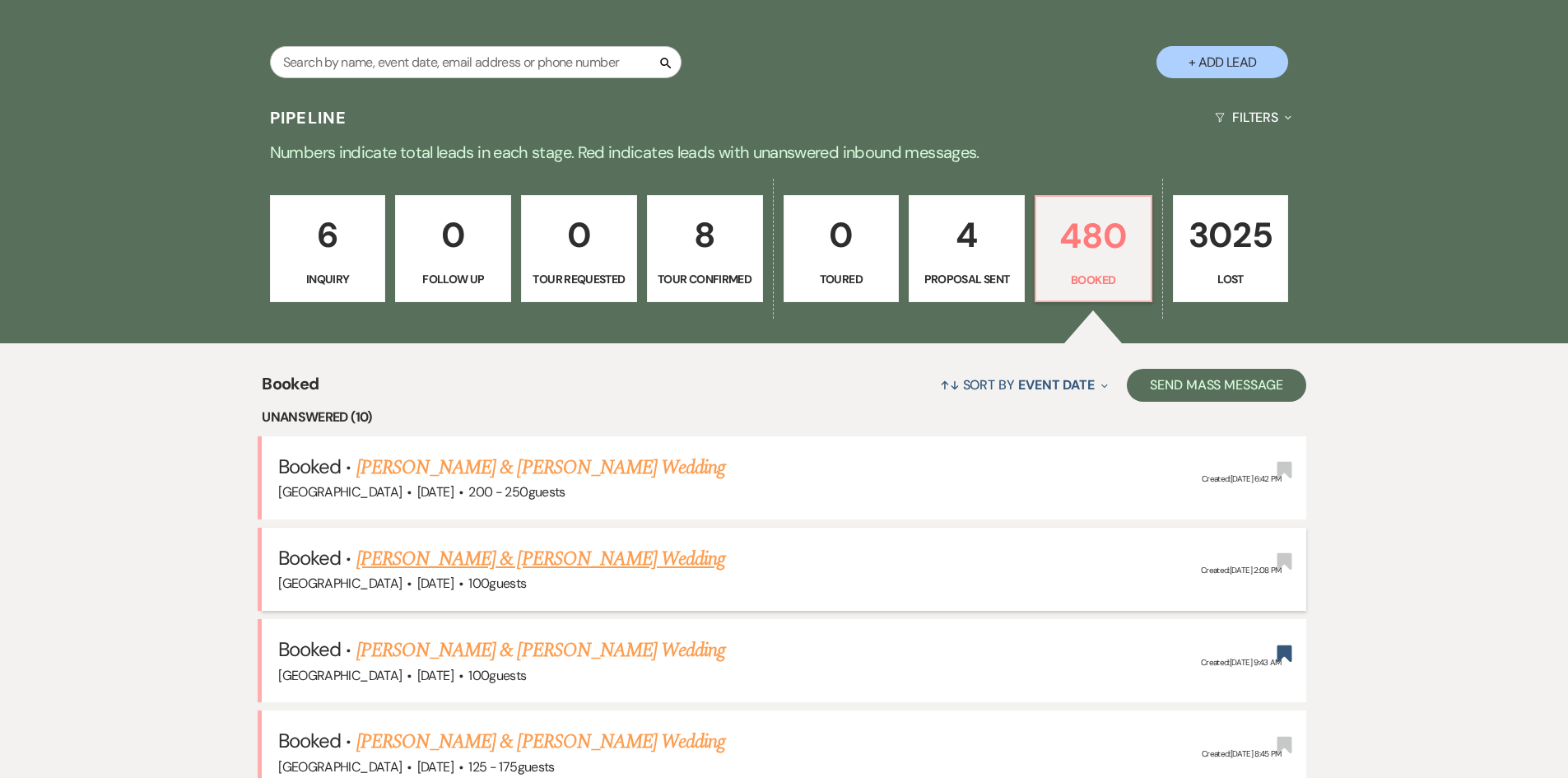
click at [682, 563] on link "[PERSON_NAME] & [PERSON_NAME] Wedding" at bounding box center [541, 559] width 369 height 30
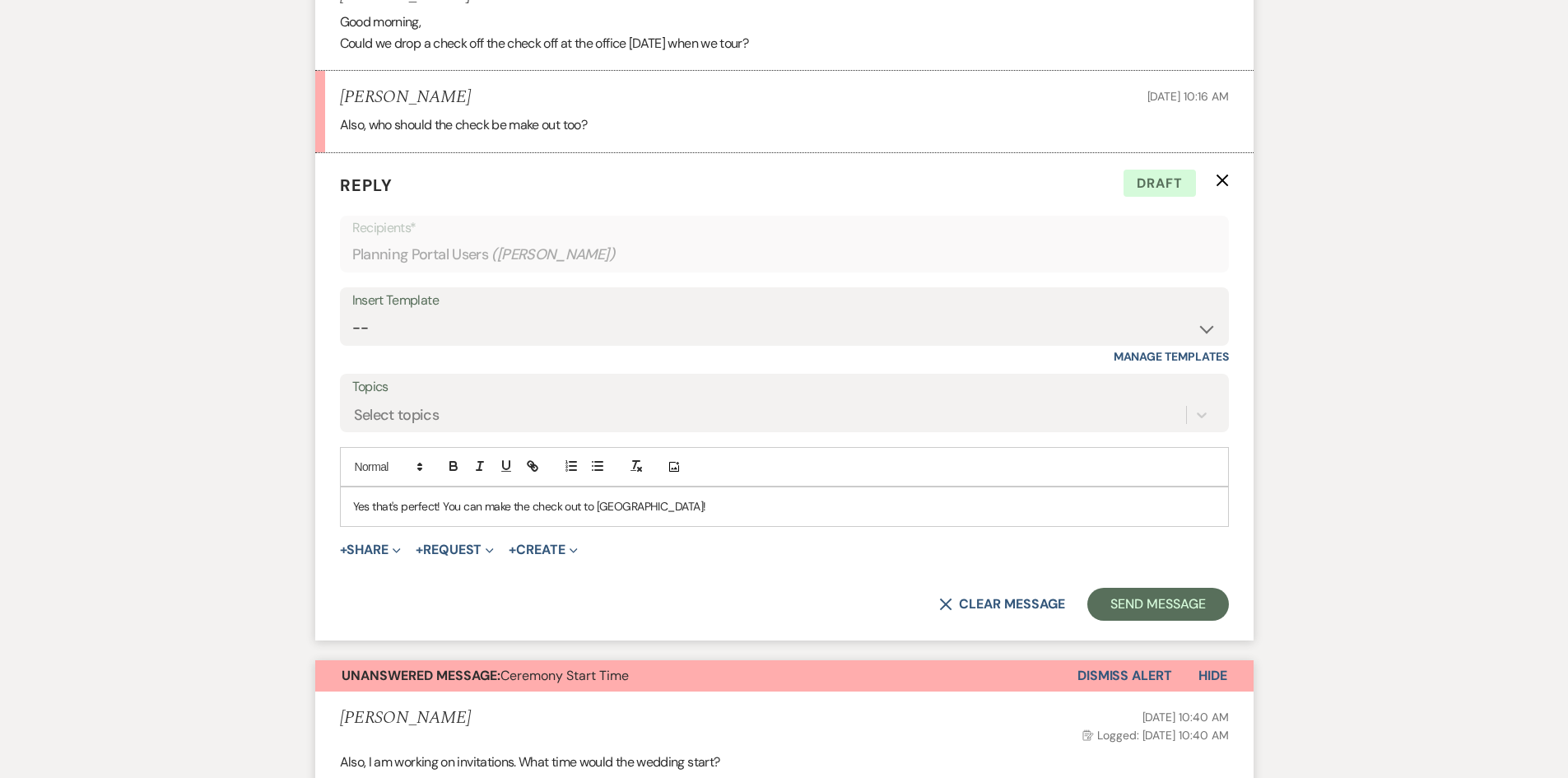
scroll to position [1889, 0]
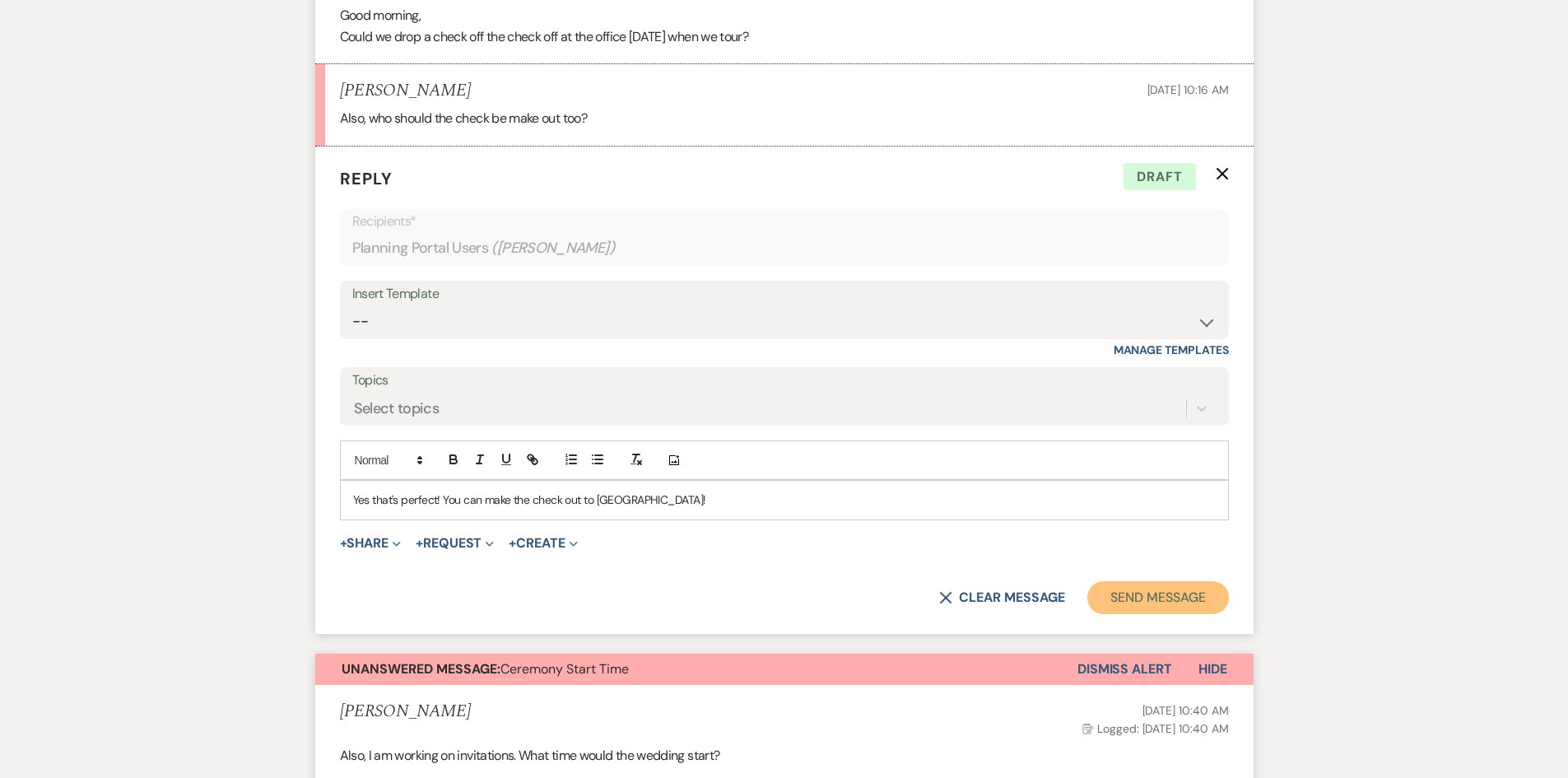
click at [1154, 587] on button "Send Message" at bounding box center [1158, 597] width 141 height 33
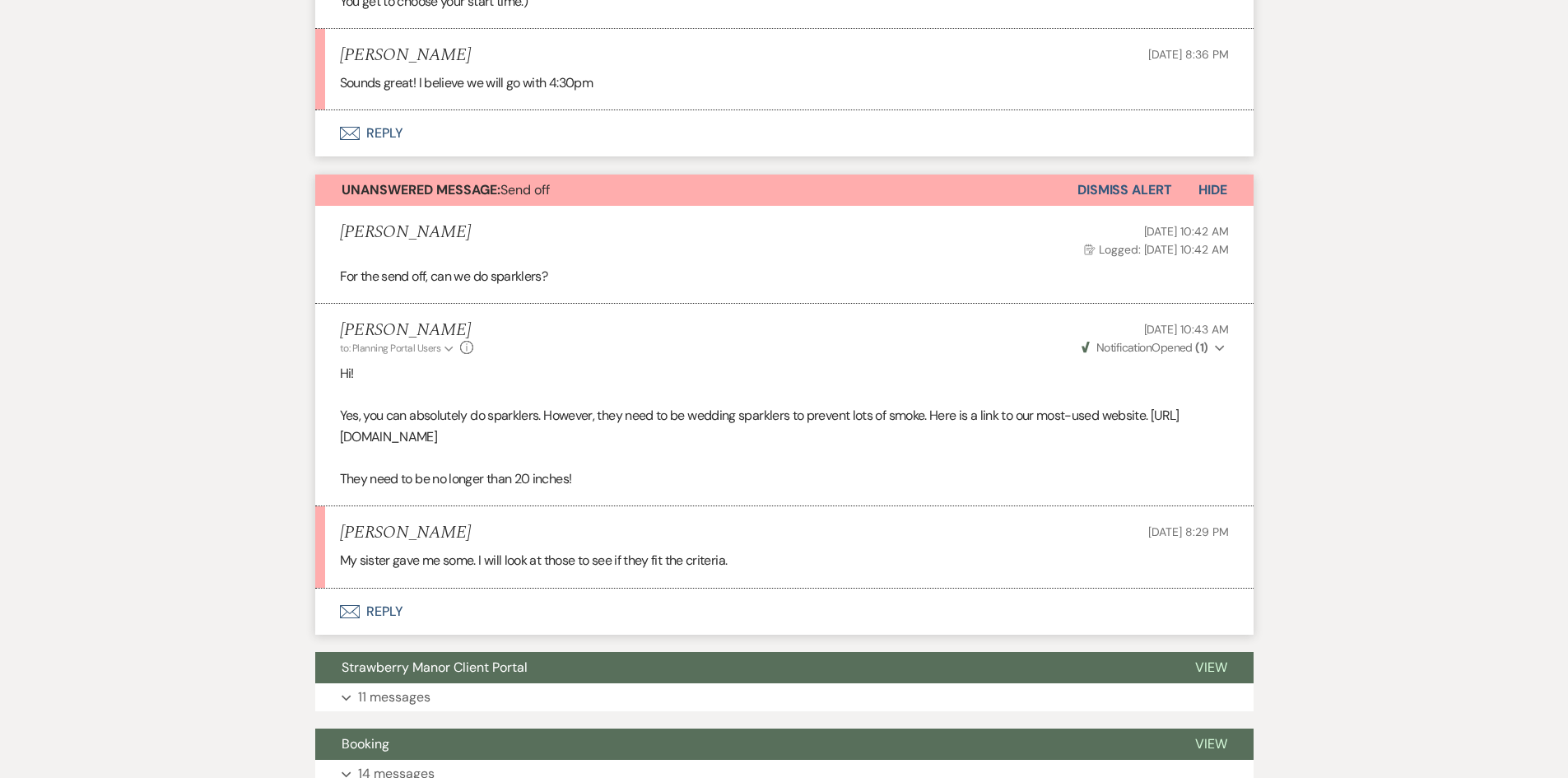
scroll to position [2514, 0]
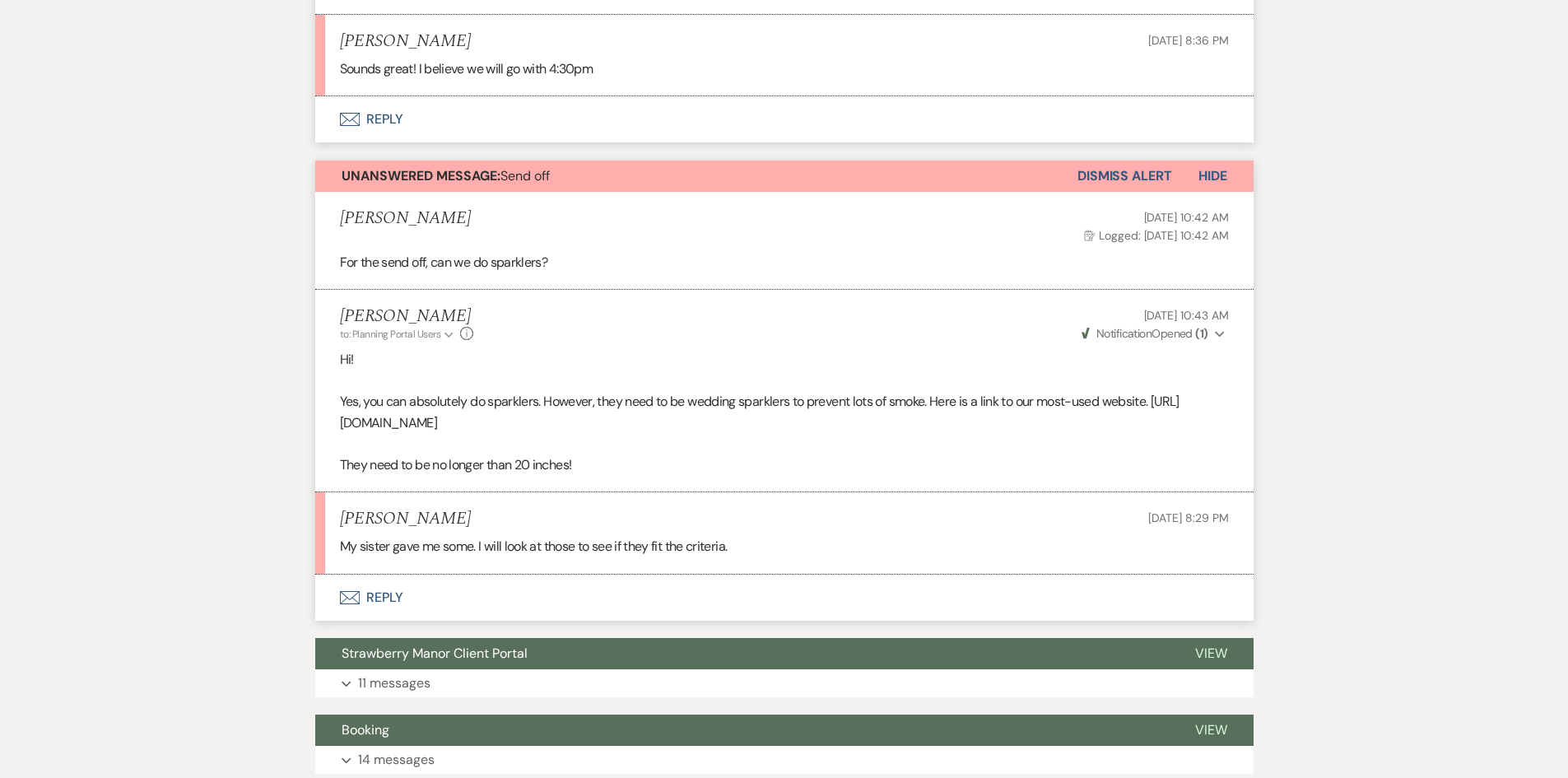
click at [374, 588] on button "Envelope Reply" at bounding box center [785, 597] width 939 height 46
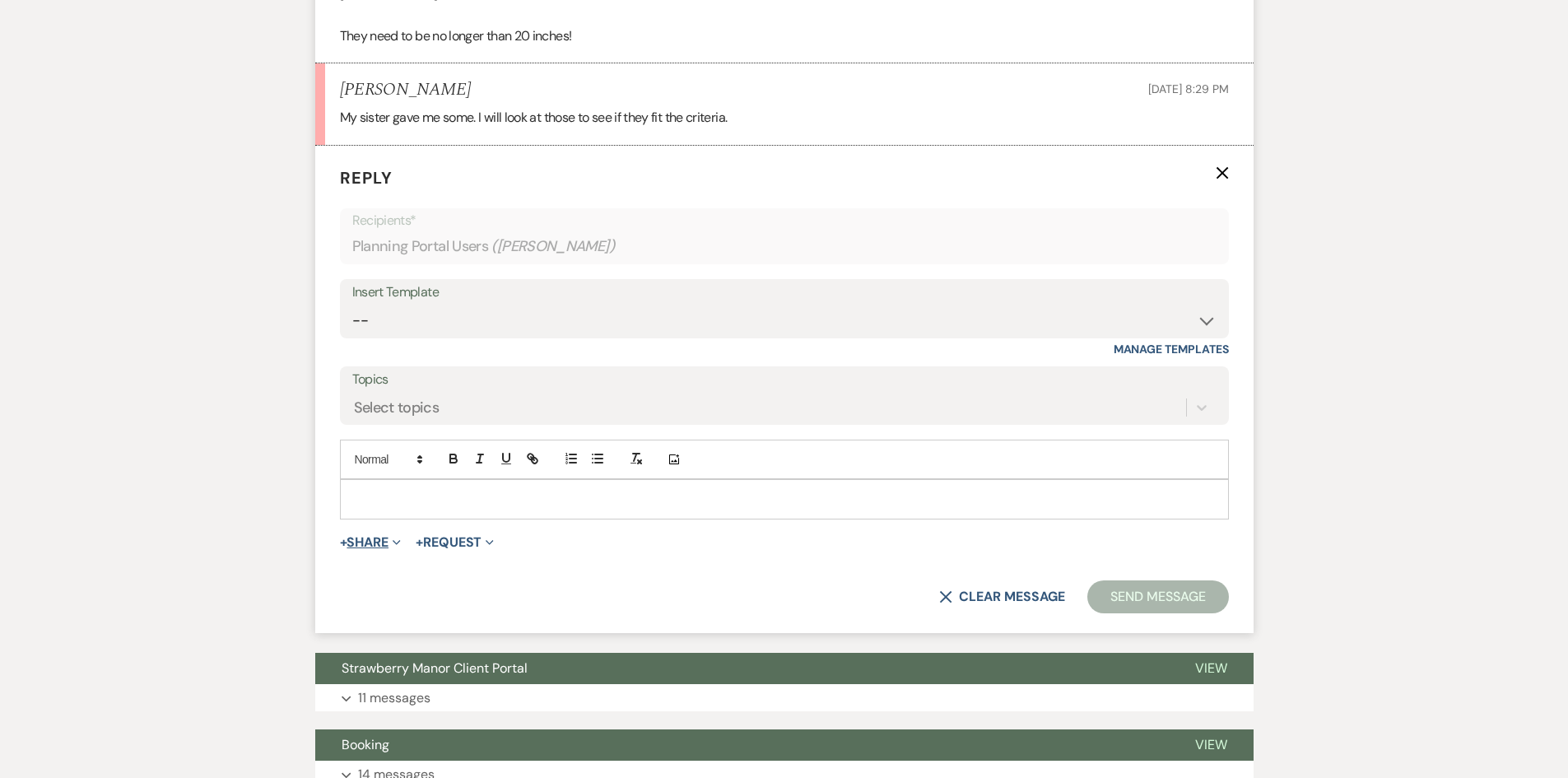
scroll to position [2943, 0]
click at [395, 499] on p at bounding box center [784, 498] width 862 height 18
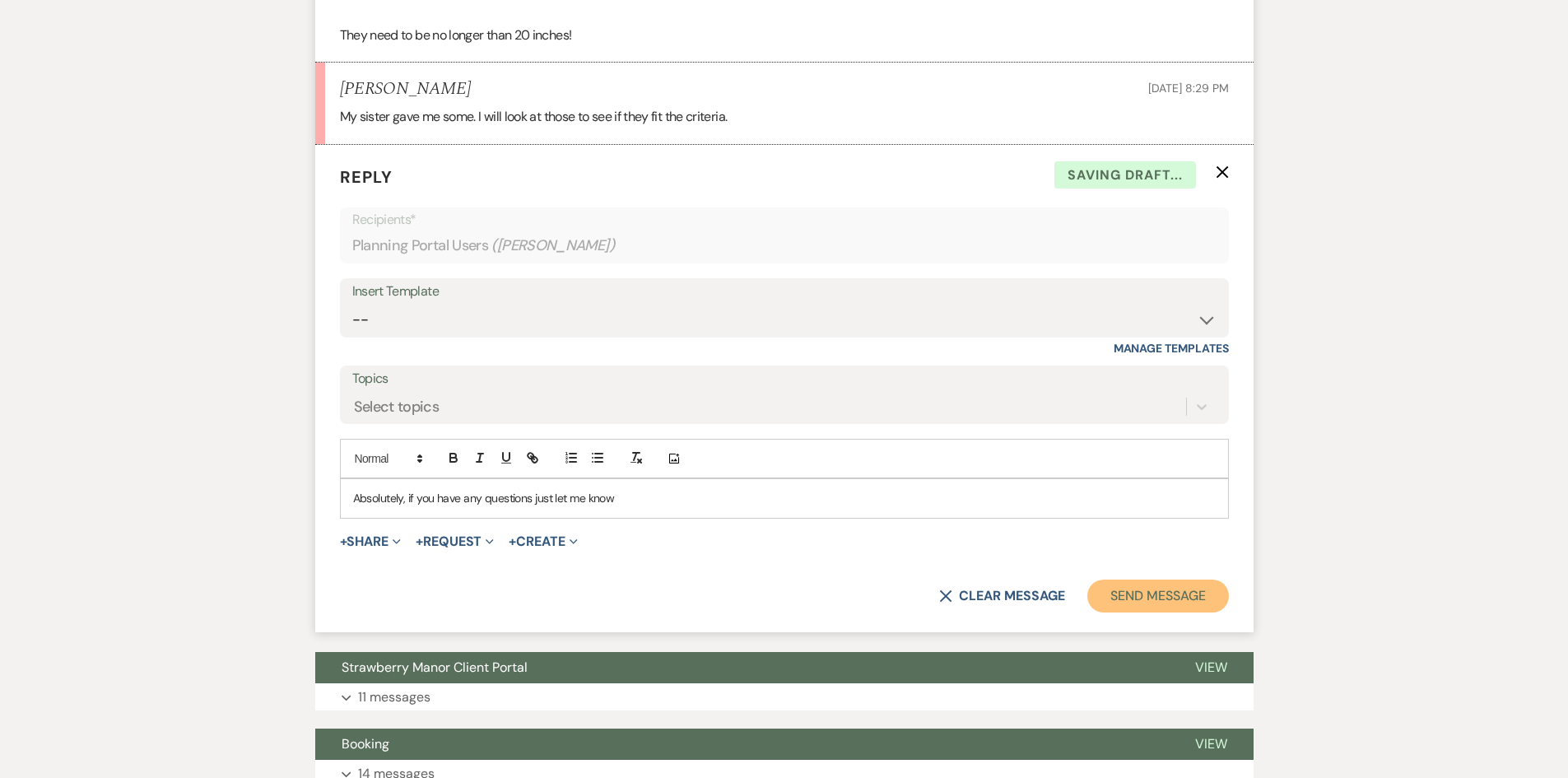
click at [1193, 595] on button "Send Message" at bounding box center [1158, 595] width 141 height 33
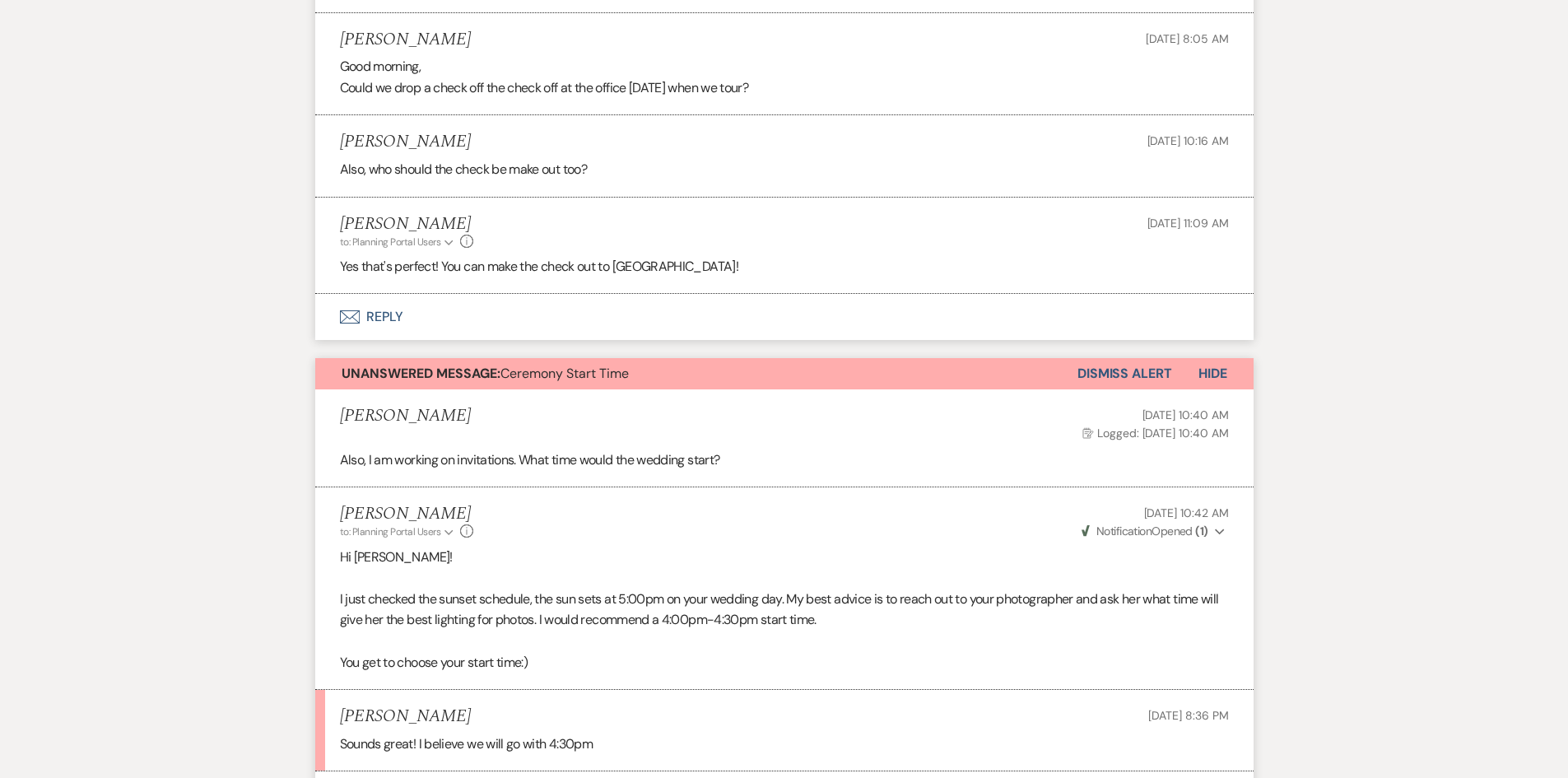
scroll to position [2107, 0]
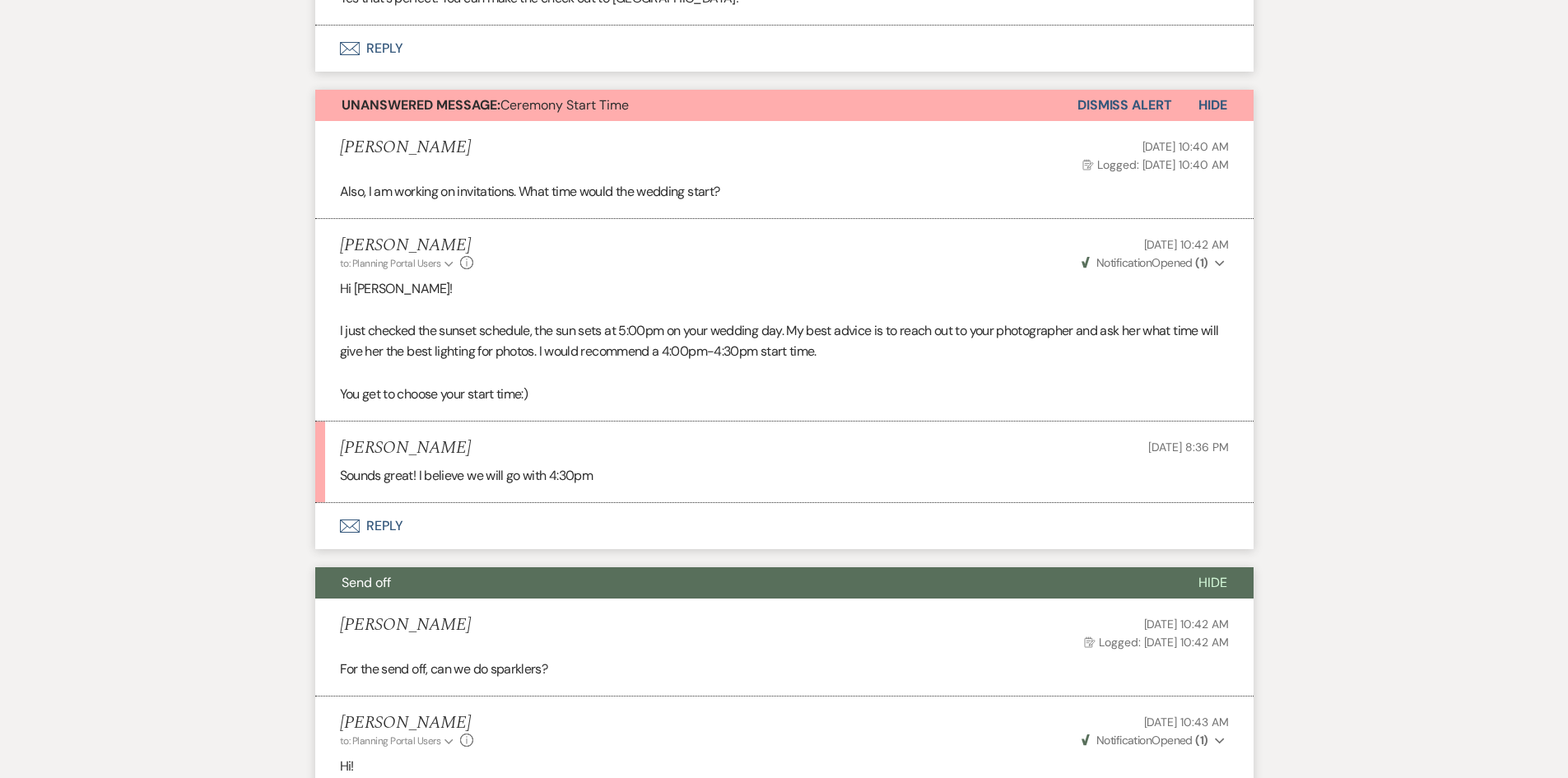
click at [420, 519] on button "Envelope Reply" at bounding box center [785, 526] width 939 height 46
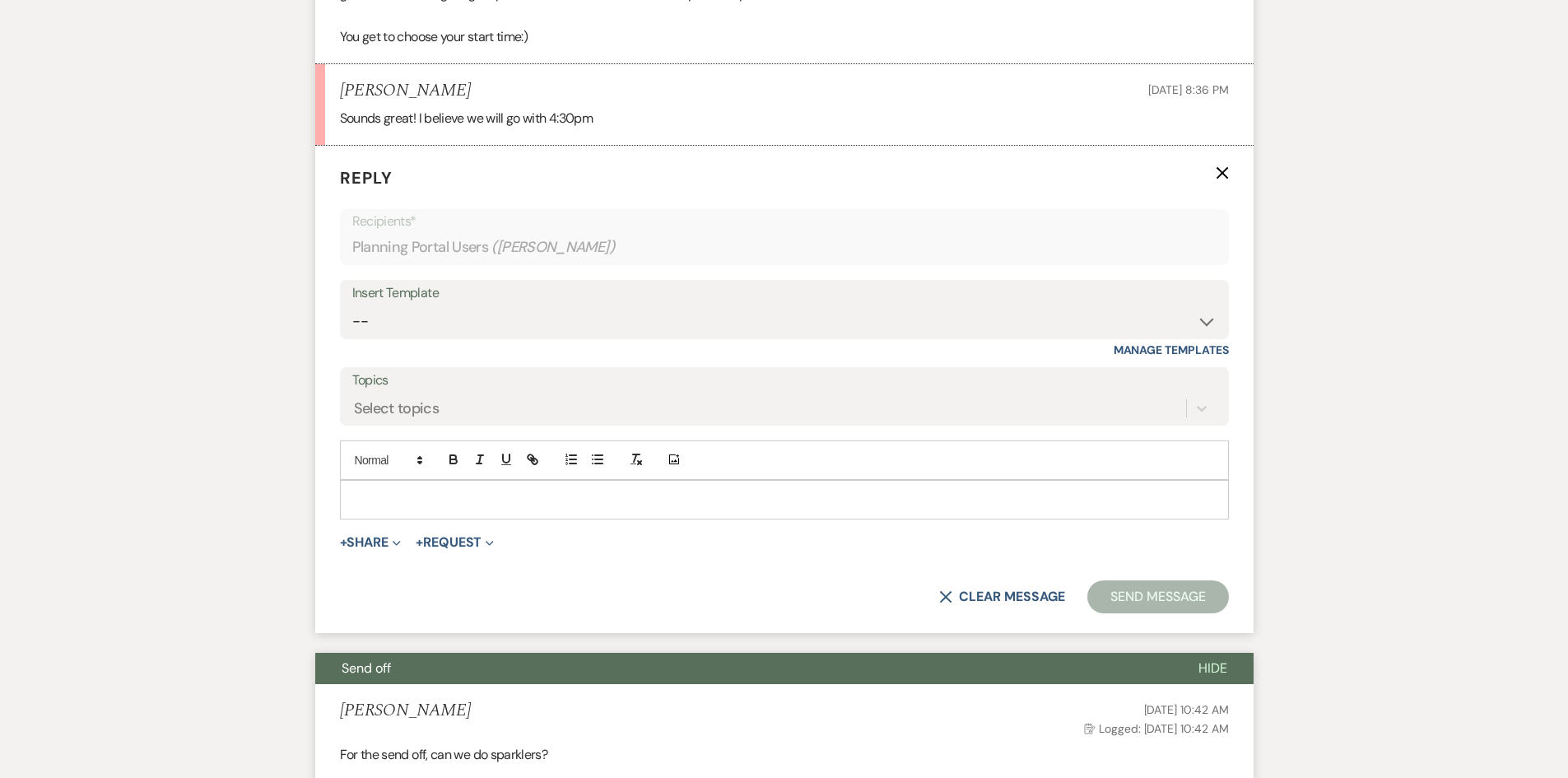
scroll to position [2465, 0]
click at [433, 506] on p at bounding box center [784, 499] width 862 height 18
click at [1156, 591] on button "Send Message" at bounding box center [1158, 595] width 141 height 33
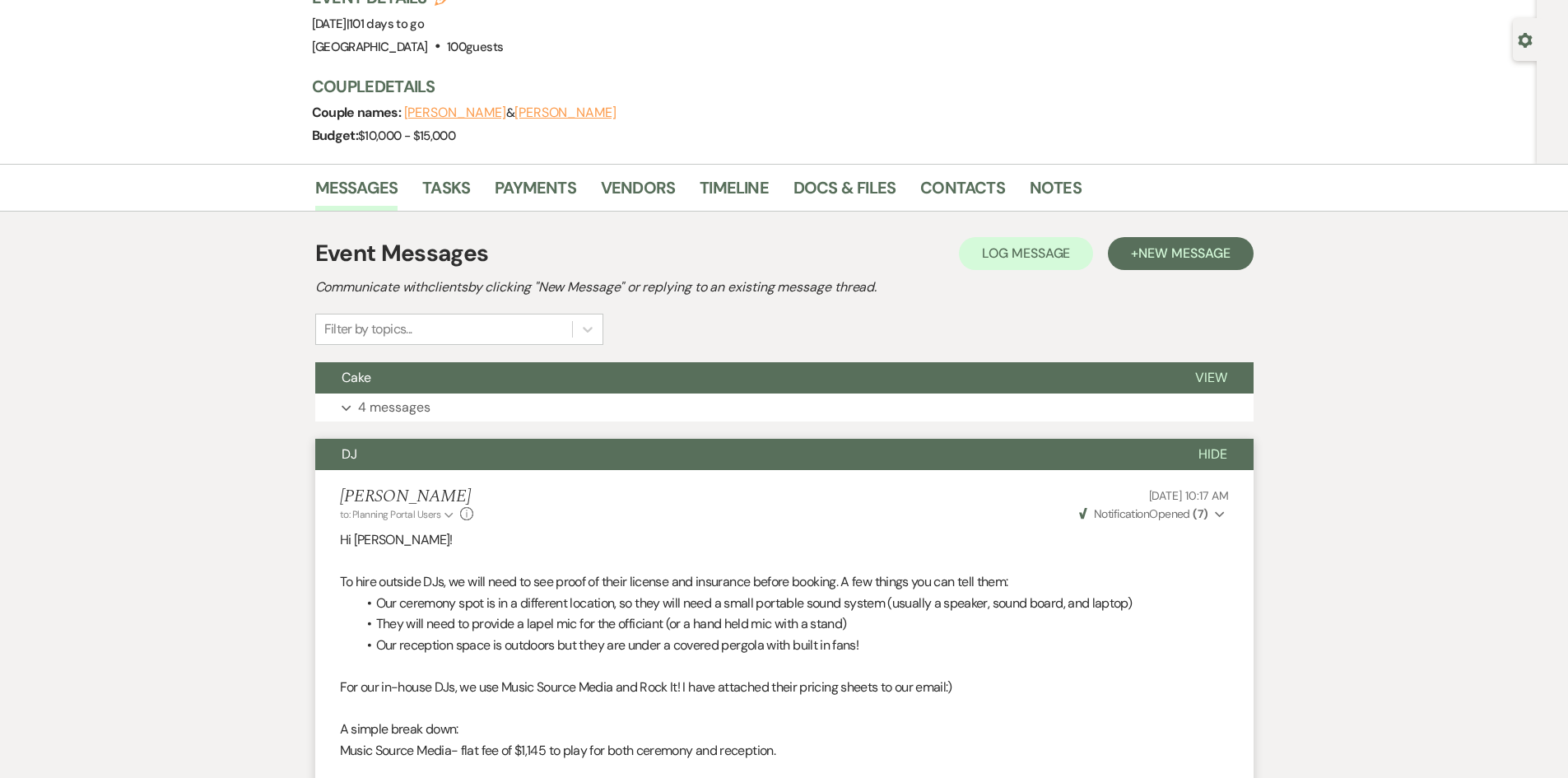
scroll to position [0, 0]
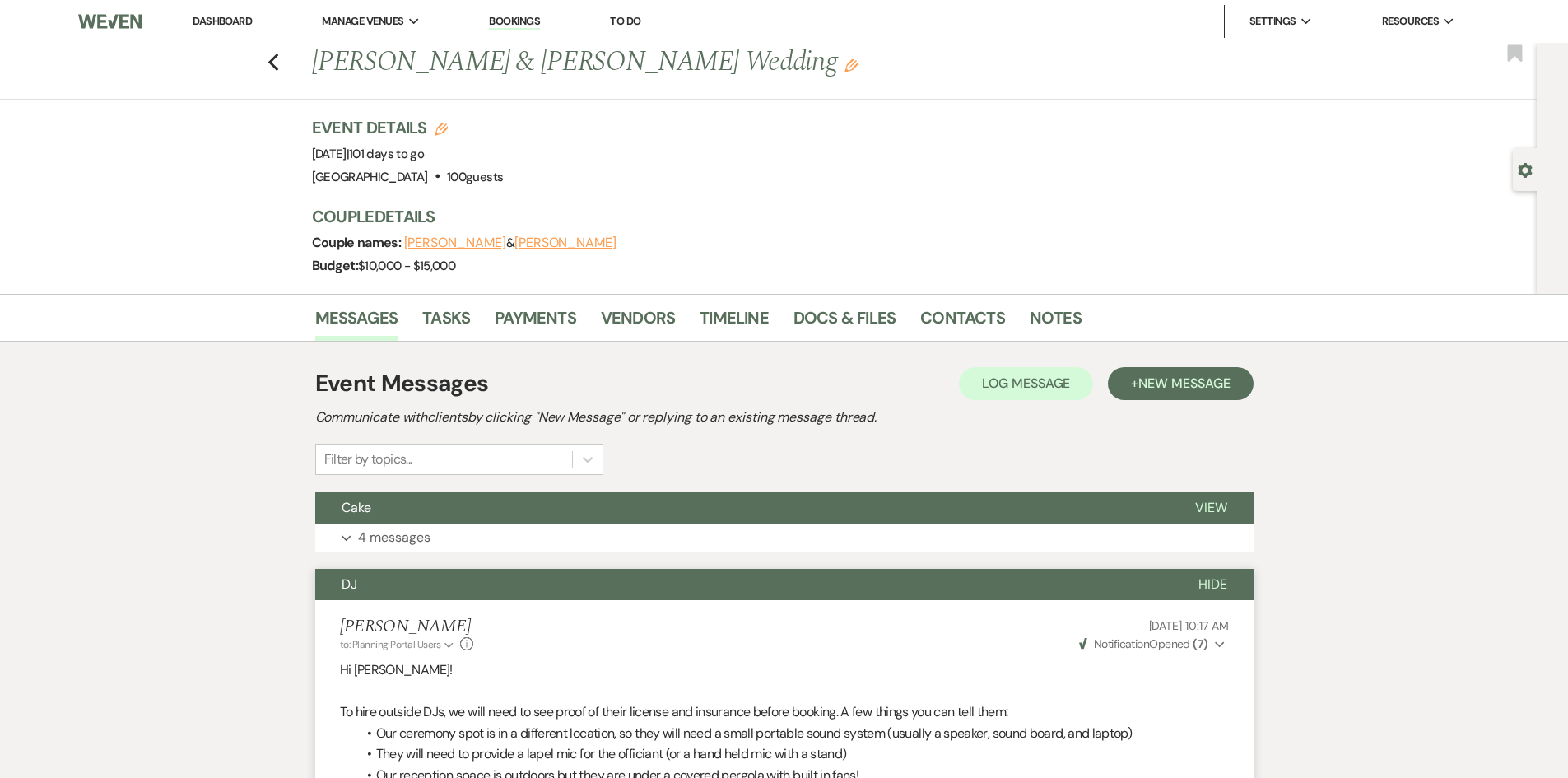
click at [204, 17] on link "Dashboard" at bounding box center [222, 21] width 60 height 14
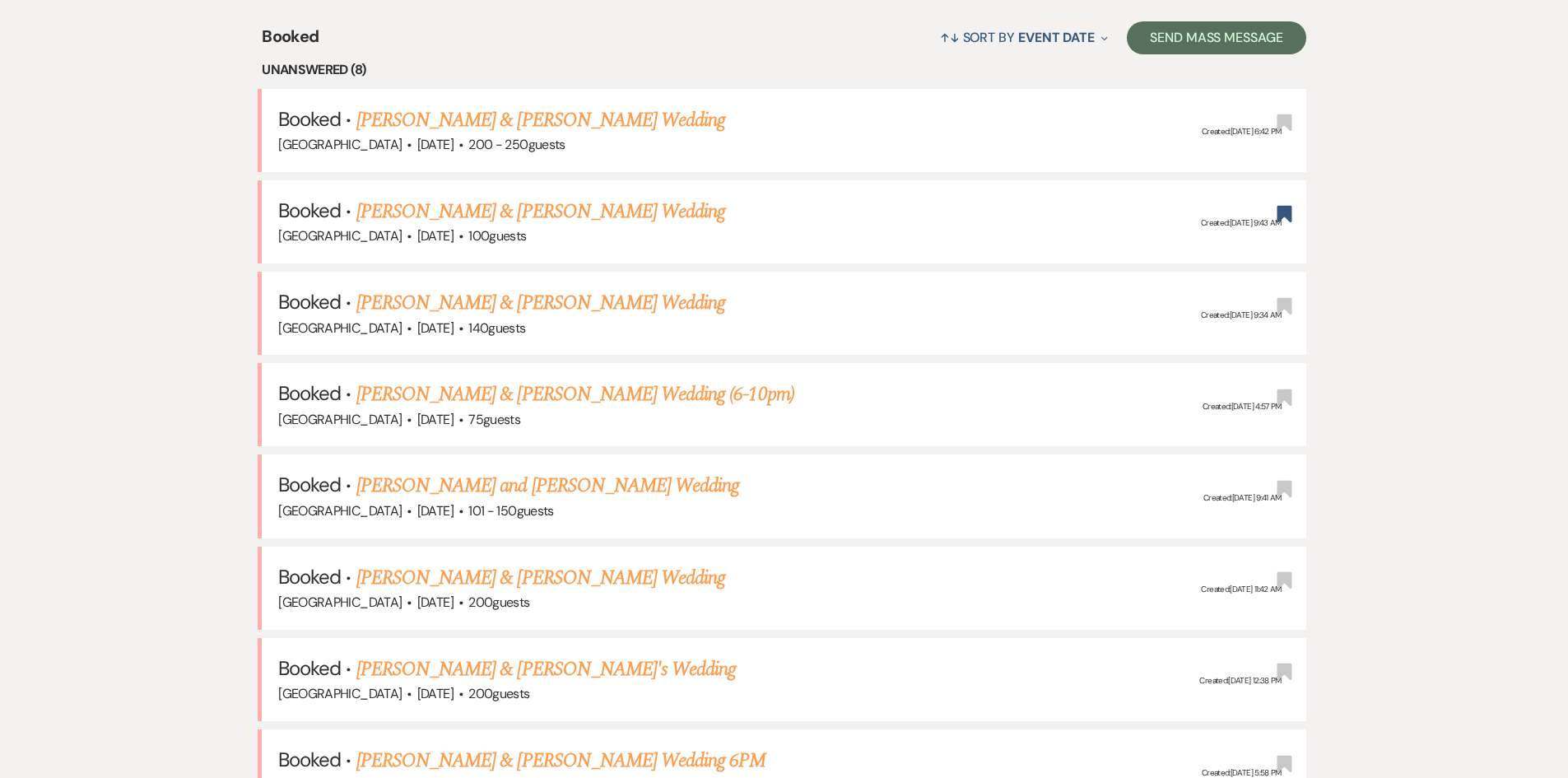
scroll to position [741, 0]
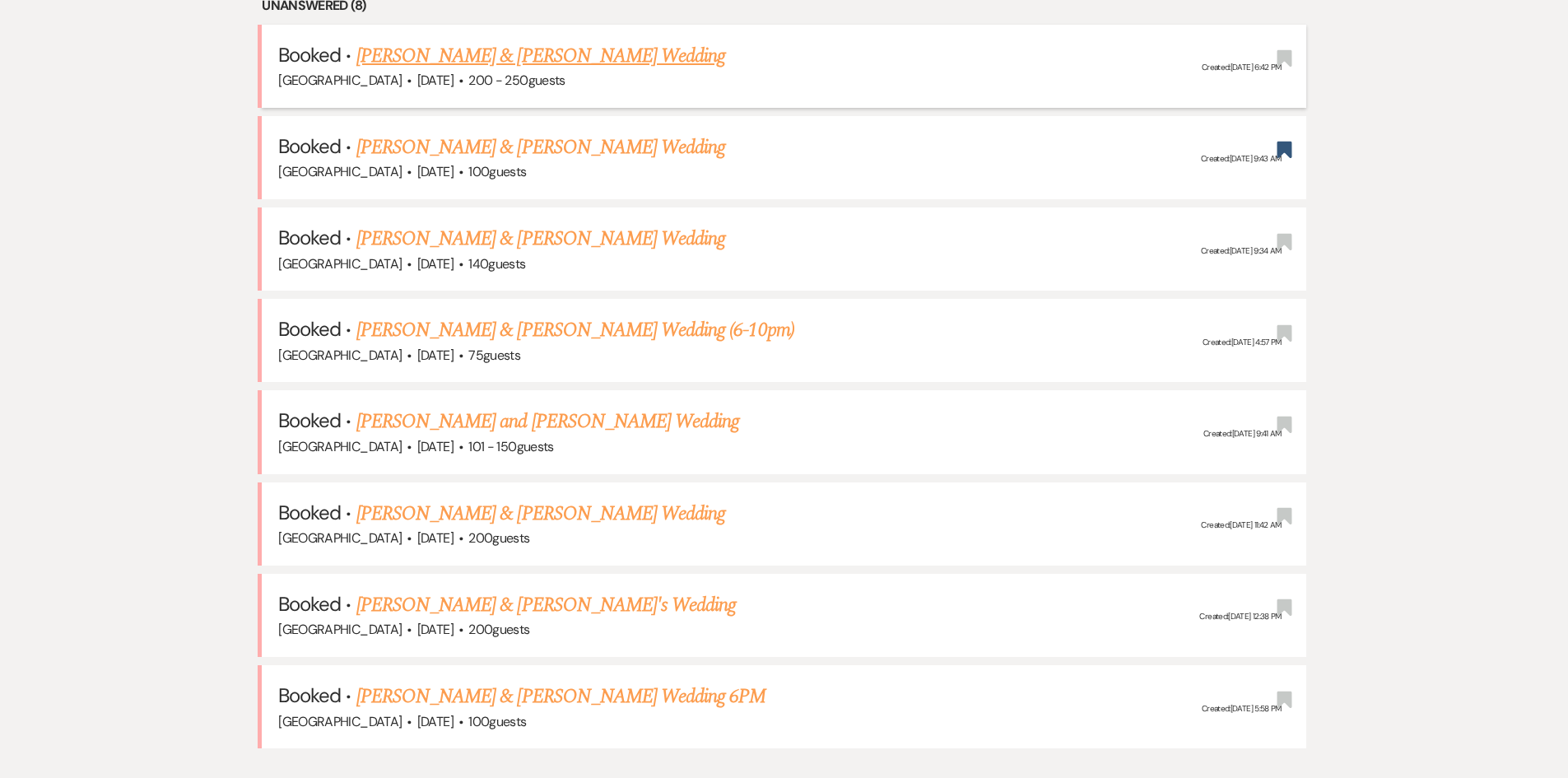
click at [470, 65] on link "[PERSON_NAME] & [PERSON_NAME] Wedding" at bounding box center [541, 56] width 369 height 30
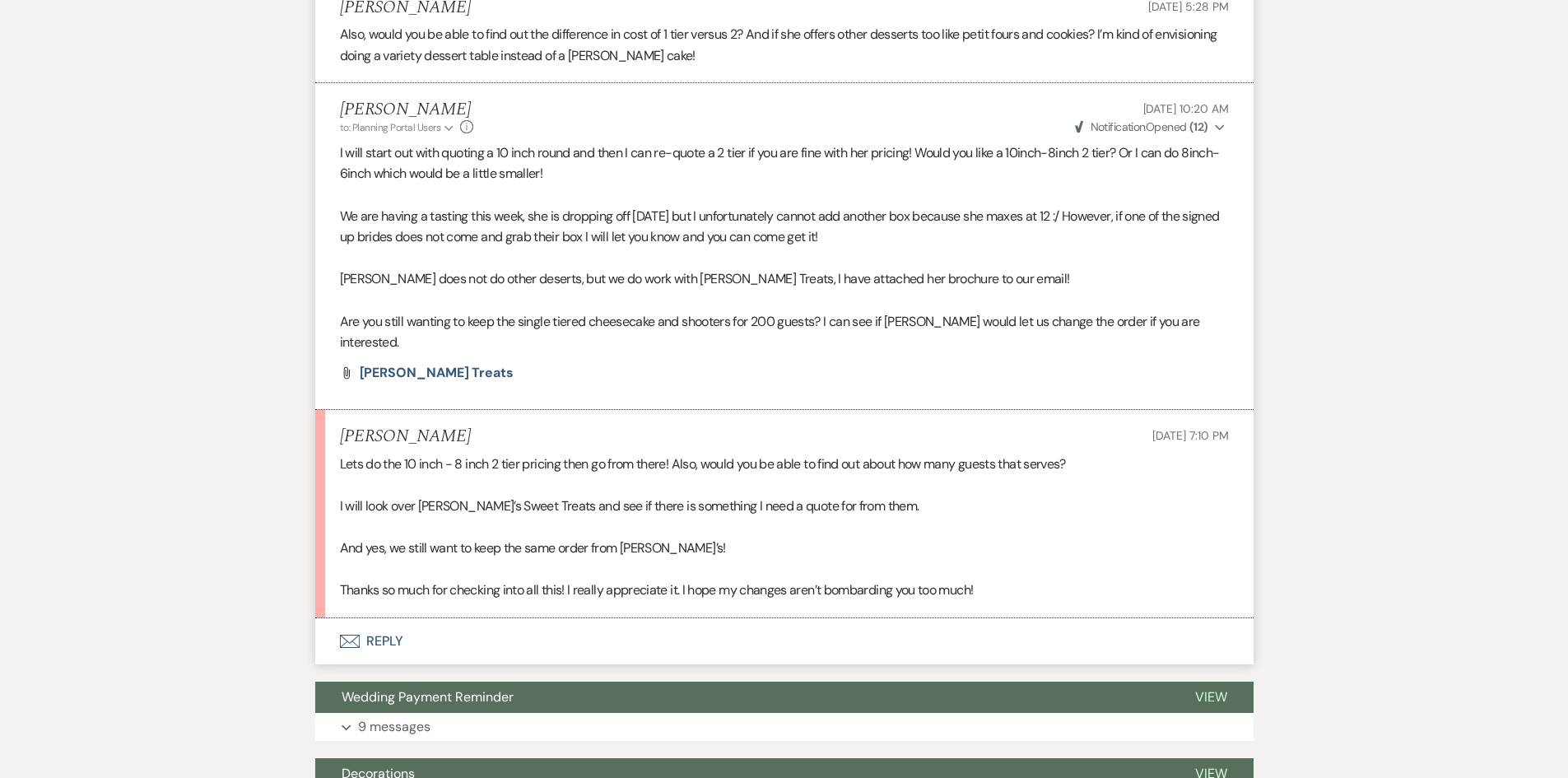
scroll to position [6998, 0]
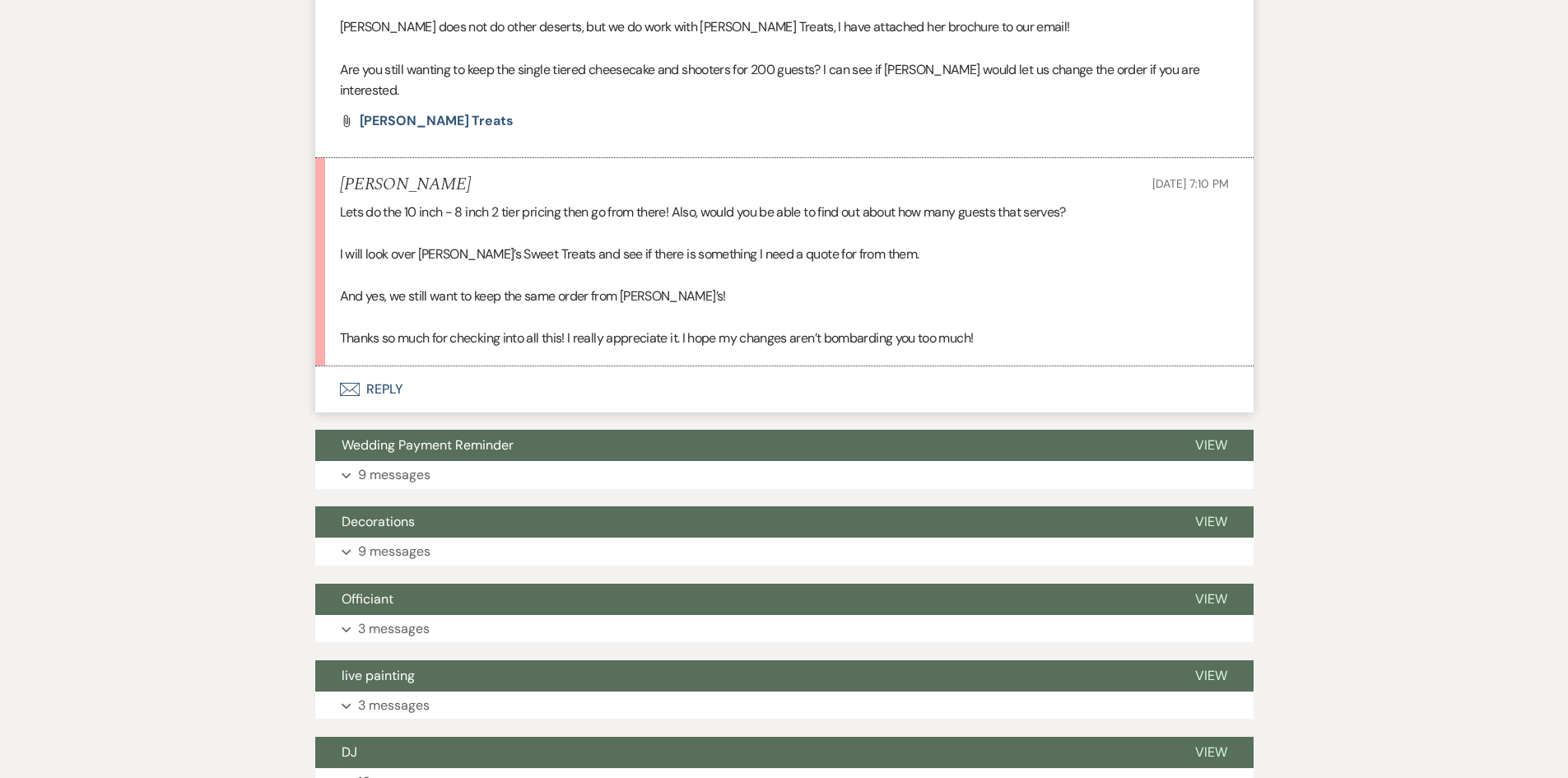
click at [389, 366] on button "Envelope Reply" at bounding box center [785, 389] width 939 height 46
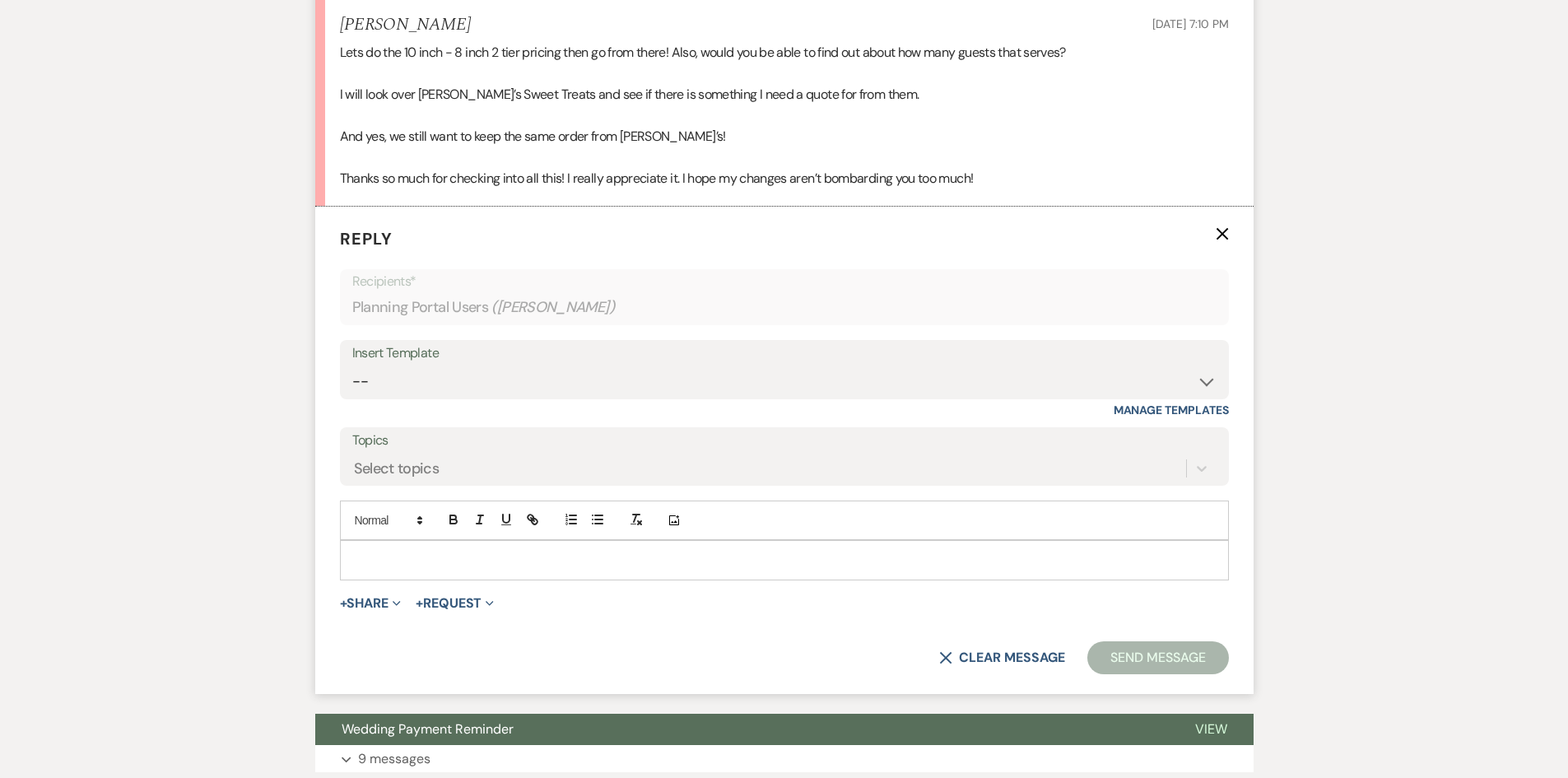
scroll to position [7177, 0]
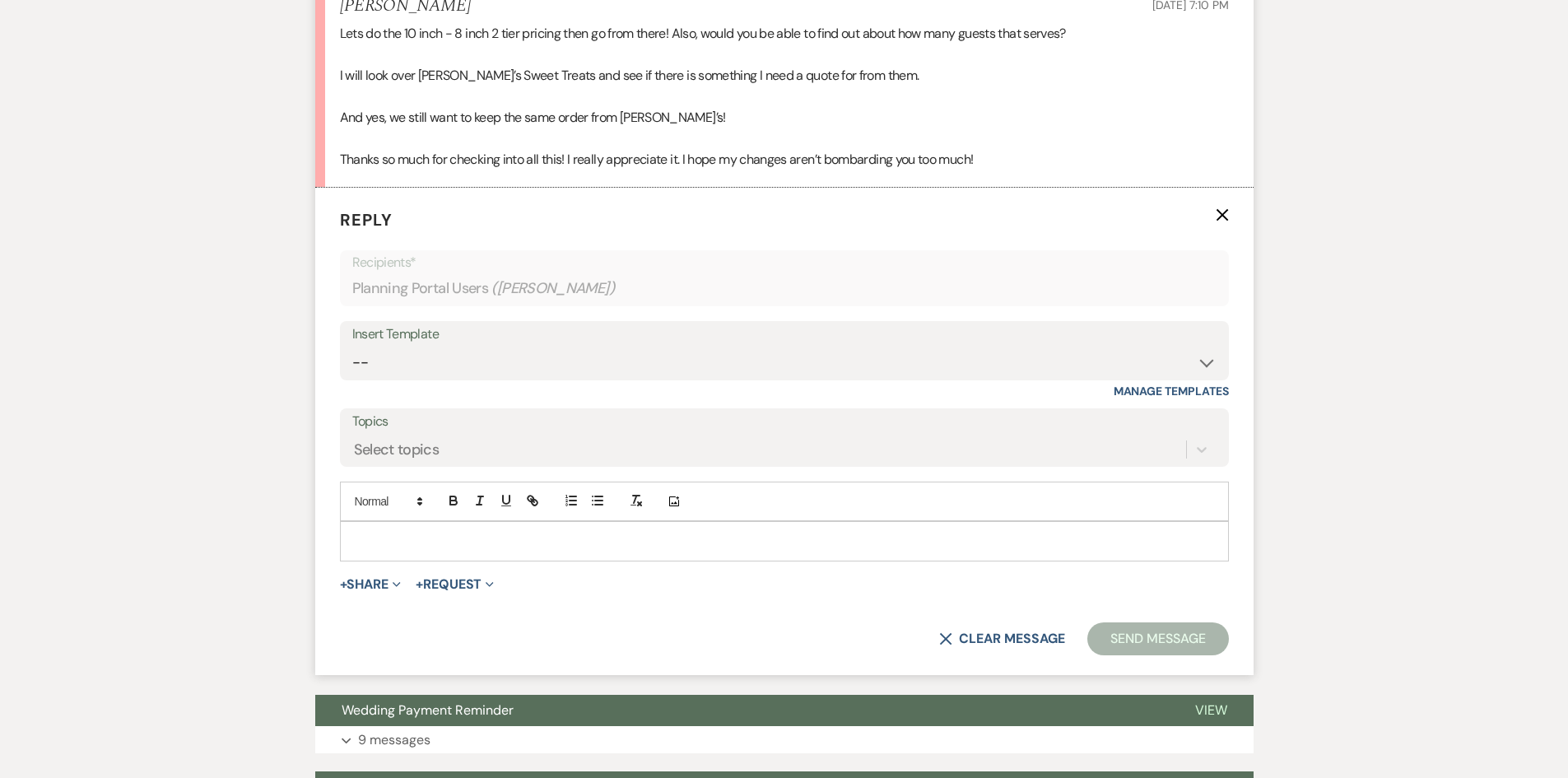
click at [437, 522] on div at bounding box center [784, 541] width 887 height 38
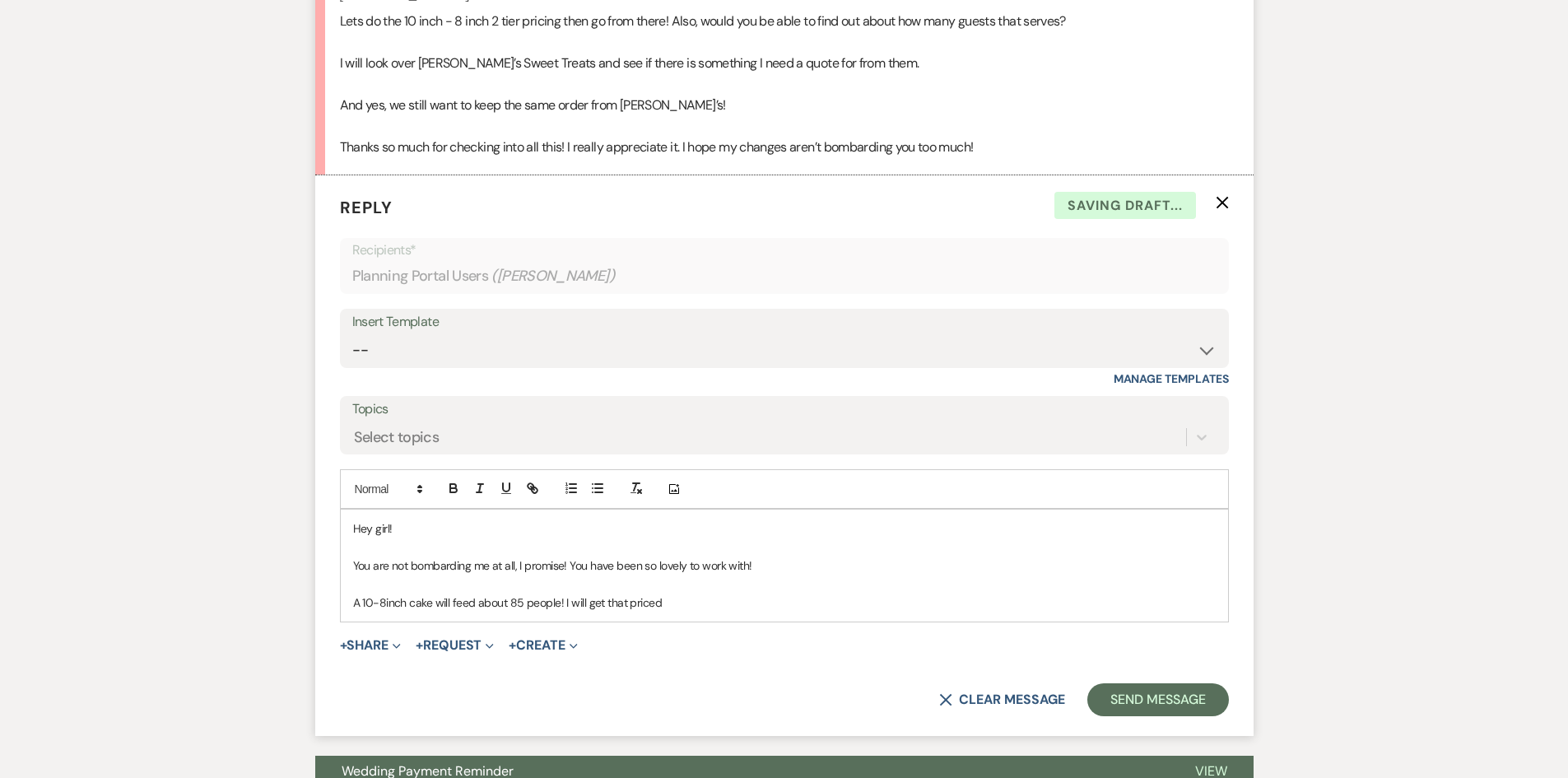
scroll to position [7106, 0]
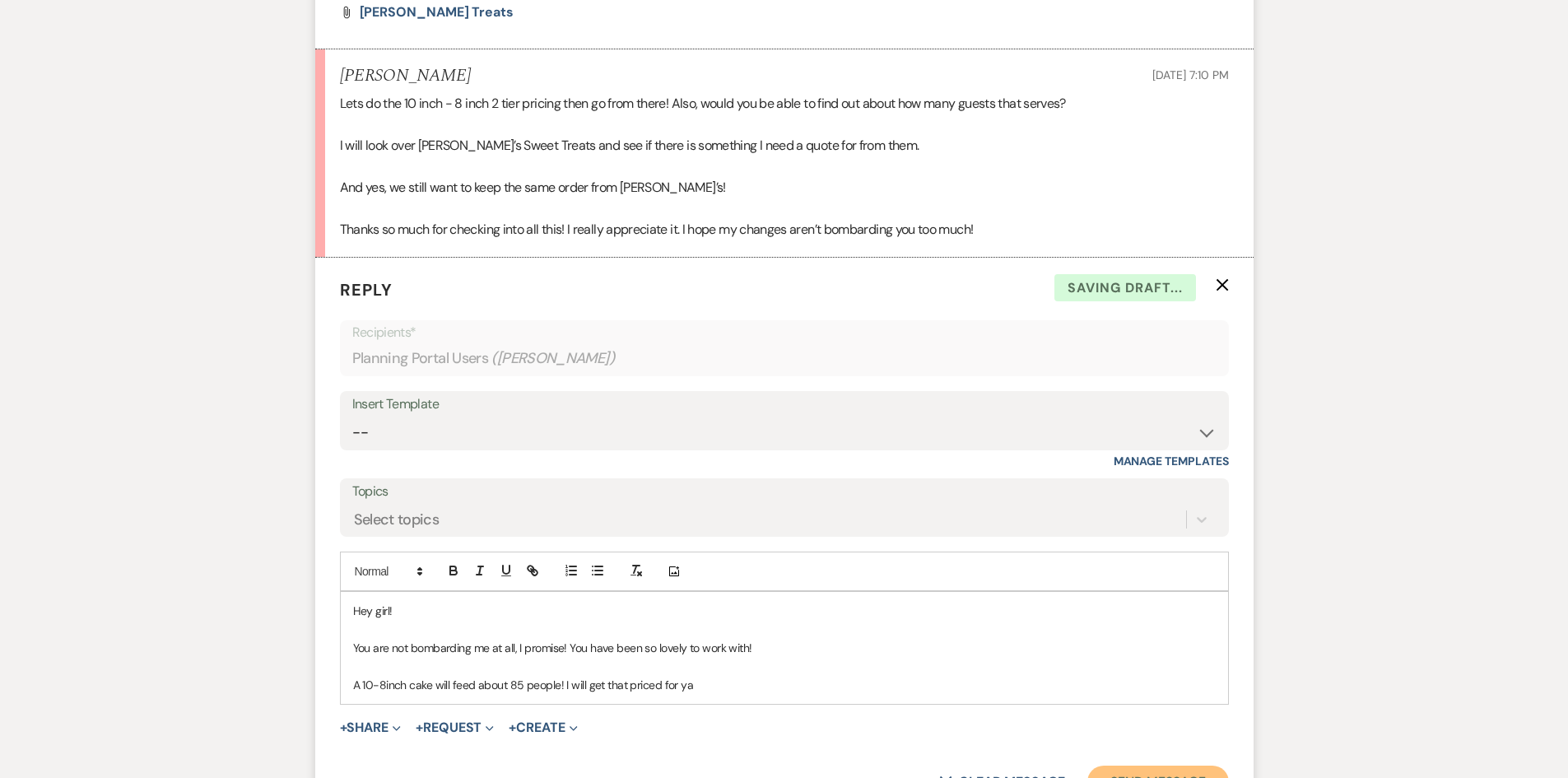
click at [1195, 766] on button "Send Message" at bounding box center [1158, 782] width 141 height 33
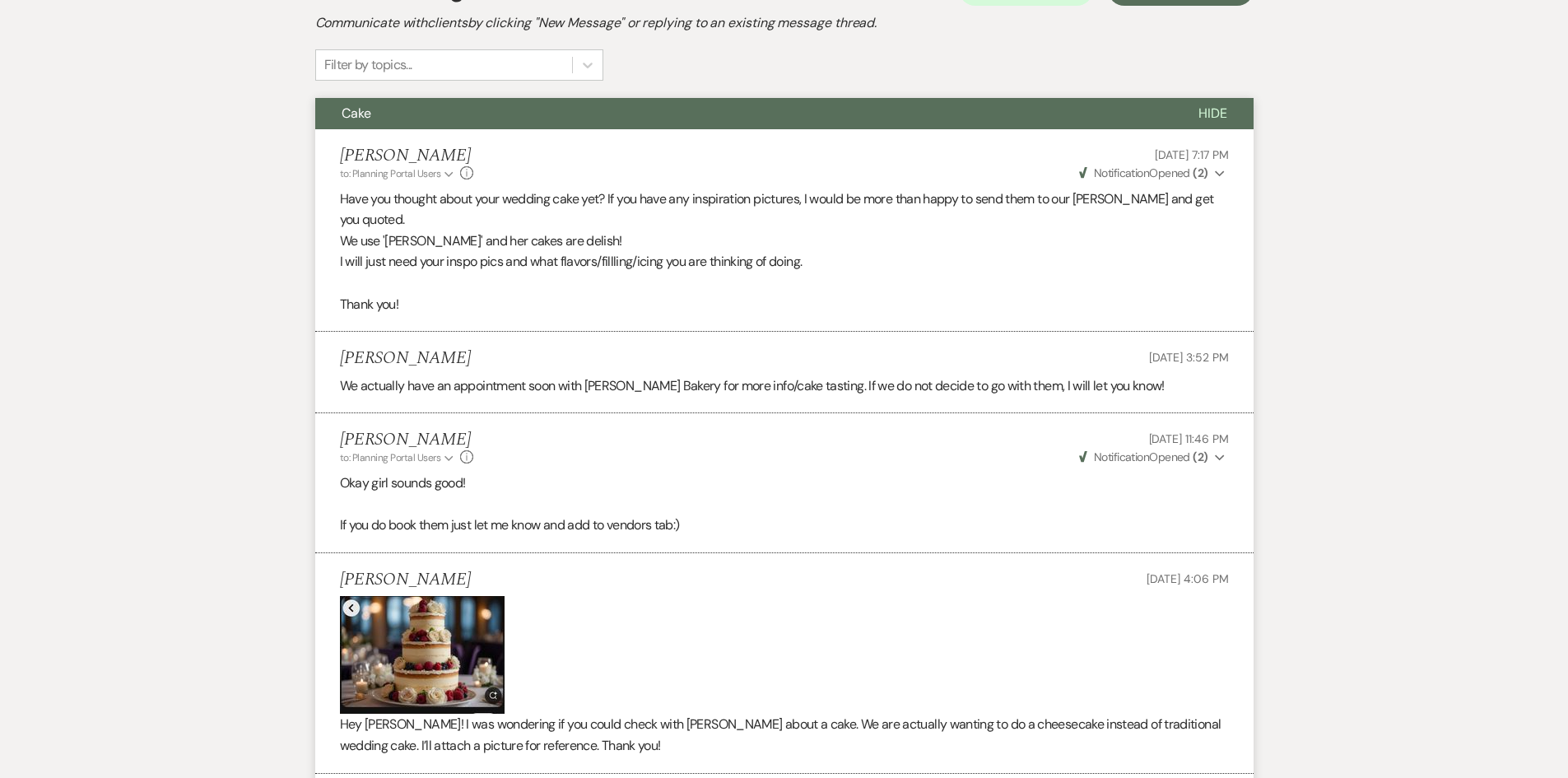
scroll to position [0, 0]
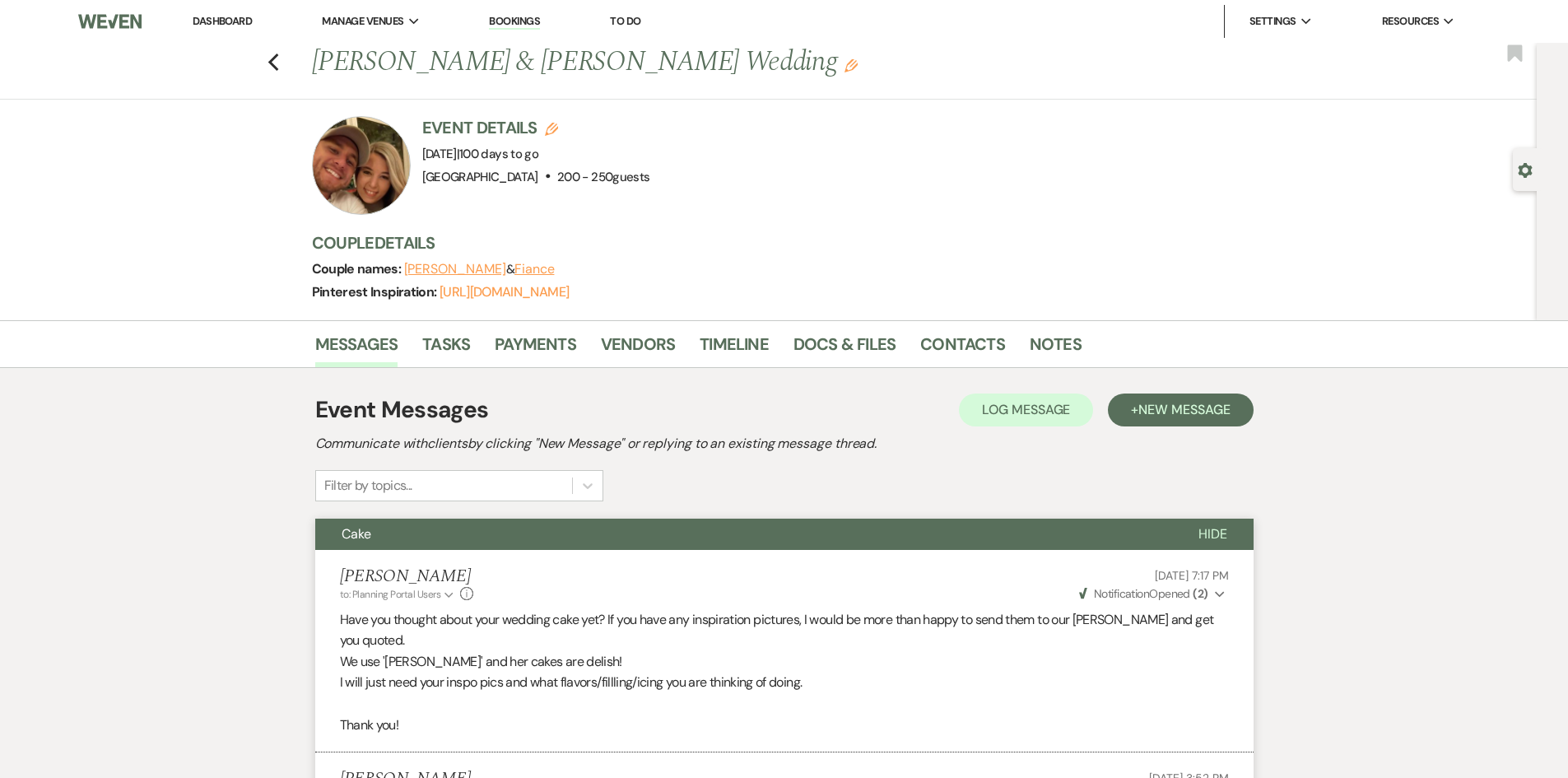
click at [232, 21] on link "Dashboard" at bounding box center [222, 21] width 60 height 14
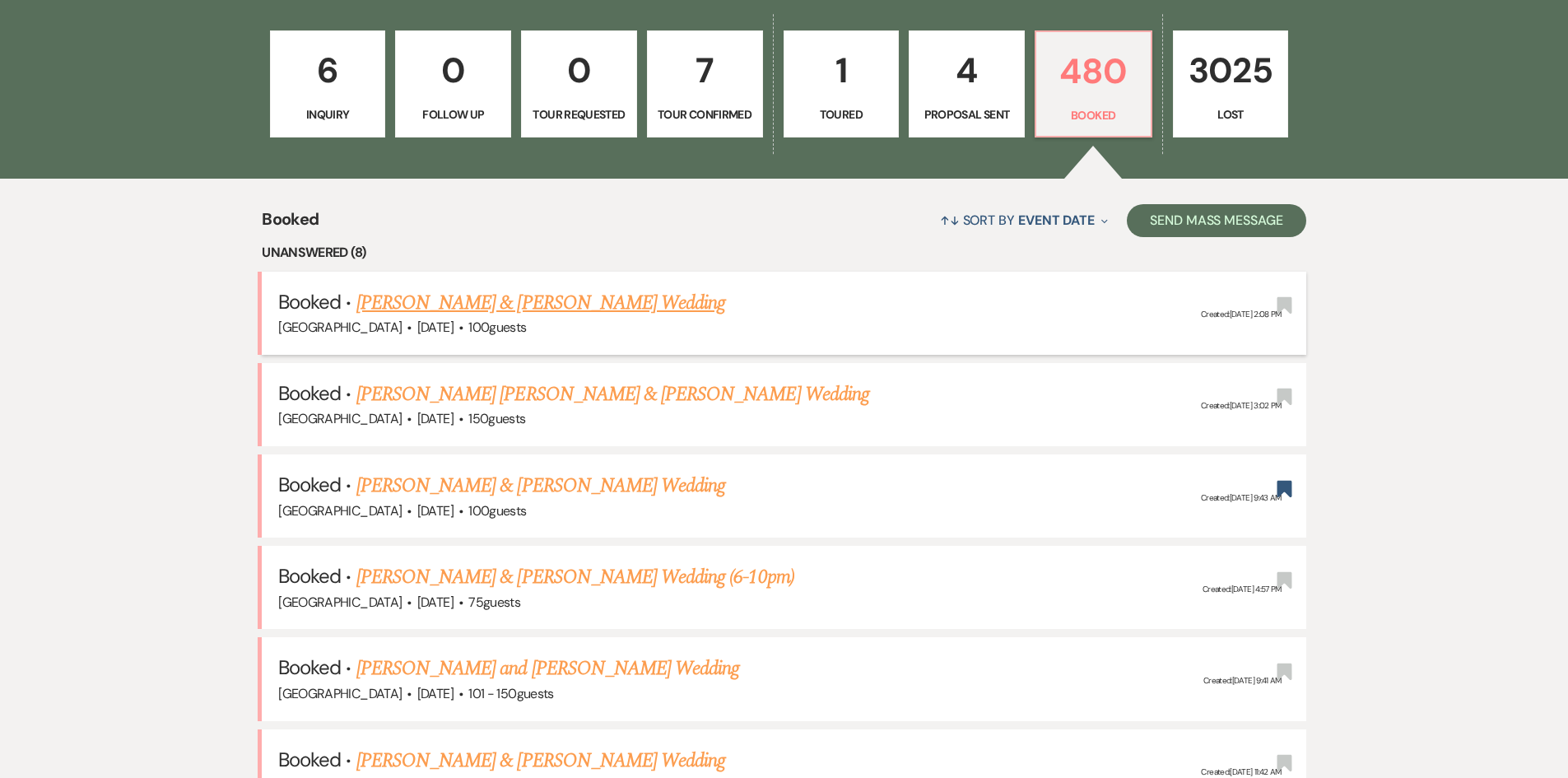
click at [487, 293] on link "[PERSON_NAME] & [PERSON_NAME] Wedding" at bounding box center [541, 303] width 369 height 30
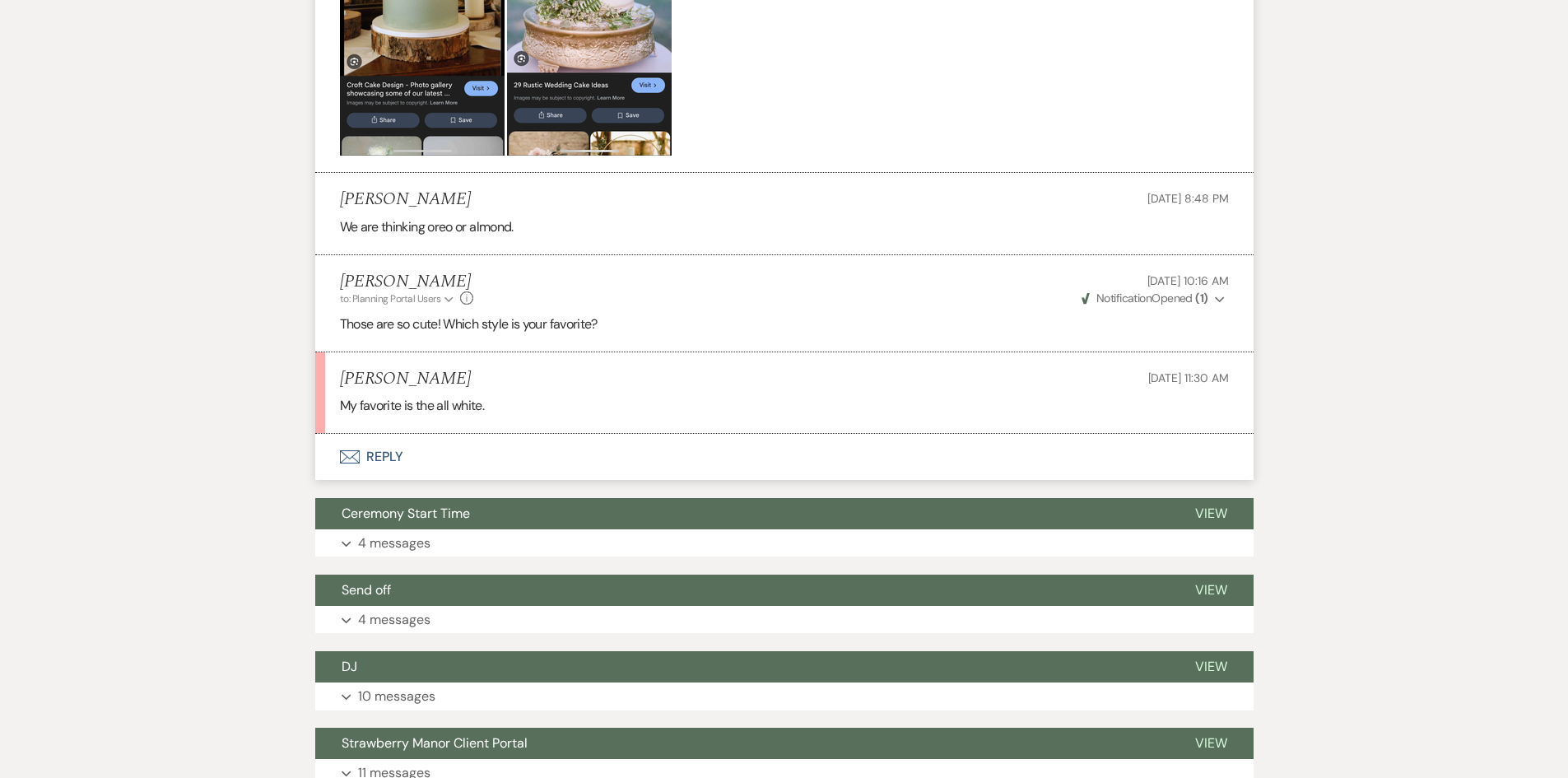
scroll to position [1153, 0]
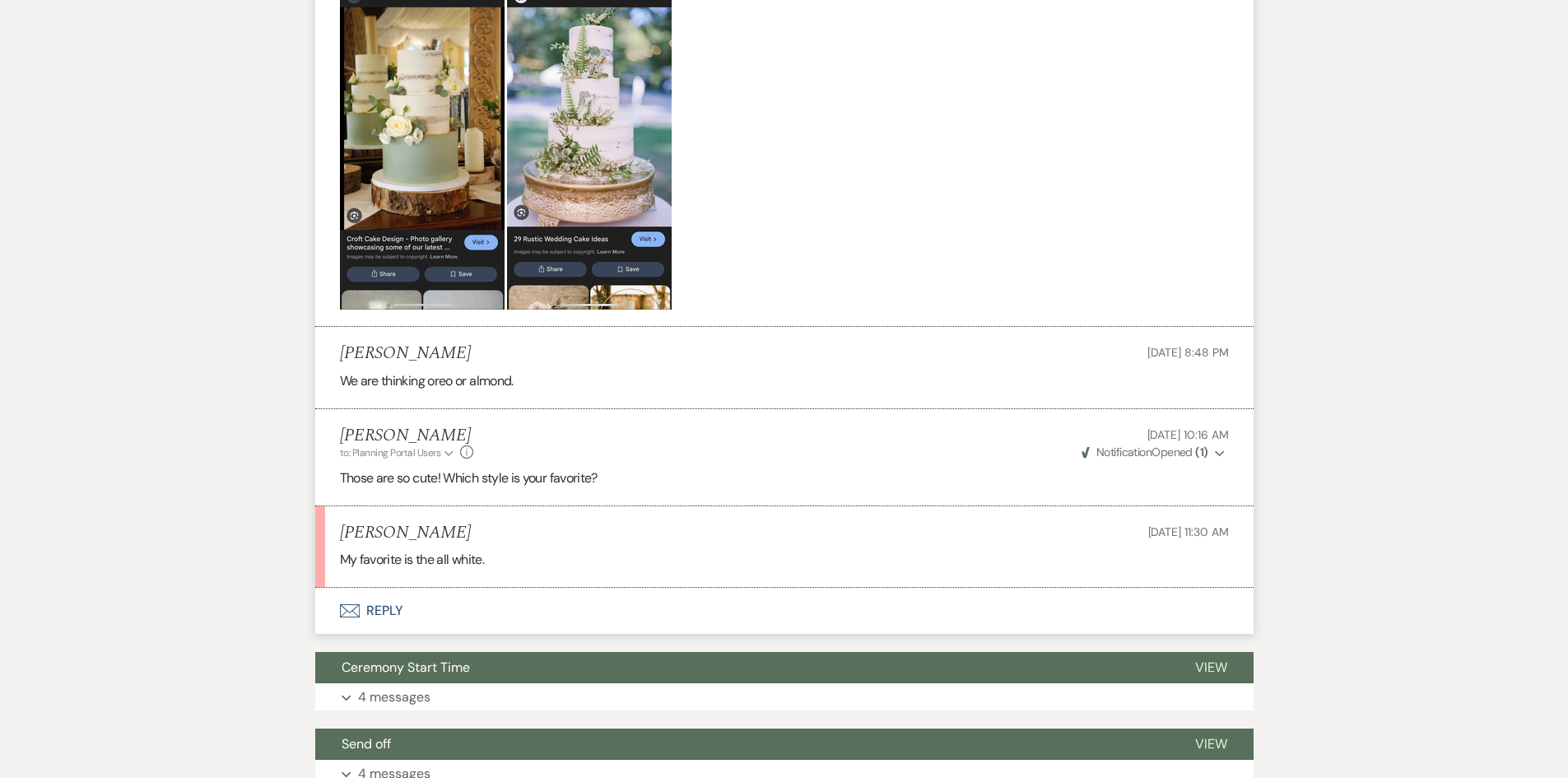
click at [399, 587] on button "Envelope Reply" at bounding box center [785, 610] width 939 height 46
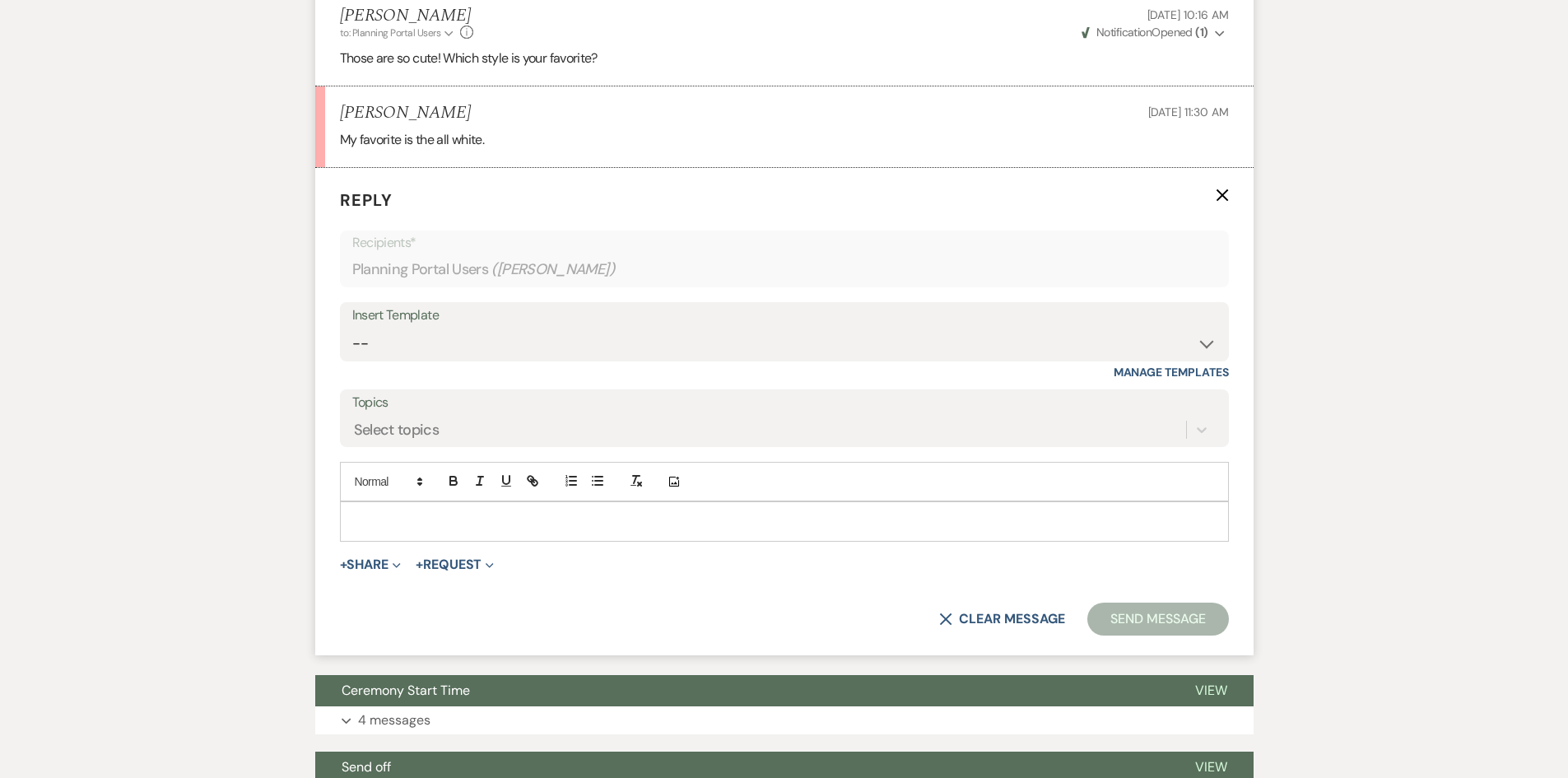
scroll to position [1575, 0]
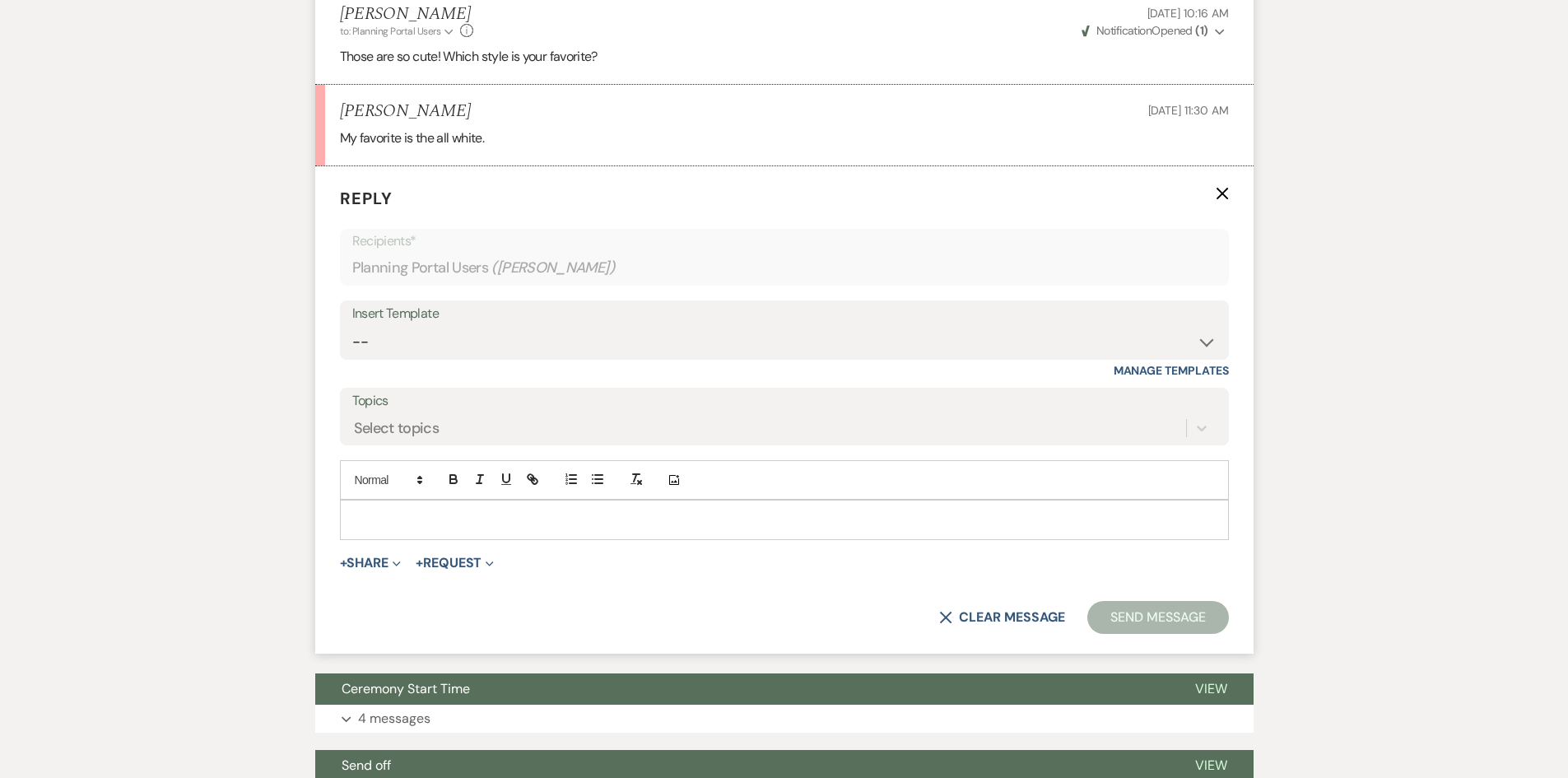
click at [431, 510] on p at bounding box center [784, 519] width 862 height 18
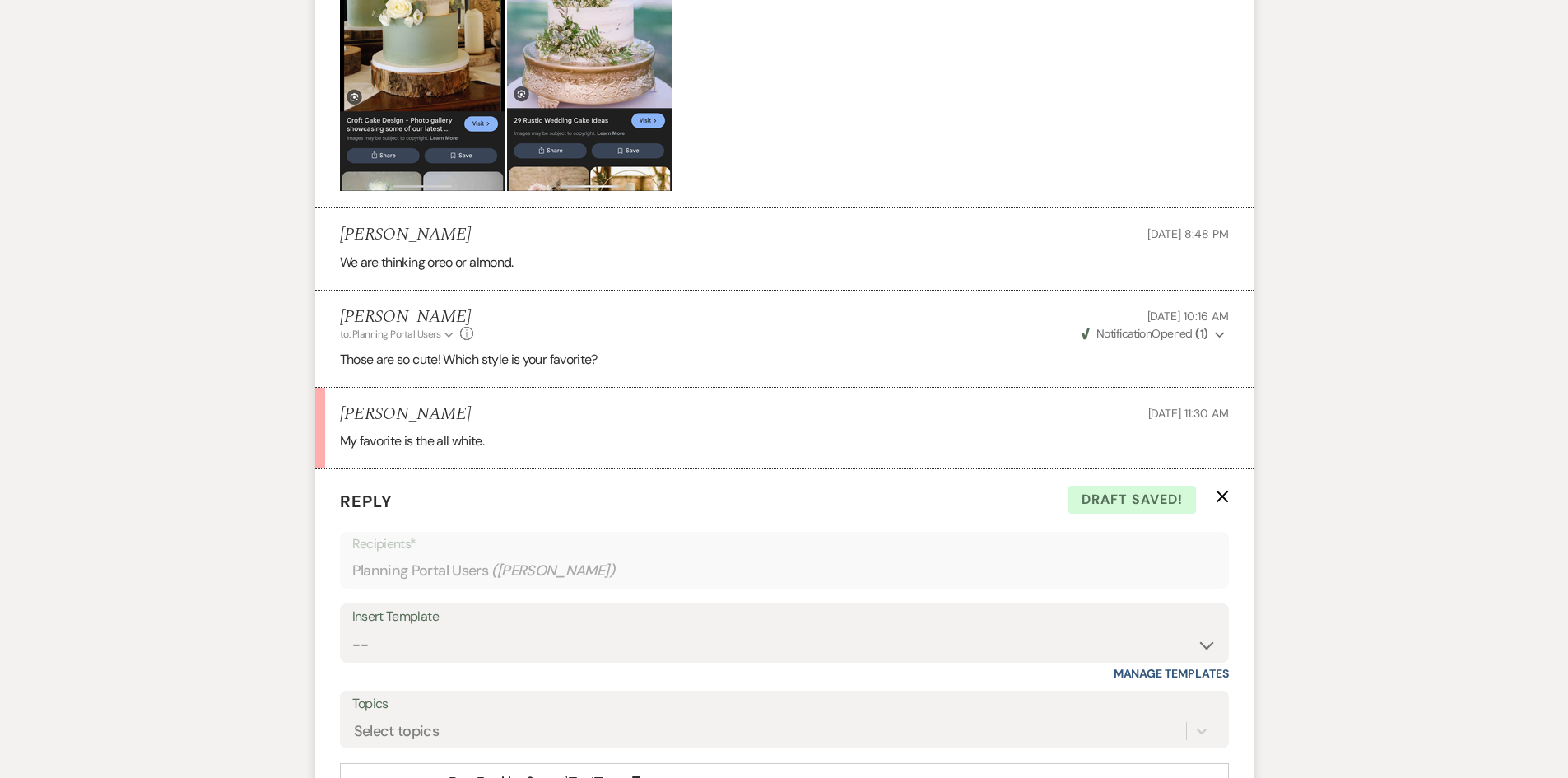
scroll to position [1492, 0]
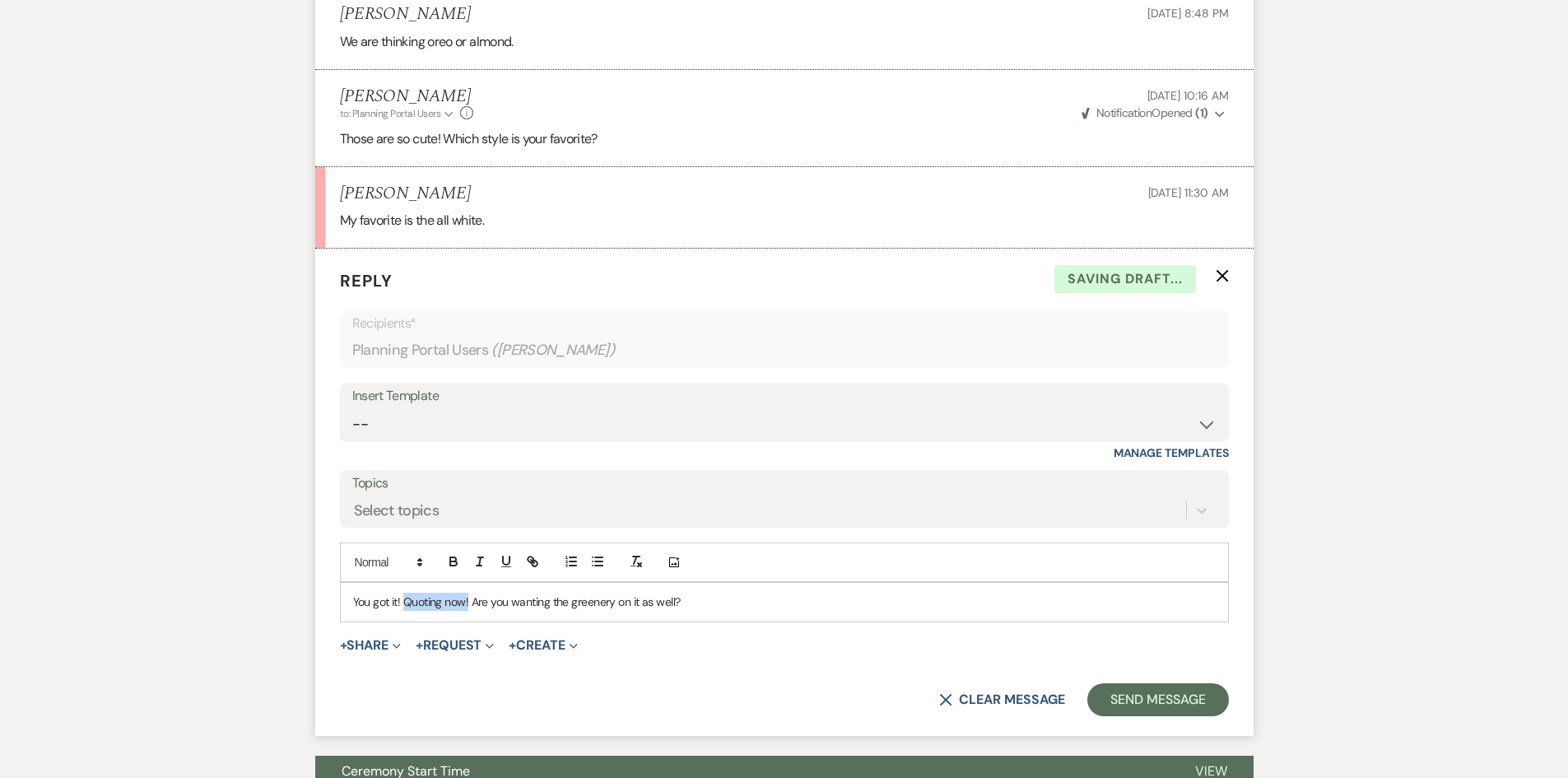
drag, startPoint x: 468, startPoint y: 583, endPoint x: 405, endPoint y: 585, distance: 63.0
click at [405, 592] on p "You got it! Quoting now! Are you wanting the greenery on it as well?" at bounding box center [784, 601] width 862 height 18
click at [1125, 685] on button "Send Message" at bounding box center [1158, 700] width 141 height 33
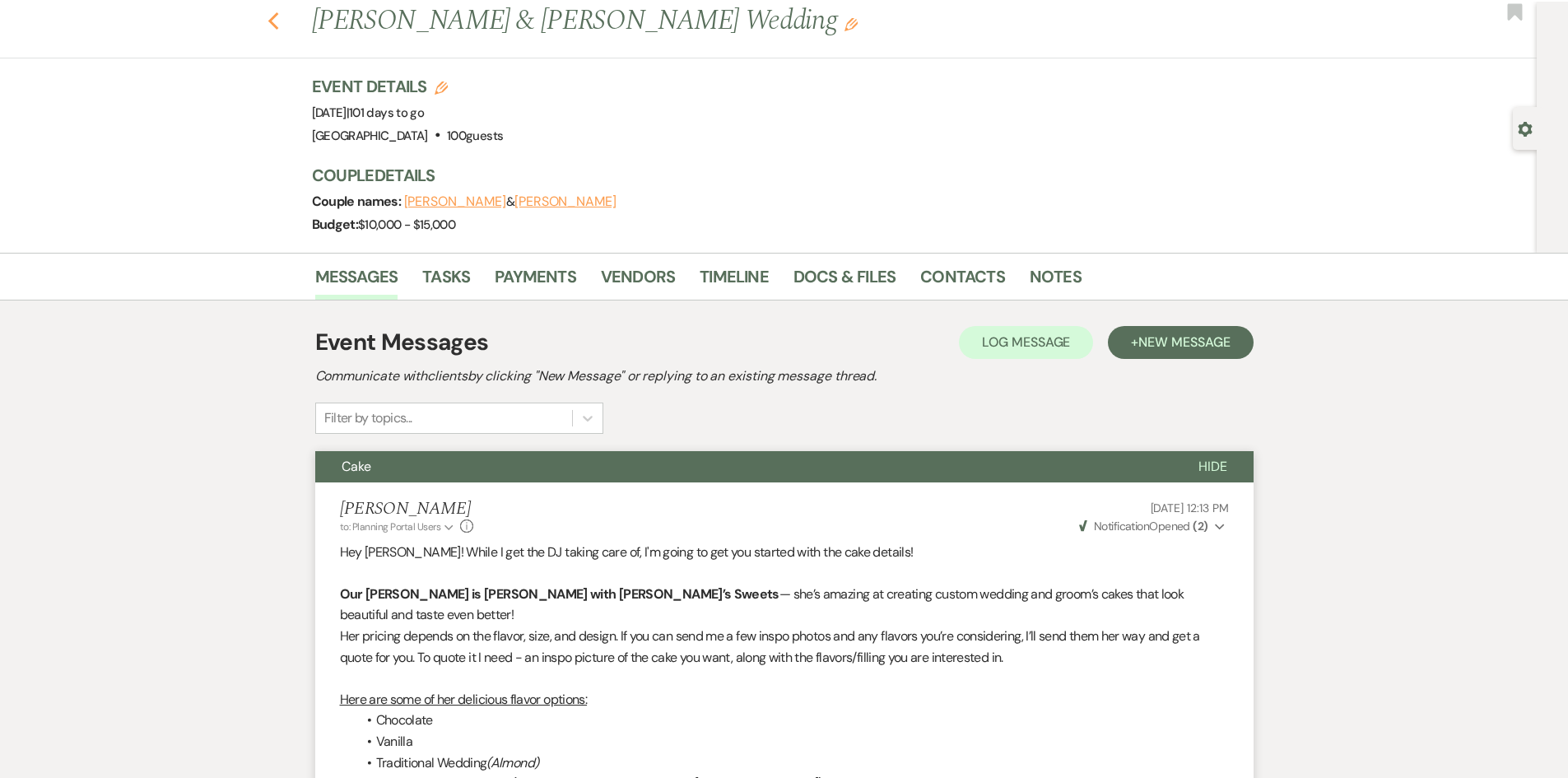
scroll to position [0, 0]
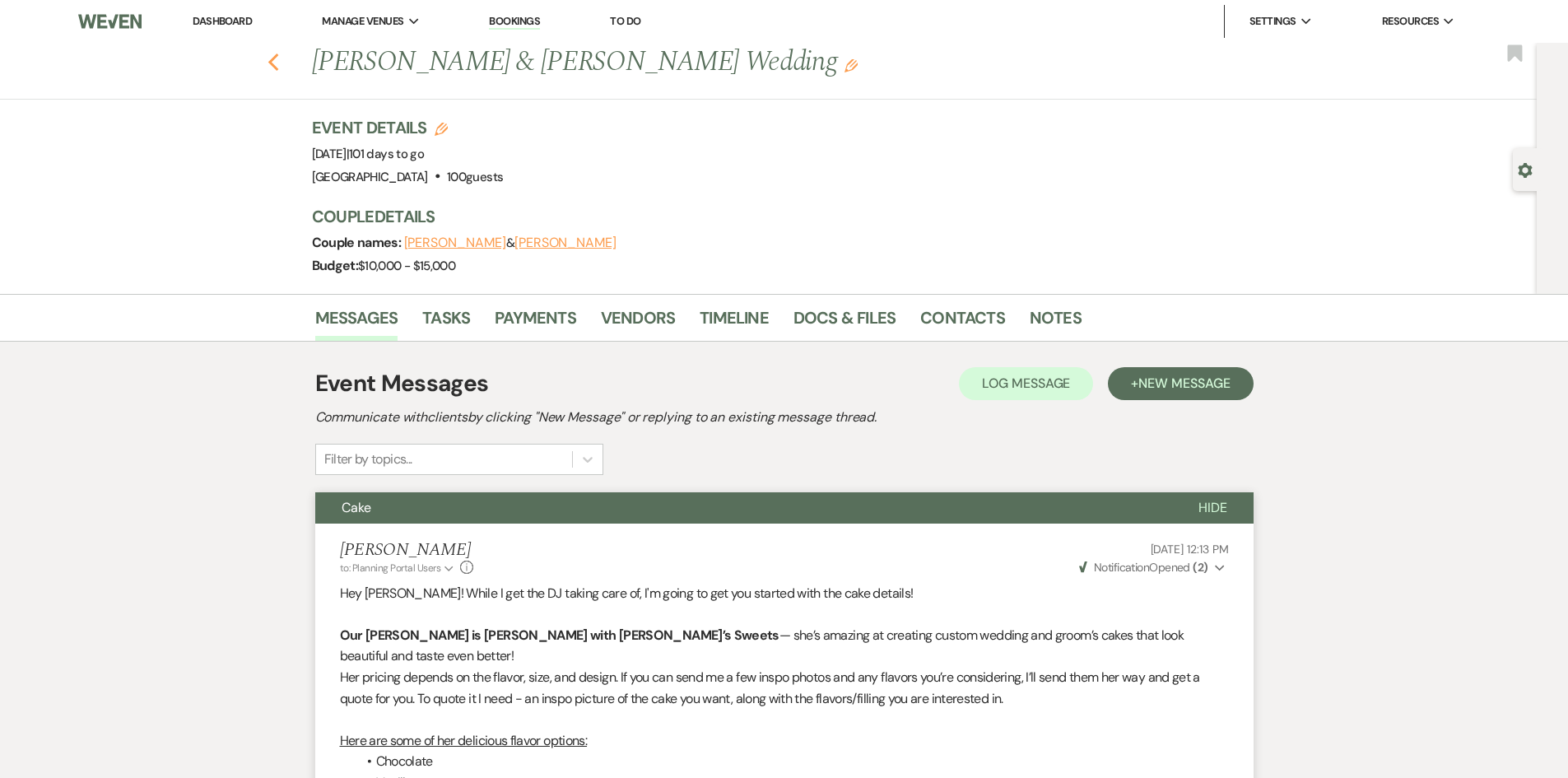
click at [279, 68] on icon "Previous" at bounding box center [274, 63] width 12 height 20
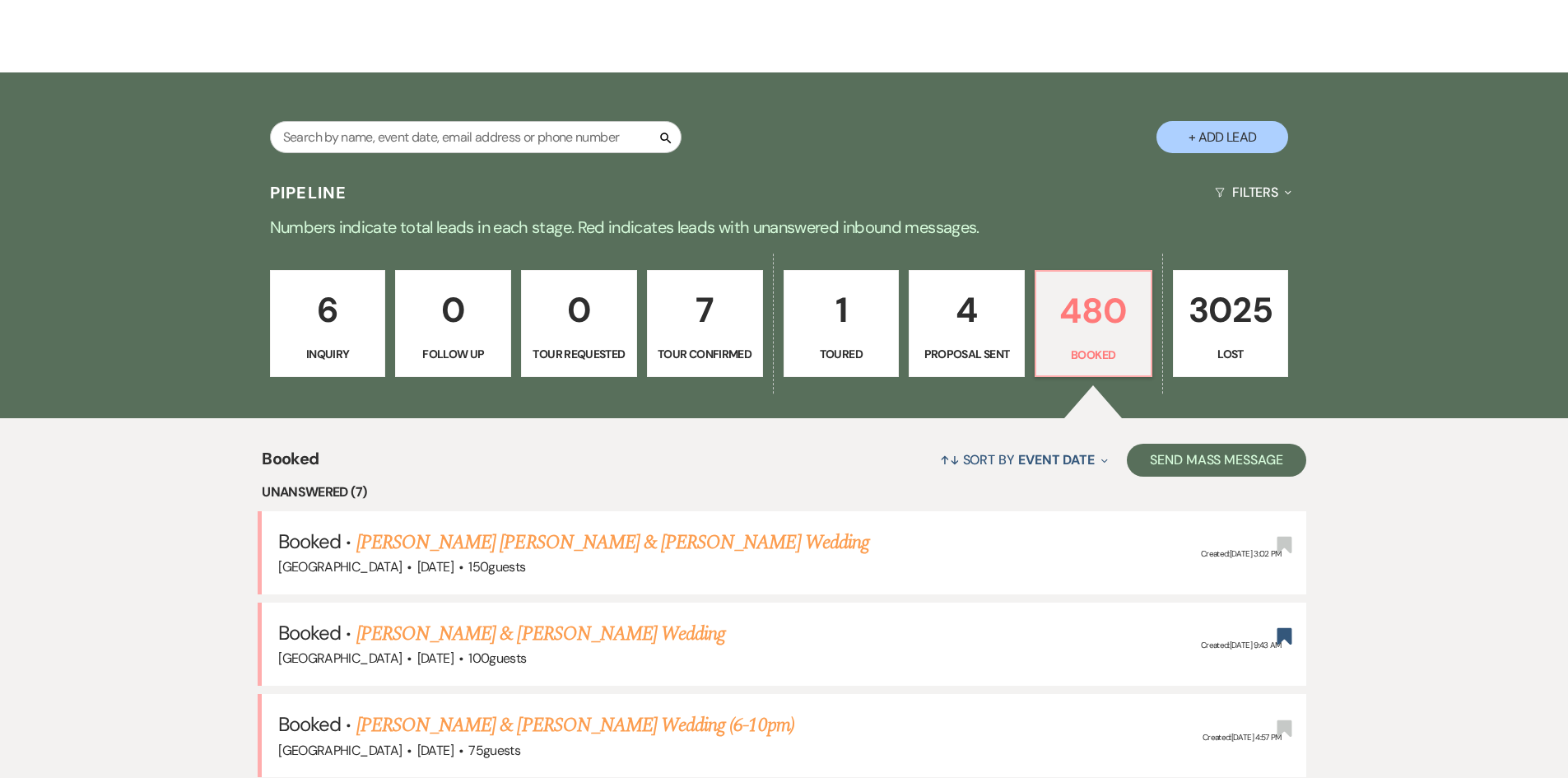
scroll to position [247, 0]
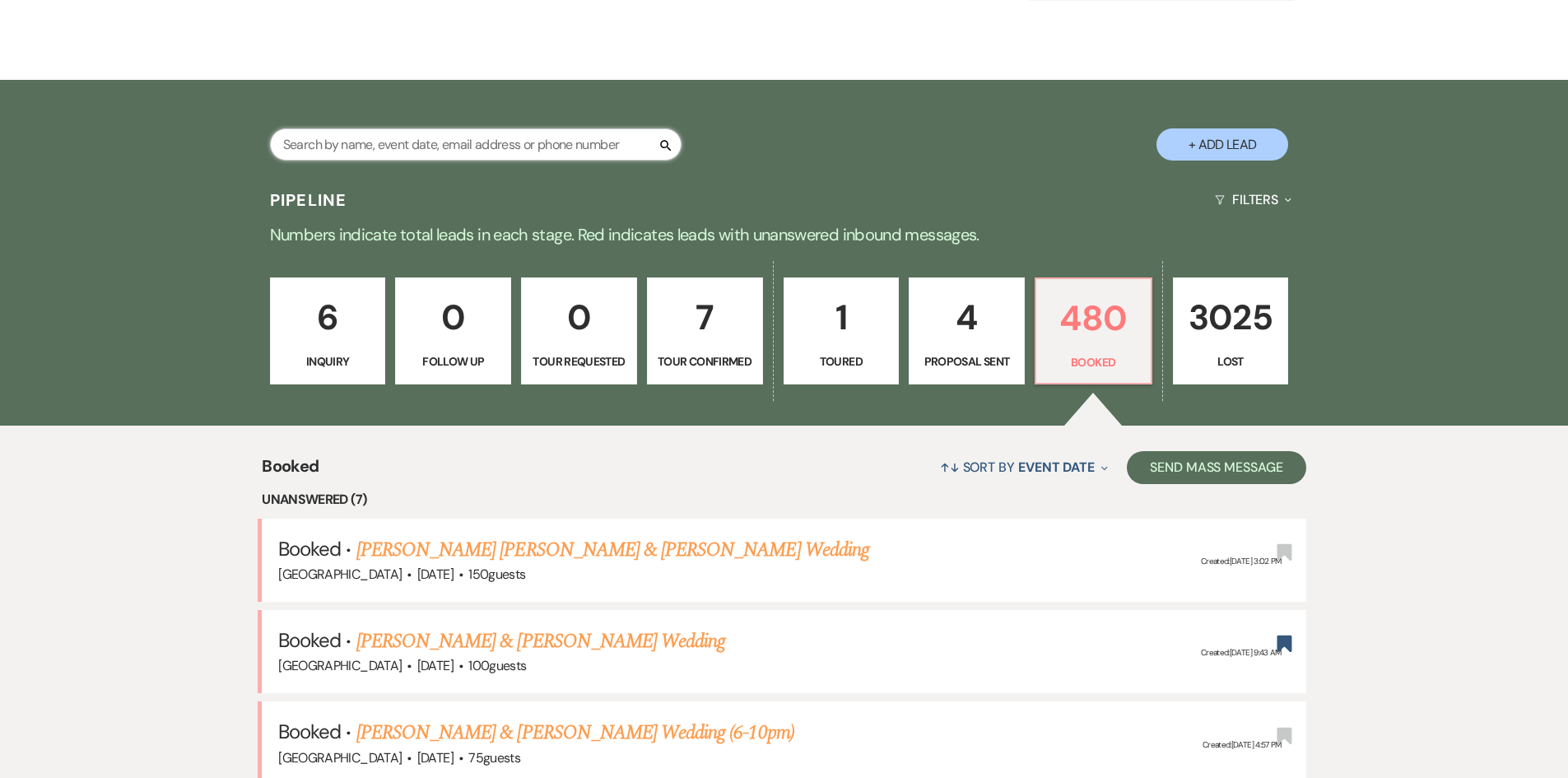
click at [454, 149] on input "text" at bounding box center [475, 144] width 412 height 32
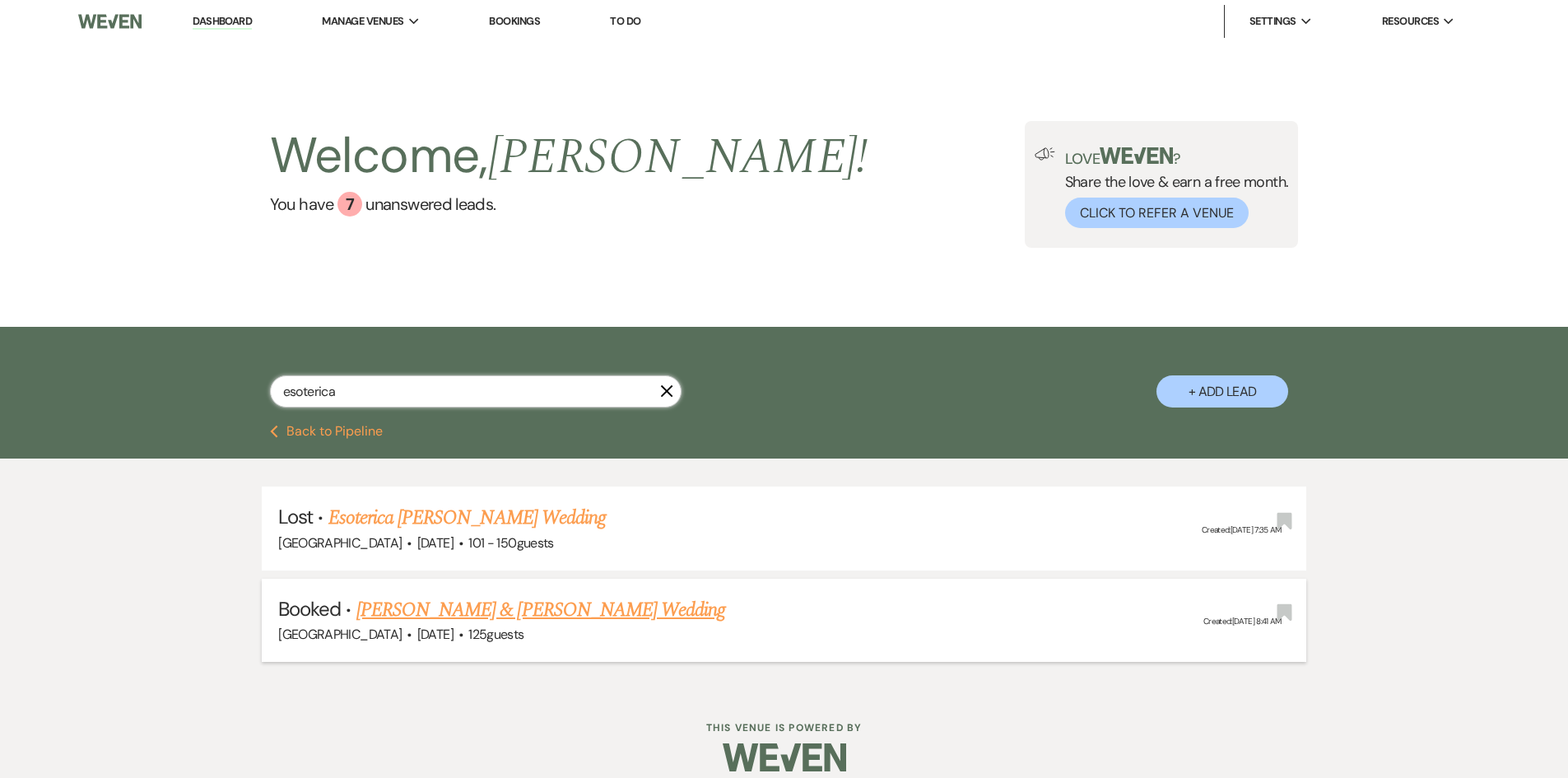
type input "esoterica"
click at [452, 606] on link "[PERSON_NAME] & [PERSON_NAME] Wedding" at bounding box center [541, 610] width 369 height 30
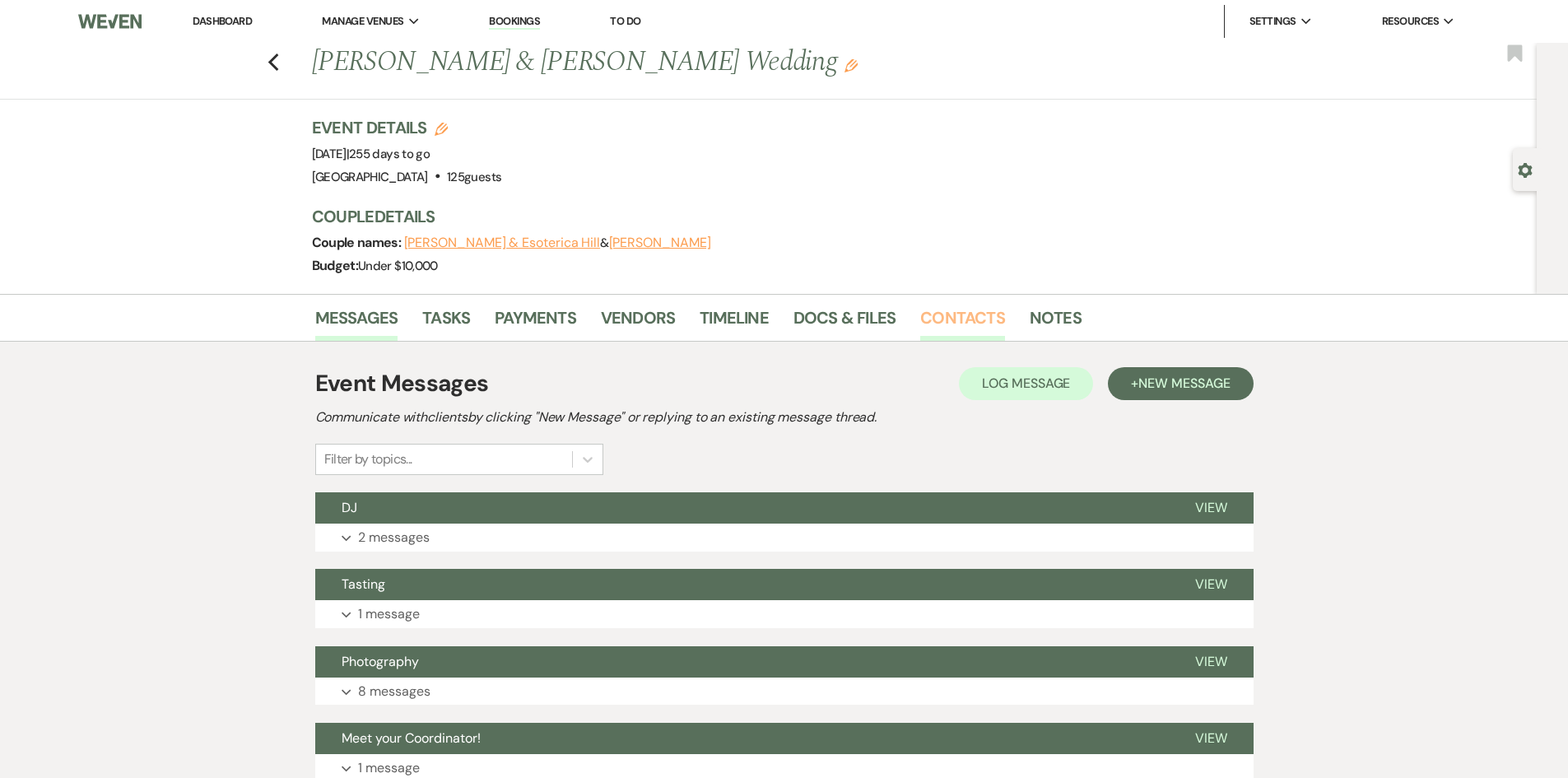
click at [958, 321] on link "Contacts" at bounding box center [963, 323] width 84 height 37
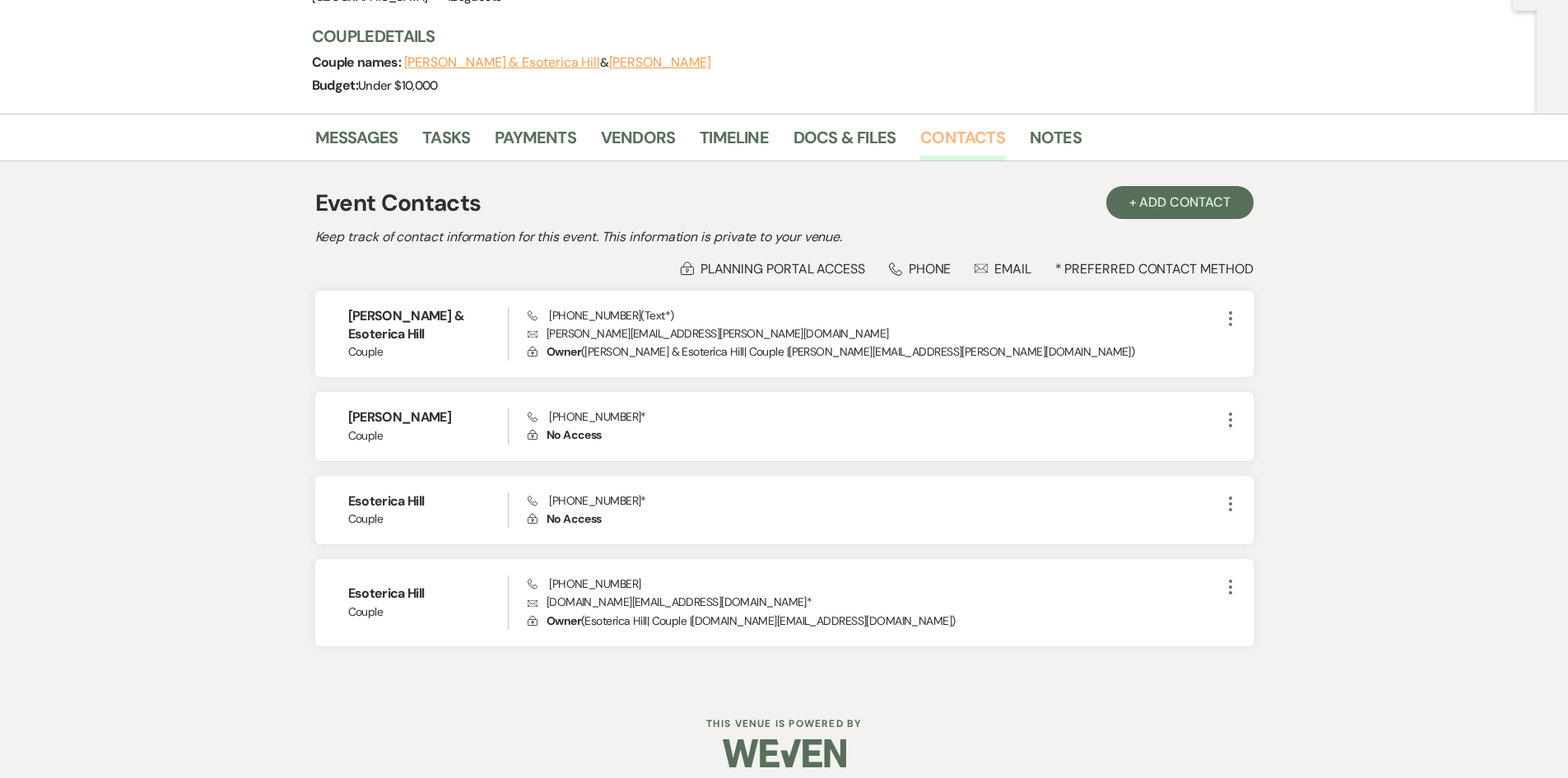
scroll to position [194, 0]
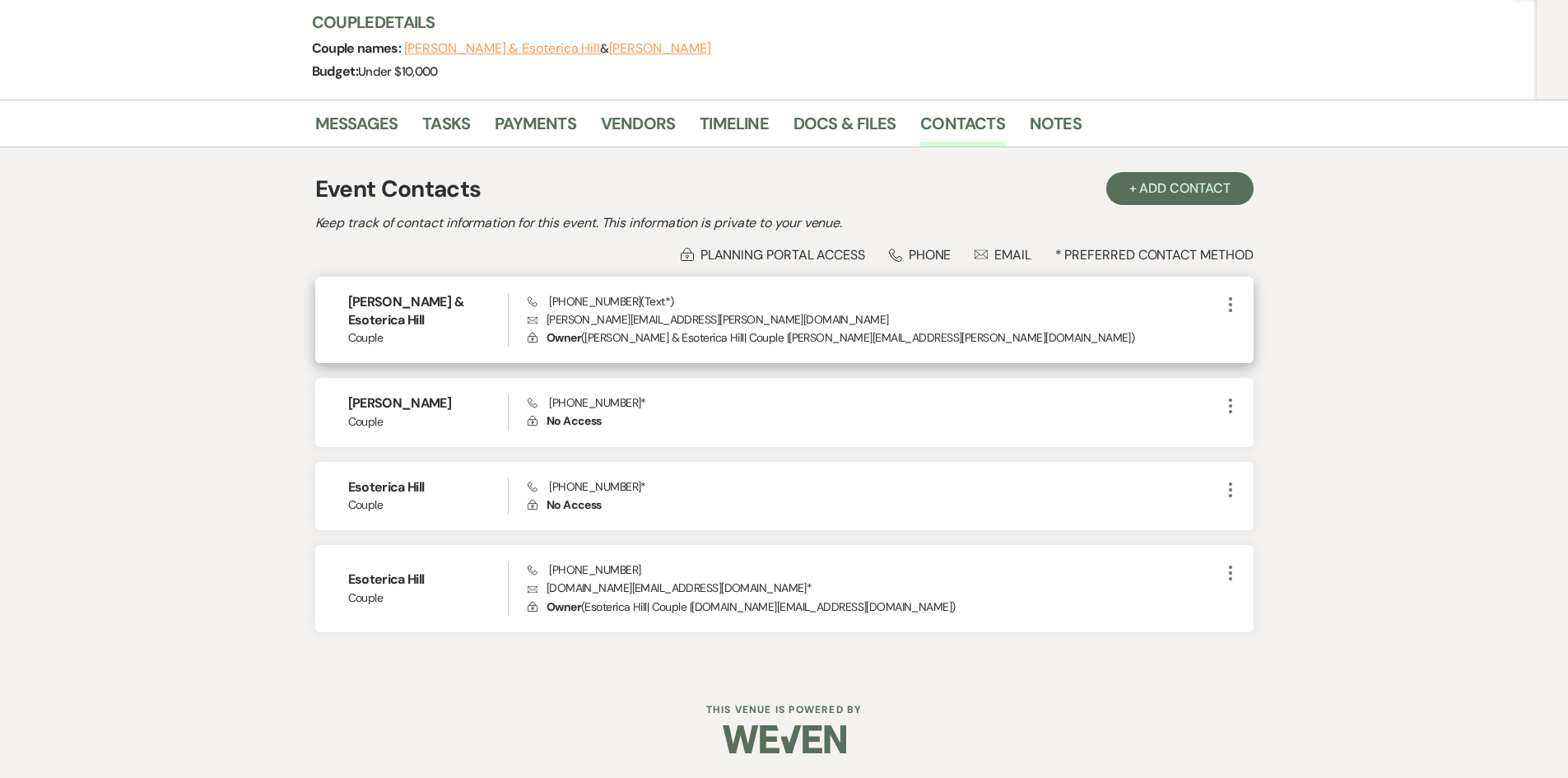
drag, startPoint x: 1003, startPoint y: 569, endPoint x: 402, endPoint y: 329, distance: 647.1
drag, startPoint x: 402, startPoint y: 329, endPoint x: 1442, endPoint y: 220, distance: 1045.7
click at [1517, 282] on div "Messages Tasks Payments Vendors Timeline Docs & Files Contacts Notes Event Cont…" at bounding box center [784, 385] width 1568 height 573
